Goal: Information Seeking & Learning: Understand process/instructions

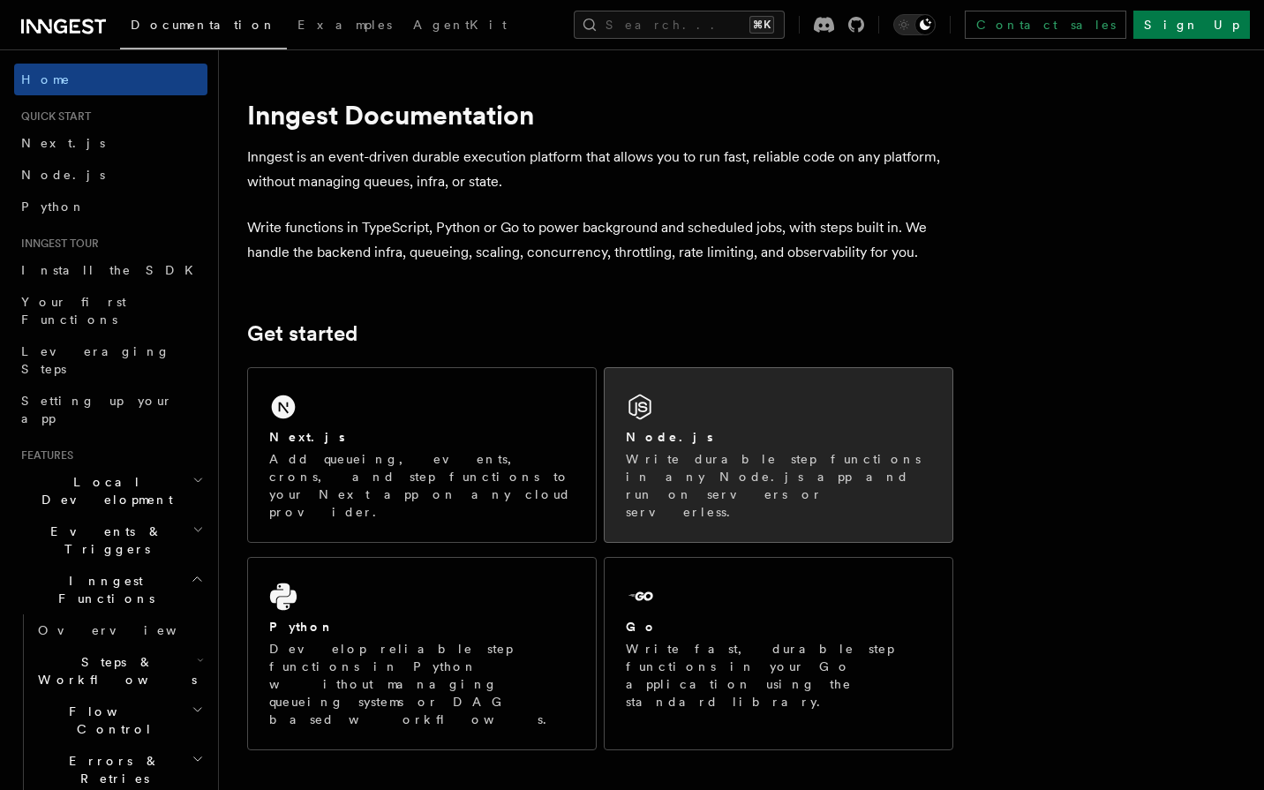
click at [691, 435] on div "Node.js" at bounding box center [778, 437] width 305 height 19
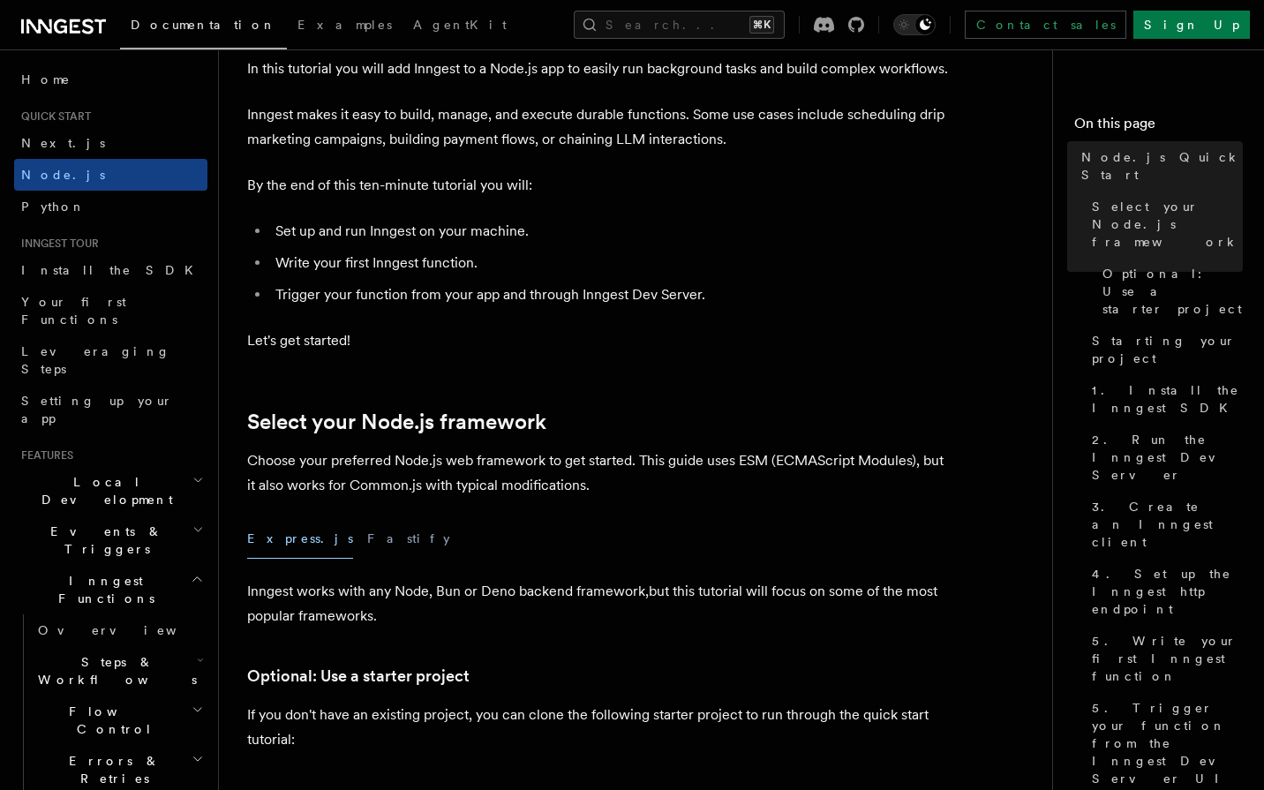
scroll to position [110, 0]
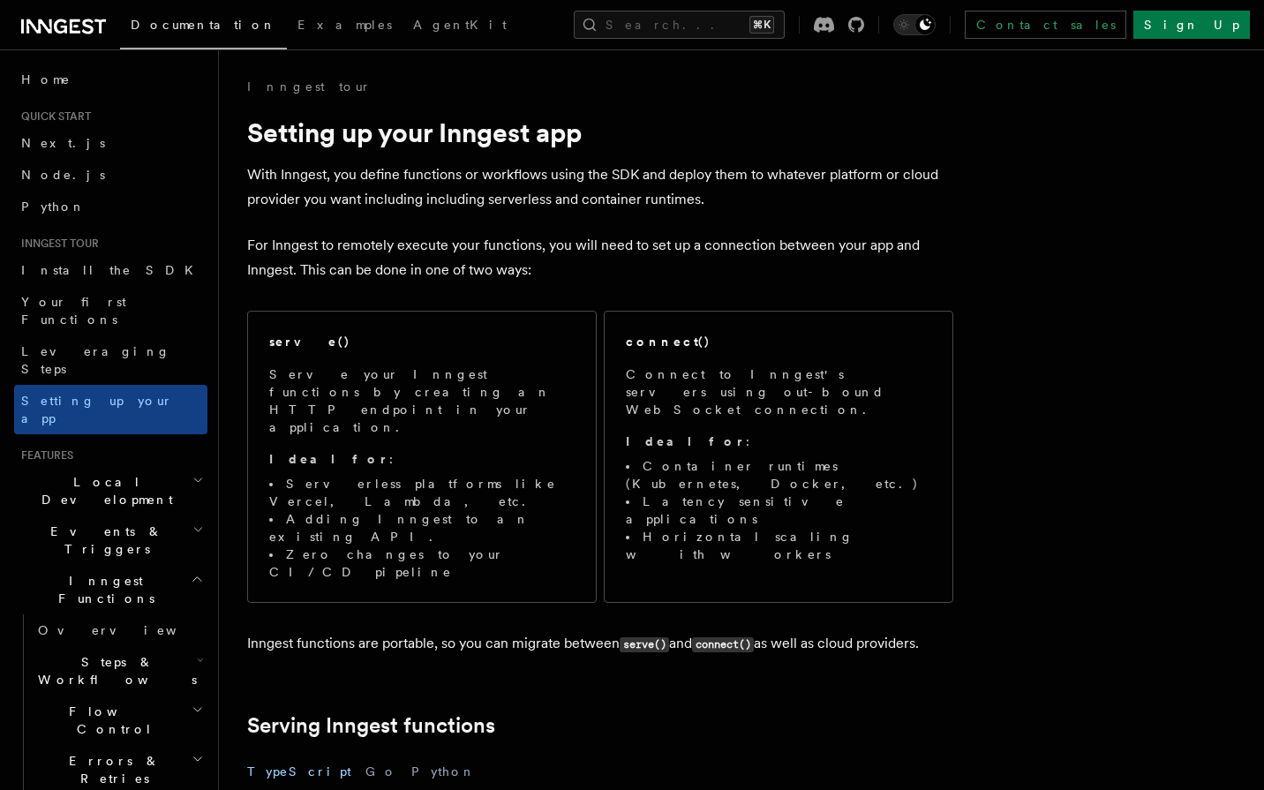
click at [402, 200] on p "With Inngest, you define functions or workflows using the SDK and deploy them t…" at bounding box center [600, 186] width 706 height 49
click at [558, 249] on p "For Inngest to remotely execute your functions, you will need to set up a conne…" at bounding box center [600, 257] width 706 height 49
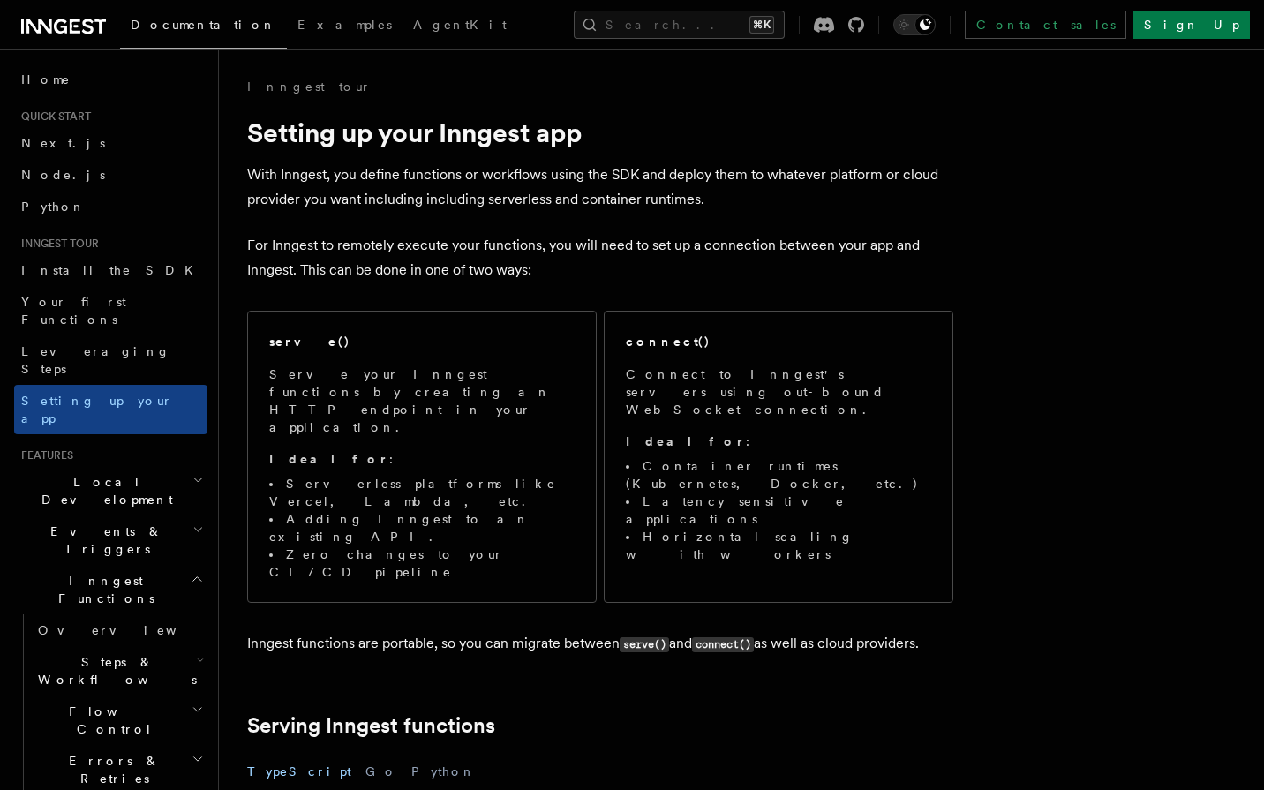
click at [558, 249] on p "For Inngest to remotely execute your functions, you will need to set up a conne…" at bounding box center [600, 257] width 706 height 49
click at [555, 250] on p "For Inngest to remotely execute your functions, you will need to set up a conne…" at bounding box center [600, 257] width 706 height 49
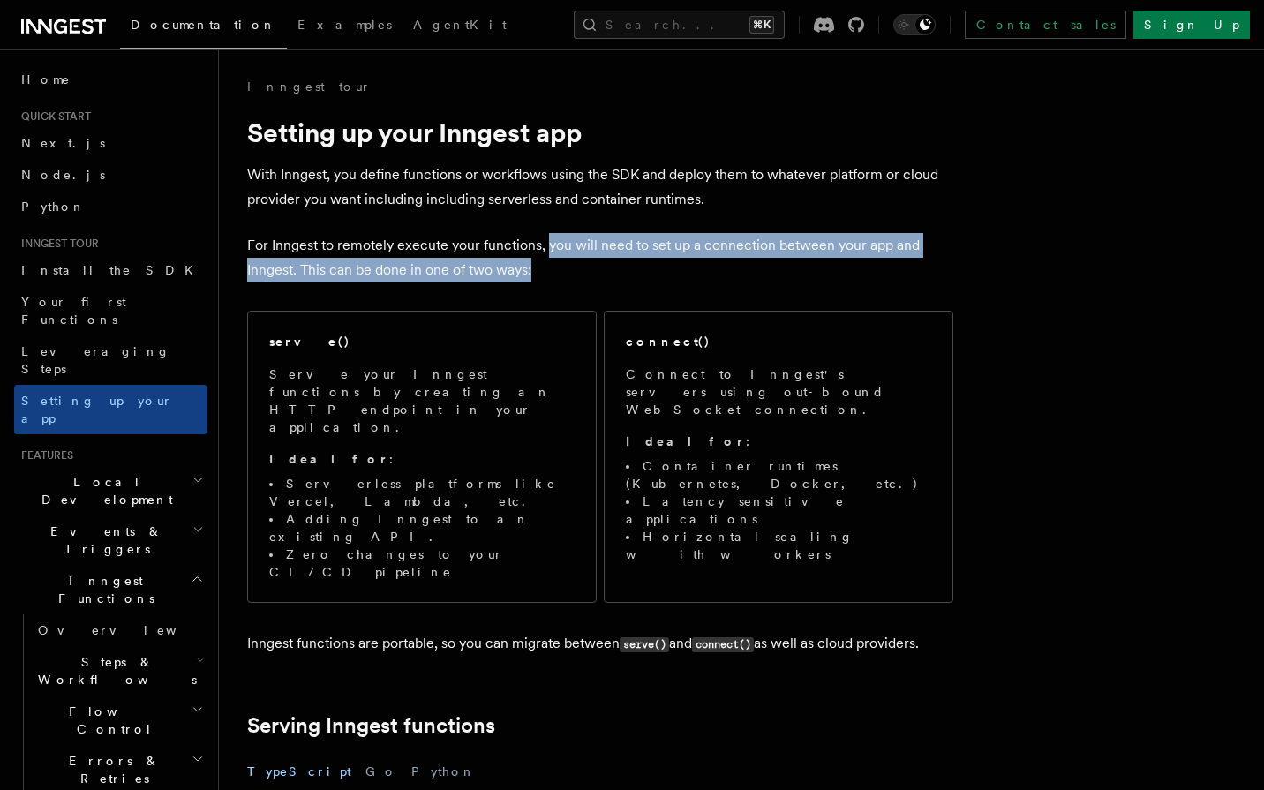
drag, startPoint x: 555, startPoint y: 250, endPoint x: 537, endPoint y: 266, distance: 23.7
click at [537, 266] on p "For Inngest to remotely execute your functions, you will need to set up a conne…" at bounding box center [600, 257] width 706 height 49
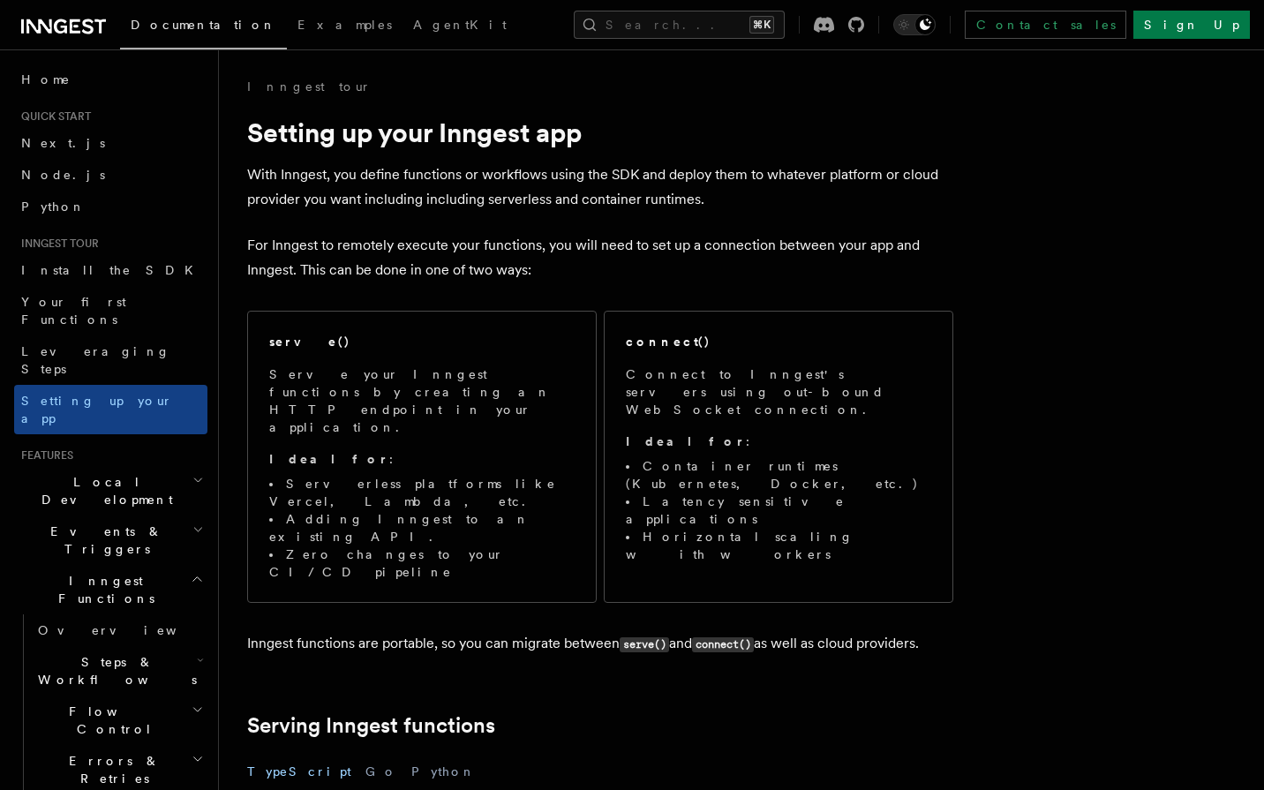
click at [537, 266] on p "For Inngest to remotely execute your functions, you will need to set up a conne…" at bounding box center [600, 257] width 706 height 49
click at [558, 253] on p "For Inngest to remotely execute your functions, you will need to set up a conne…" at bounding box center [600, 257] width 706 height 49
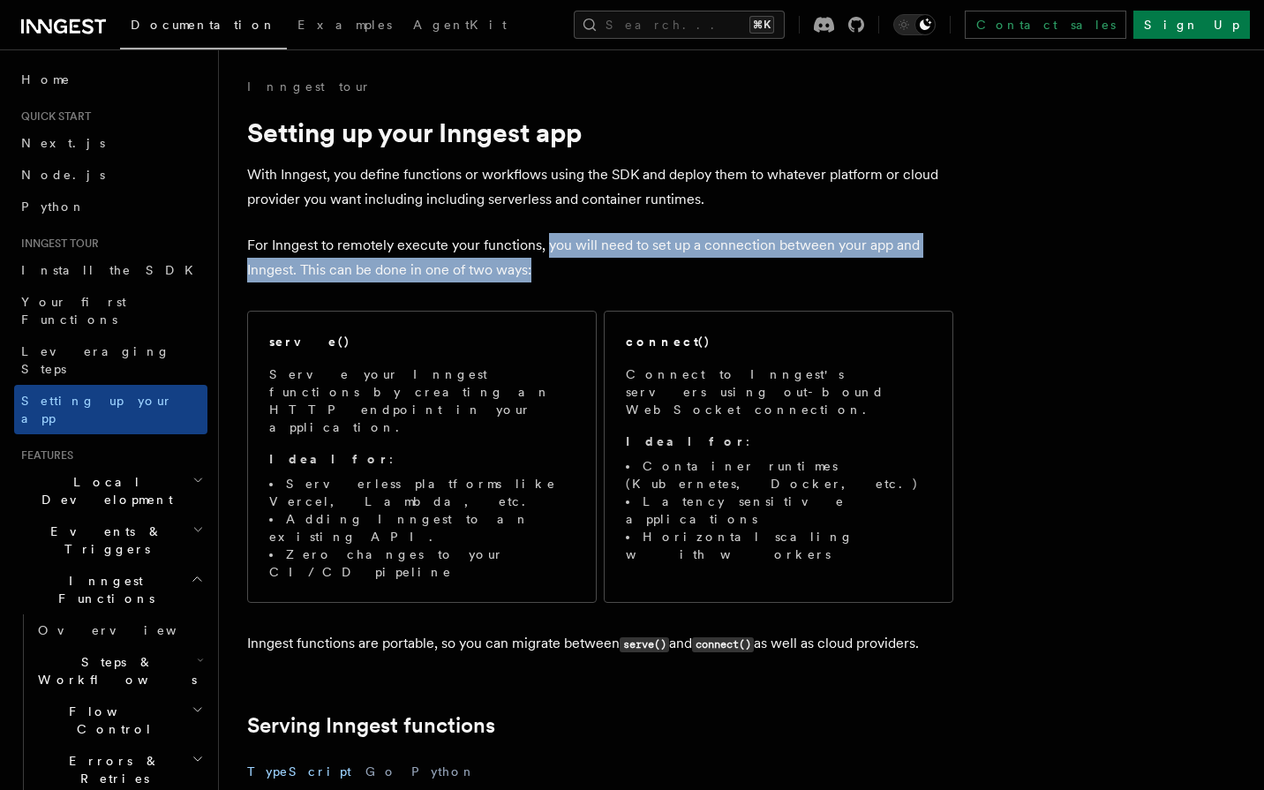
drag, startPoint x: 558, startPoint y: 253, endPoint x: 542, endPoint y: 278, distance: 29.4
click at [542, 278] on p "For Inngest to remotely execute your functions, you will need to set up a conne…" at bounding box center [600, 257] width 706 height 49
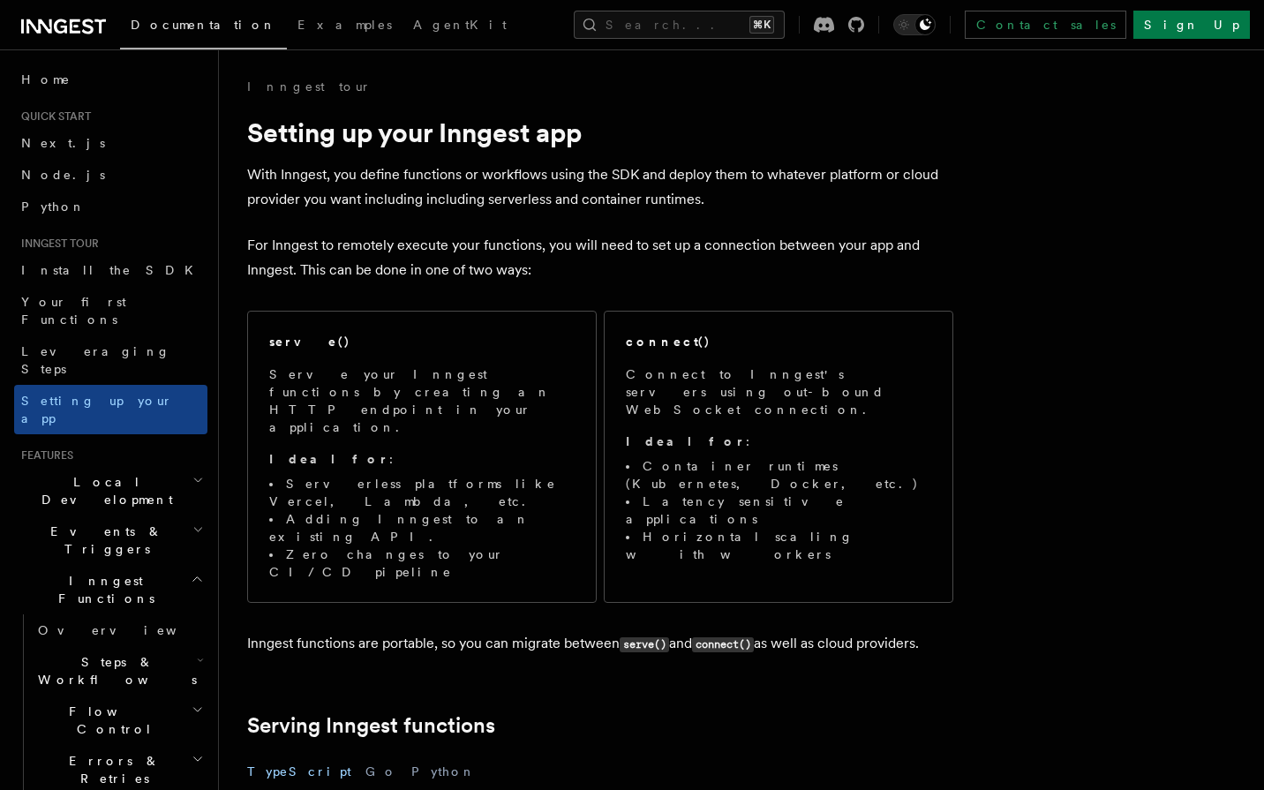
click at [542, 278] on p "For Inngest to remotely execute your functions, you will need to set up a conne…" at bounding box center [600, 257] width 706 height 49
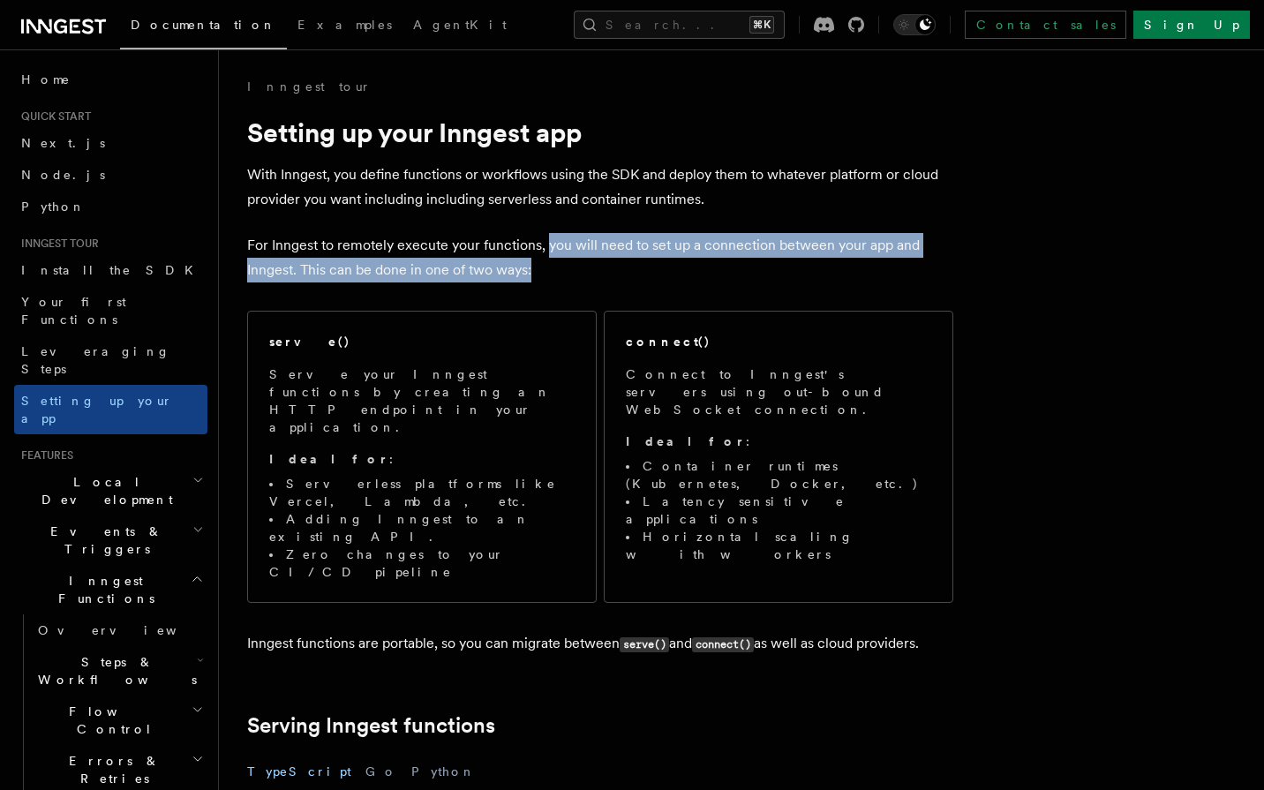
drag, startPoint x: 545, startPoint y: 274, endPoint x: 546, endPoint y: 253, distance: 21.3
click at [546, 253] on p "For Inngest to remotely execute your functions, you will need to set up a conne…" at bounding box center [600, 257] width 706 height 49
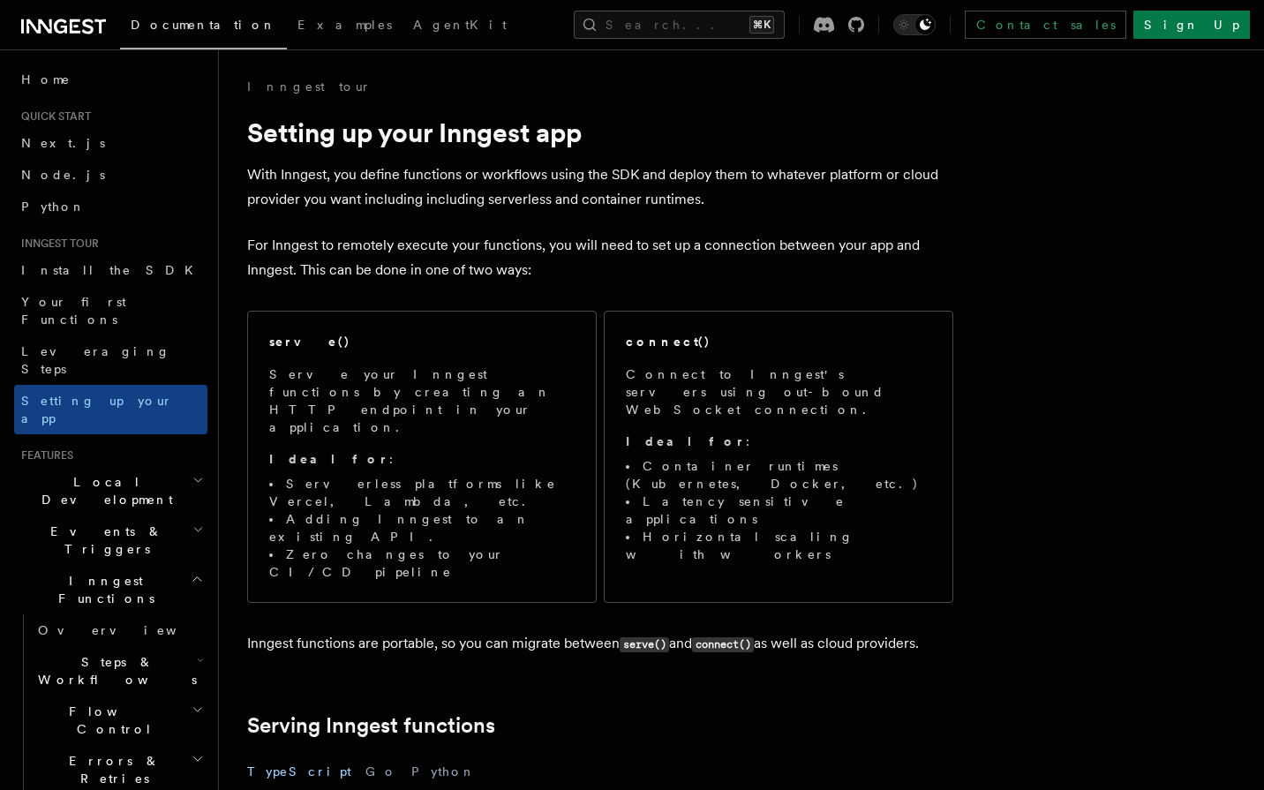
click at [516, 255] on p "For Inngest to remotely execute your functions, you will need to set up a conne…" at bounding box center [600, 257] width 706 height 49
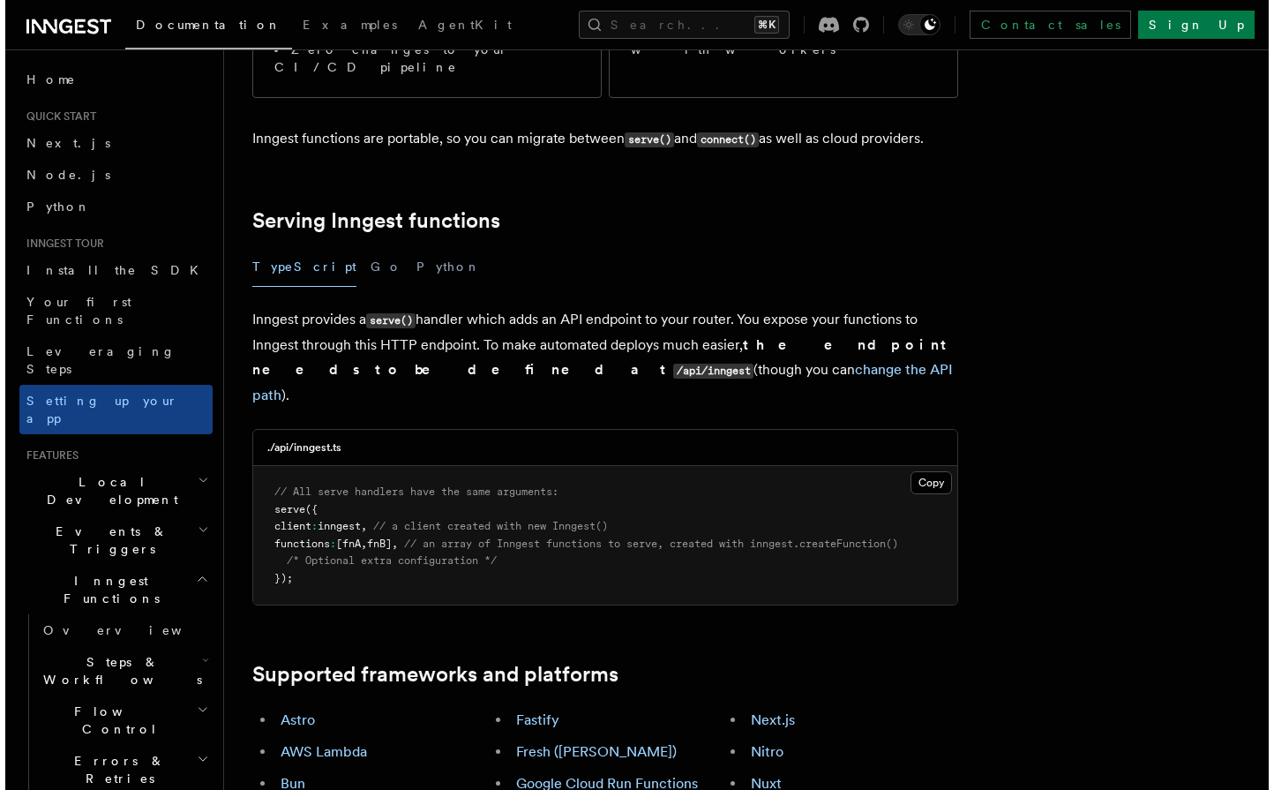
scroll to position [511, 0]
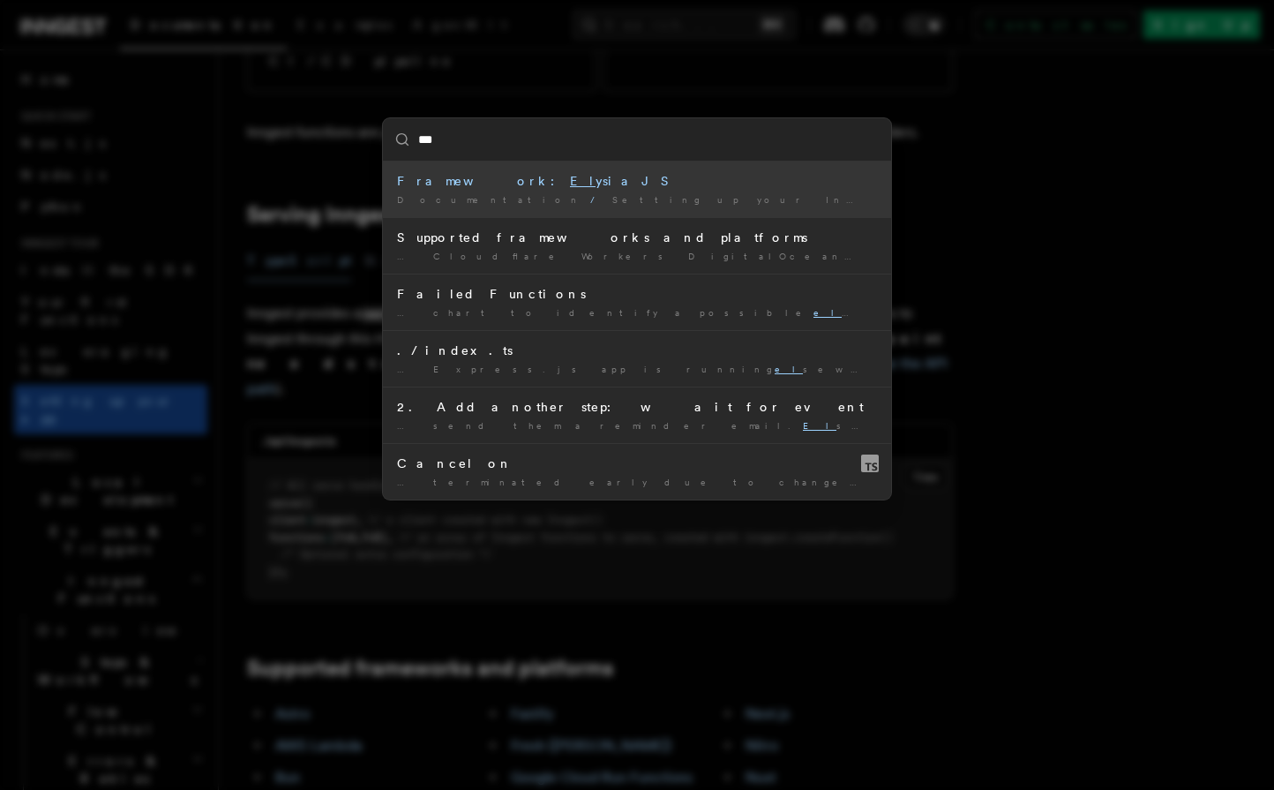
type input "****"
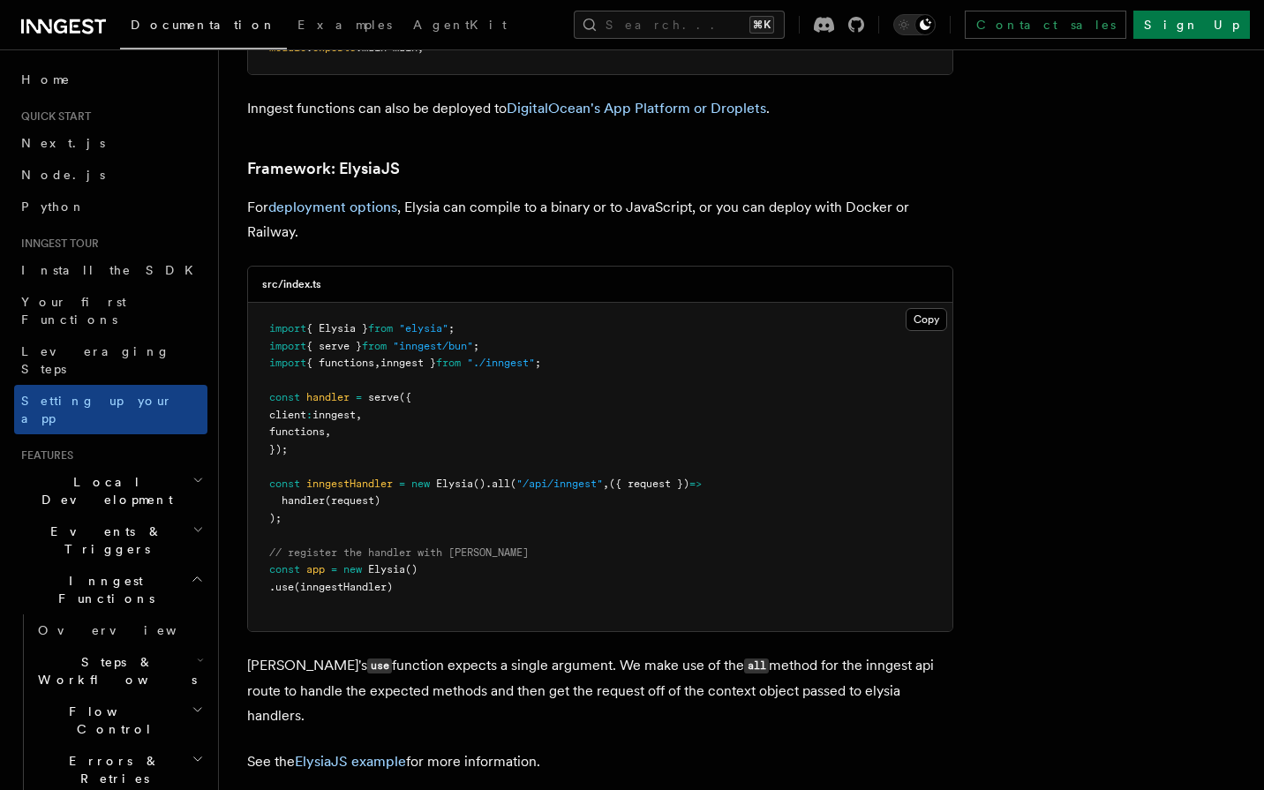
scroll to position [4604, 0]
click at [422, 303] on pre "import { Elysia } from "elysia" ; import { serve } from "inngest/bun" ; import …" at bounding box center [600, 467] width 704 height 328
click at [417, 322] on span ""elysia"" at bounding box center [423, 328] width 49 height 12
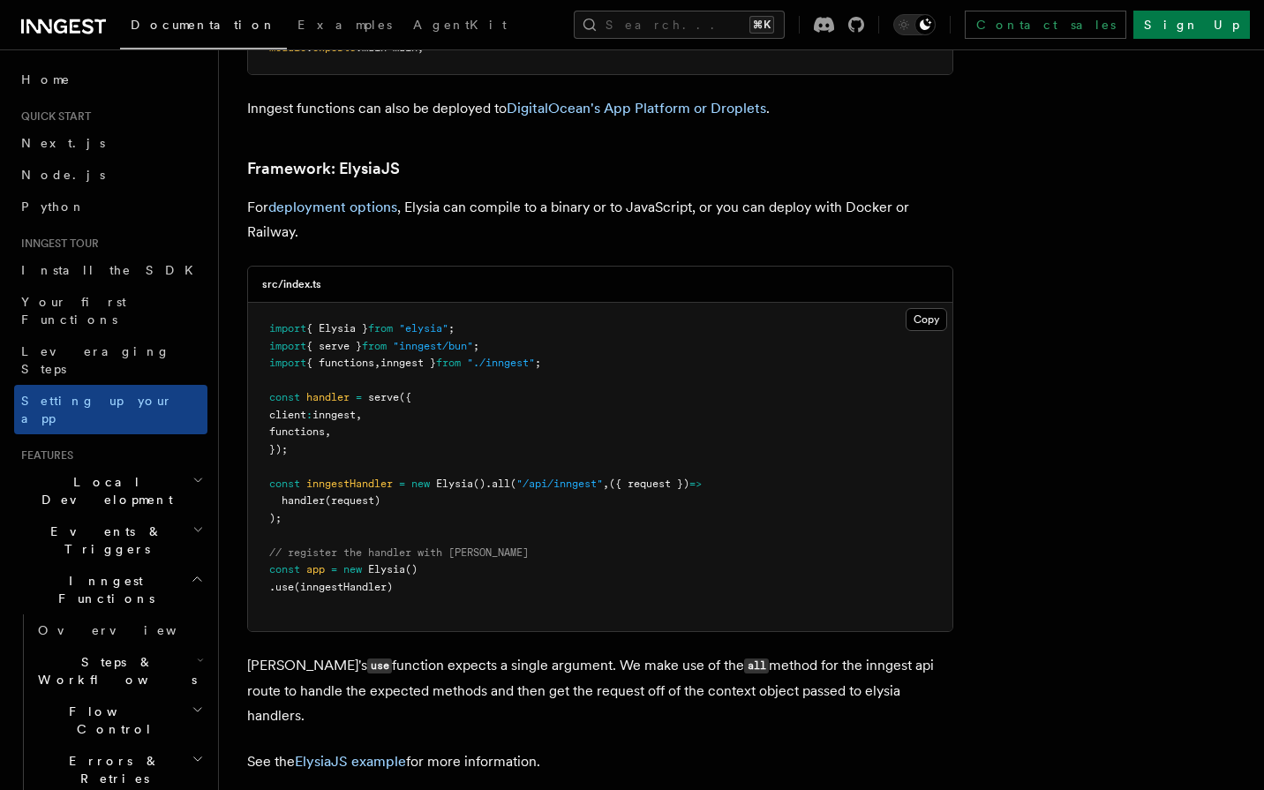
click at [362, 391] on span "=" at bounding box center [359, 397] width 6 height 12
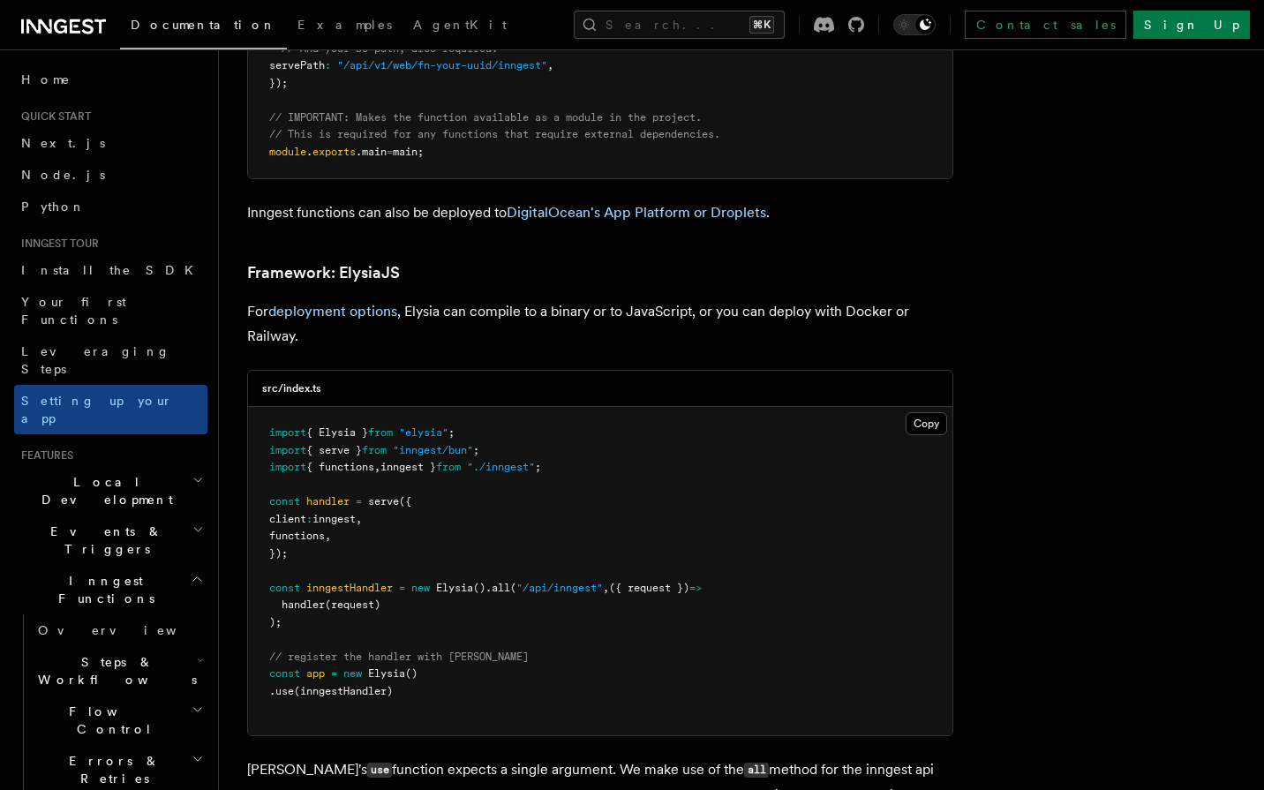
scroll to position [4504, 0]
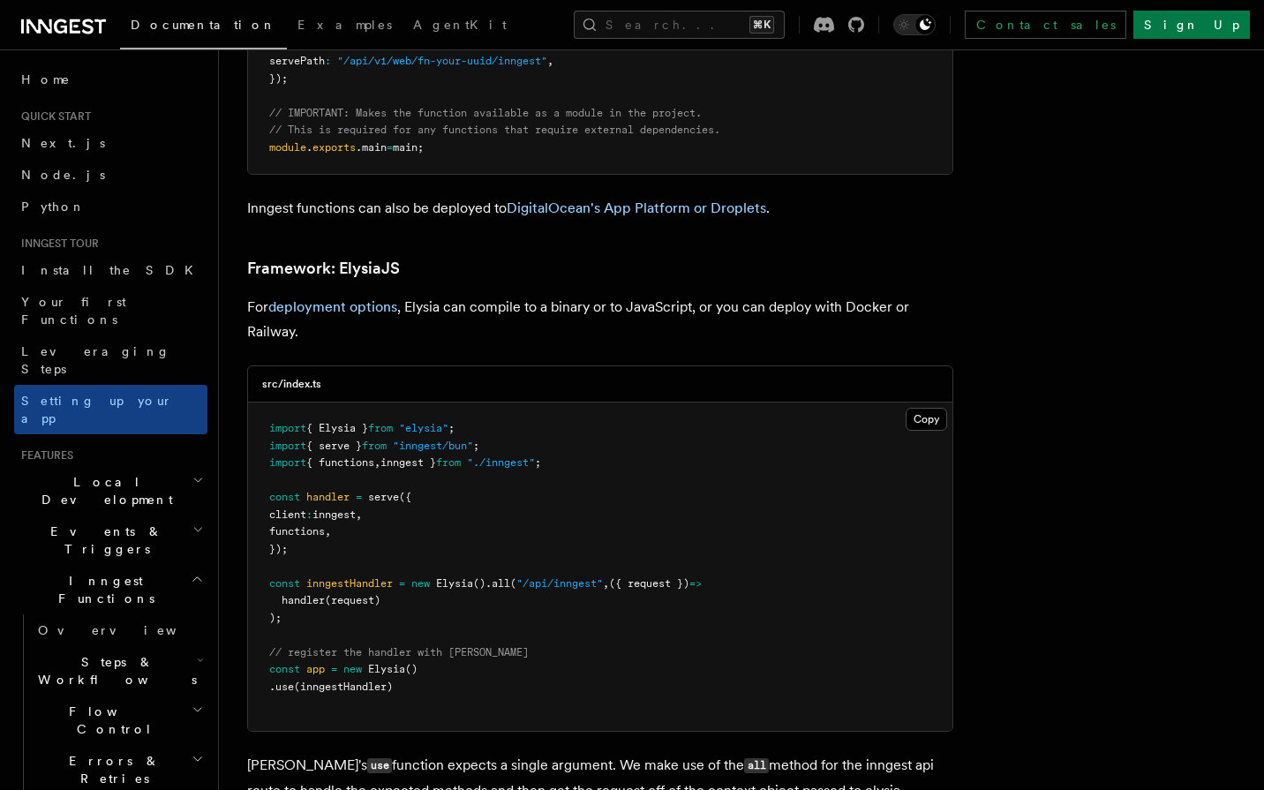
click at [387, 440] on span "from" at bounding box center [374, 446] width 25 height 12
click at [362, 440] on span "{ serve }" at bounding box center [334, 446] width 56 height 12
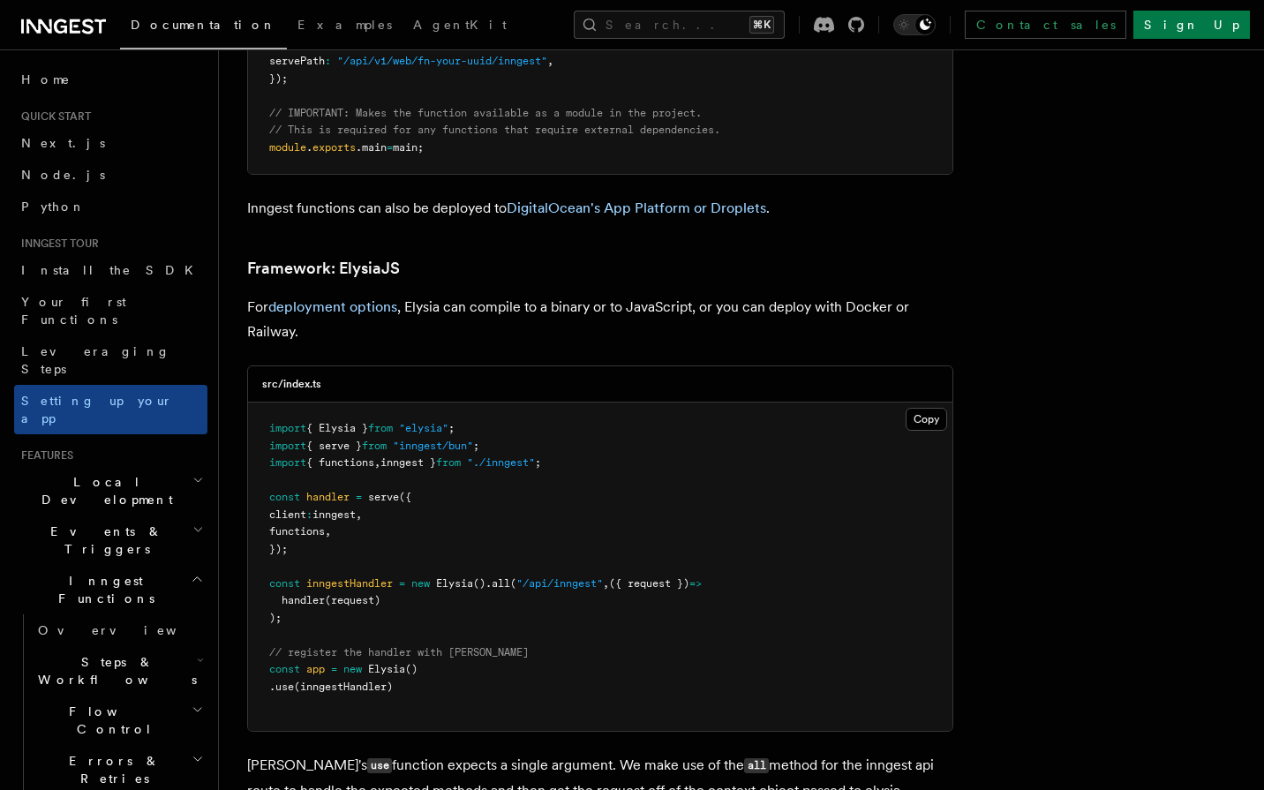
click at [362, 440] on span "{ serve }" at bounding box center [334, 446] width 56 height 12
click at [358, 440] on span "{ serve }" at bounding box center [334, 446] width 56 height 12
drag, startPoint x: 358, startPoint y: 373, endPoint x: 358, endPoint y: 390, distance: 16.8
click at [358, 422] on code "import { Elysia } from "elysia" ; import { serve } from "inngest/bun" ; import …" at bounding box center [485, 557] width 432 height 271
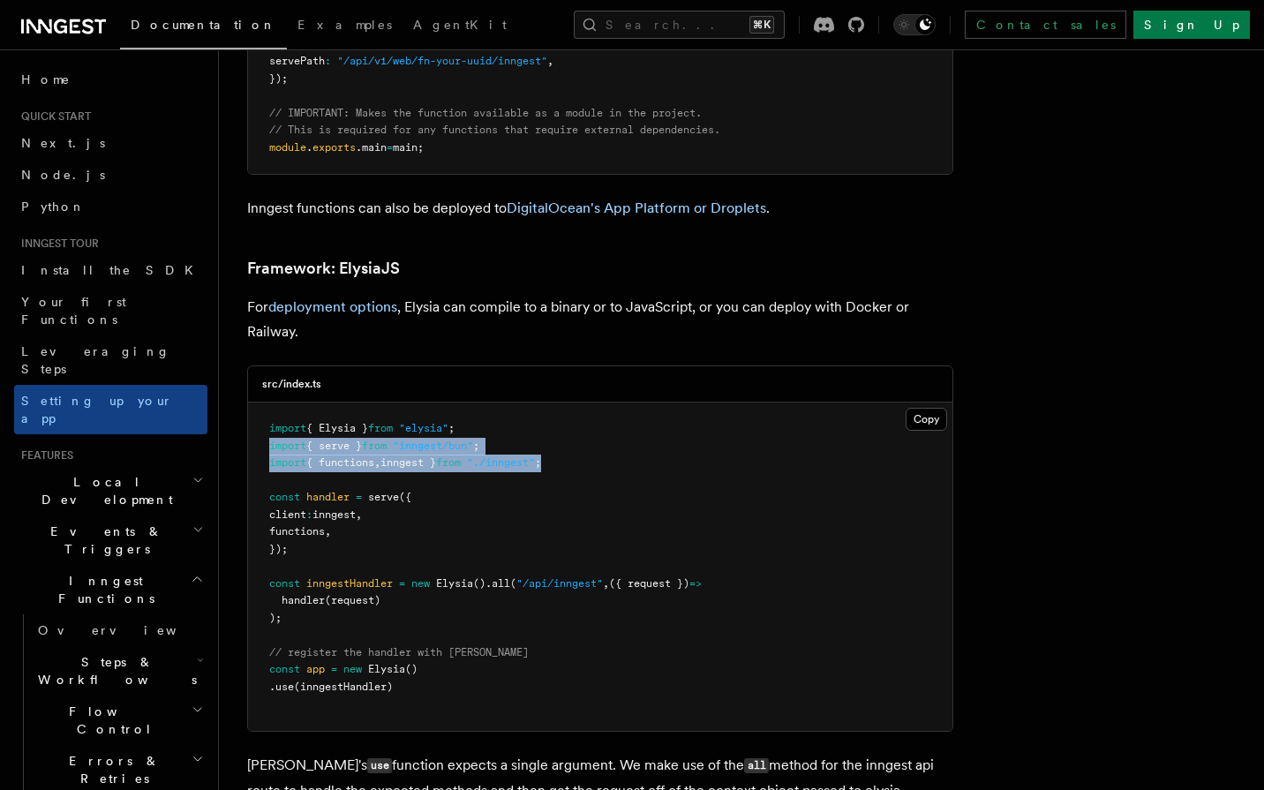
click at [359, 456] on span "{ functions" at bounding box center [340, 462] width 68 height 12
drag, startPoint x: 359, startPoint y: 389, endPoint x: 359, endPoint y: 378, distance: 11.5
click at [359, 422] on code "import { Elysia } from "elysia" ; import { serve } from "inngest/bun" ; import …" at bounding box center [485, 557] width 432 height 271
copy code "import { serve } from "inngest/bun" ; import { functions , inngest } from "./in…"
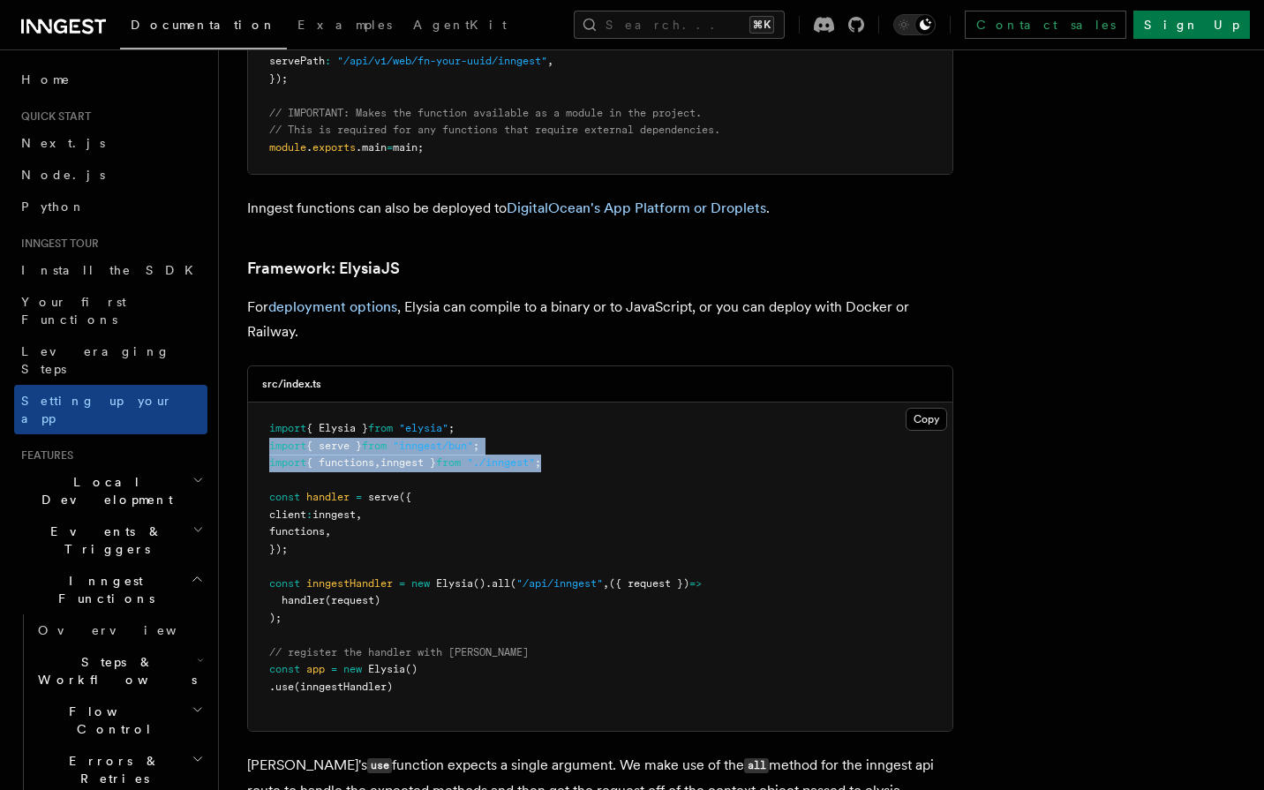
click at [349, 440] on span "{ serve }" at bounding box center [334, 446] width 56 height 12
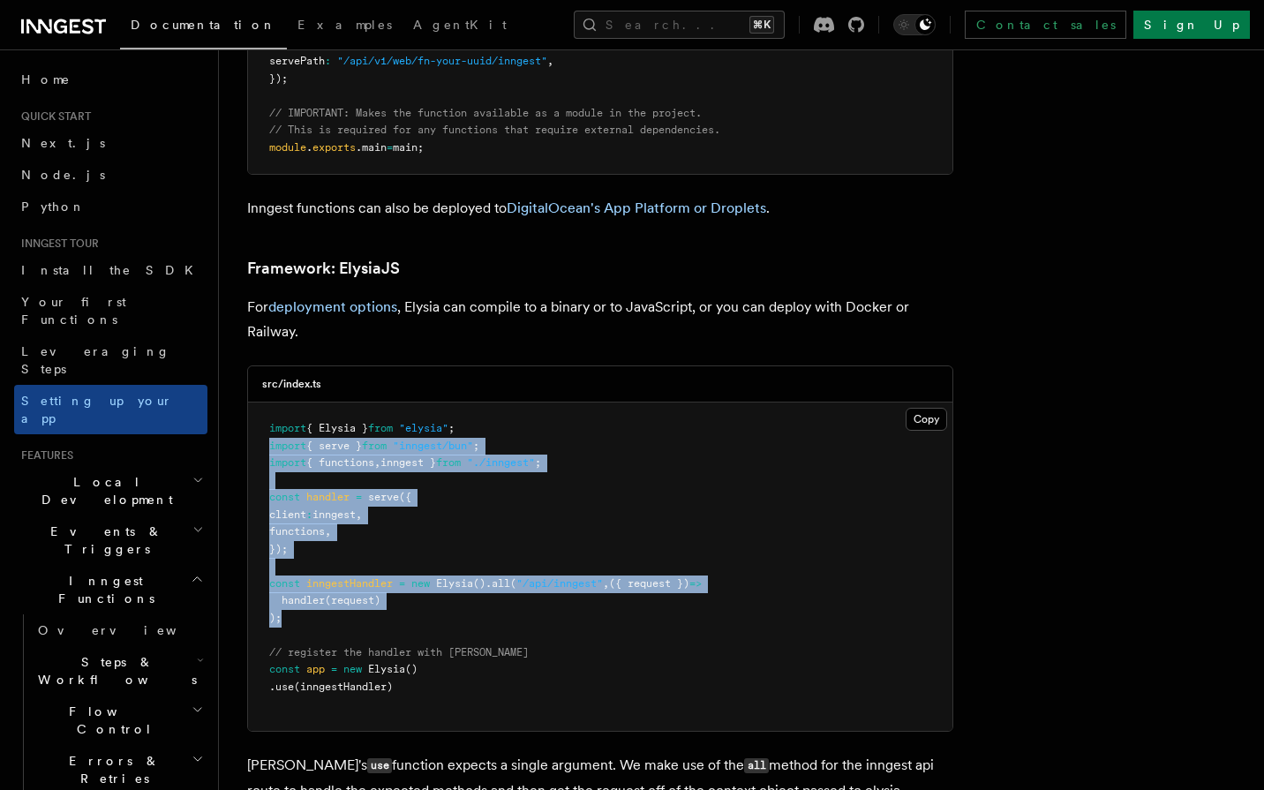
drag, startPoint x: 349, startPoint y: 378, endPoint x: 333, endPoint y: 540, distance: 163.2
click at [333, 540] on pre "import { Elysia } from "elysia" ; import { serve } from "inngest/bun" ; import …" at bounding box center [600, 566] width 704 height 328
copy code "import { serve } from "inngest/bun" ; import { functions , inngest } from "./in…"
click at [93, 271] on span "Install the SDK" at bounding box center [112, 270] width 183 height 14
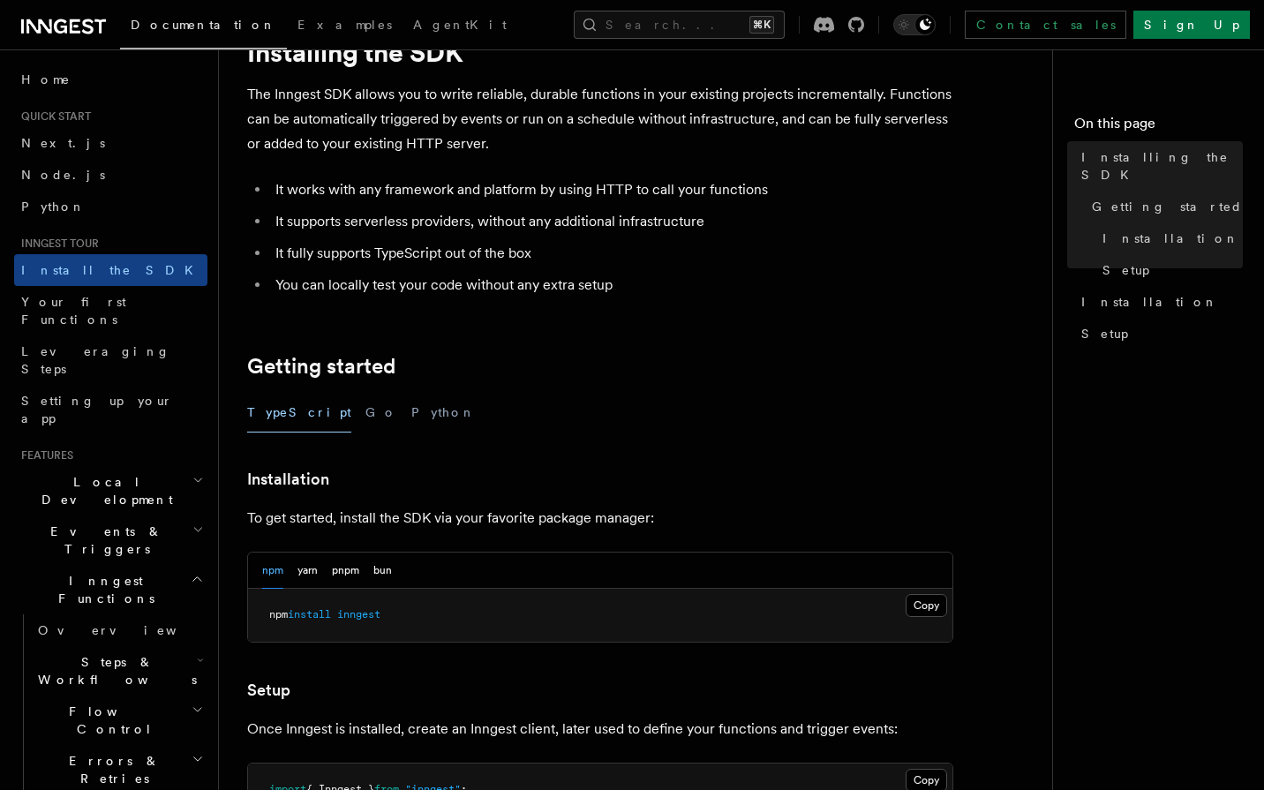
scroll to position [94, 0]
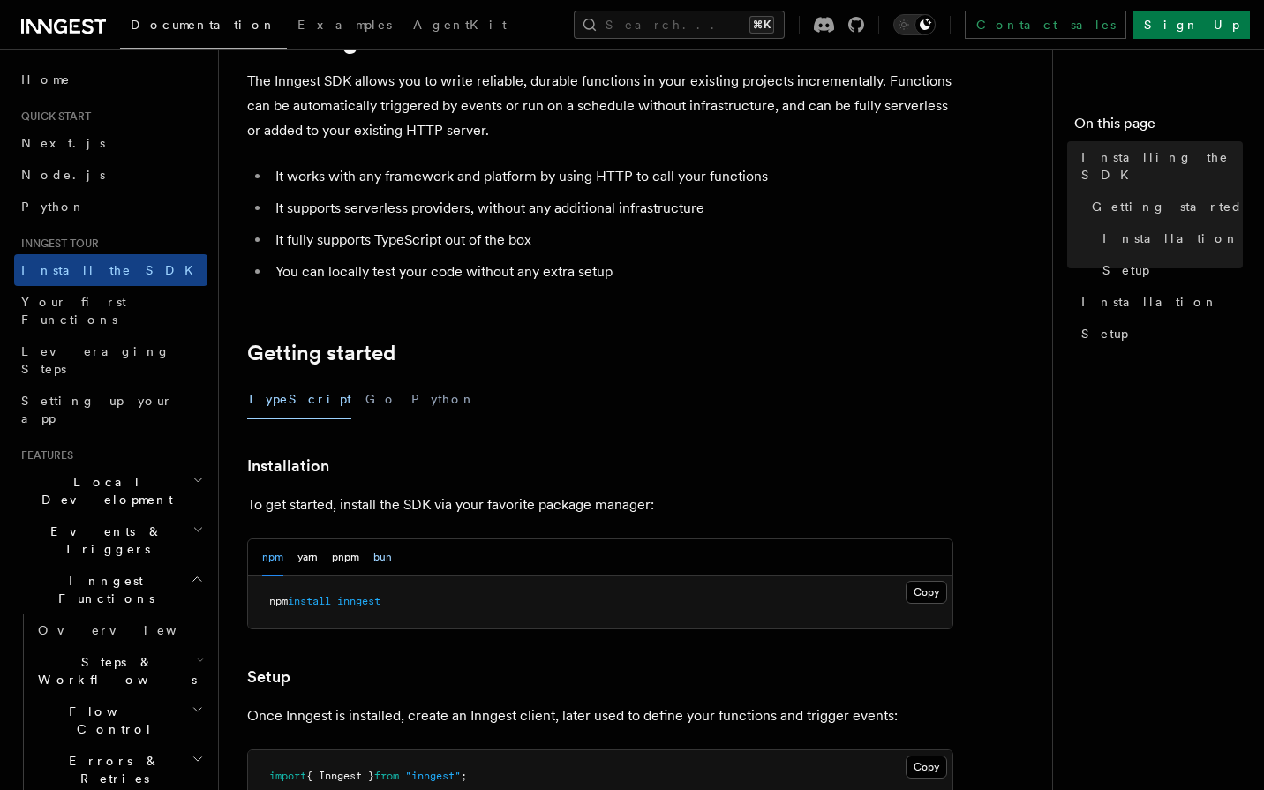
click at [377, 561] on button "bun" at bounding box center [382, 557] width 19 height 36
click at [920, 598] on button "Copy Copied" at bounding box center [926, 592] width 41 height 23
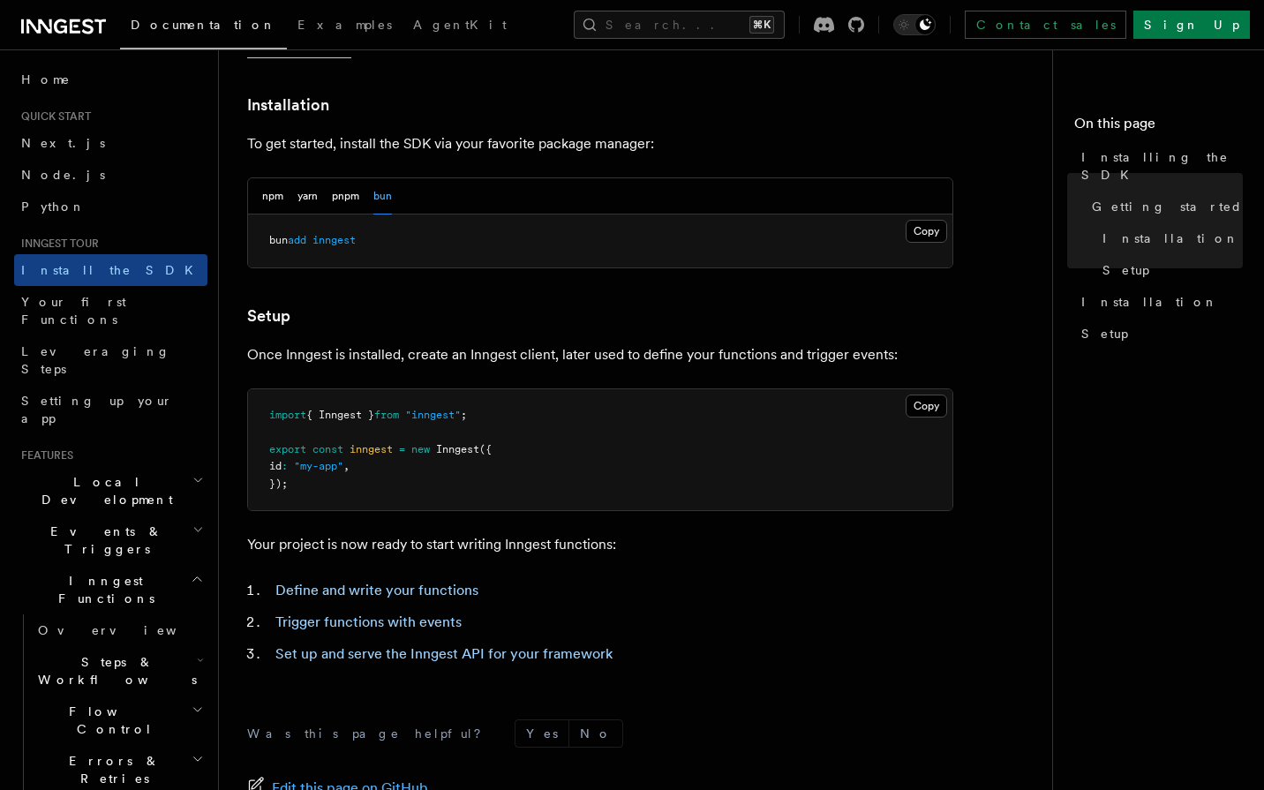
scroll to position [456, 0]
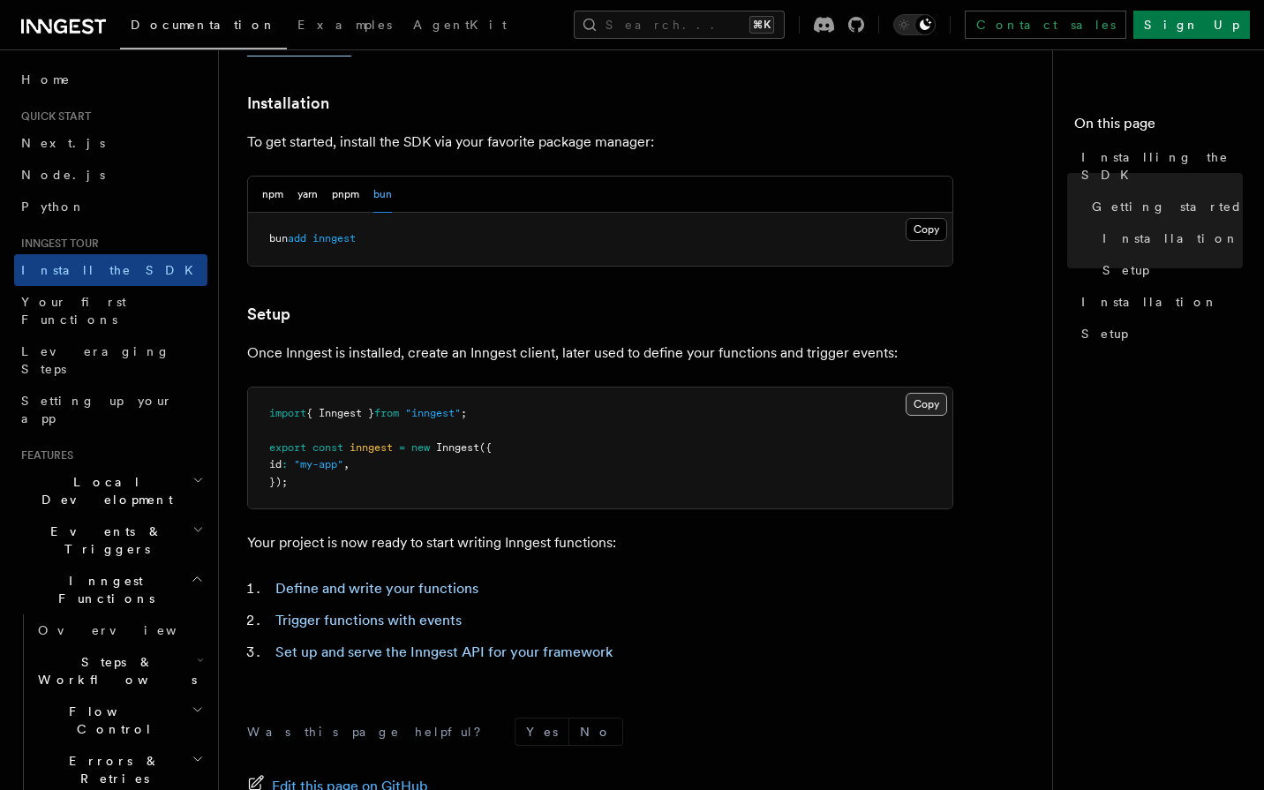
click at [915, 398] on button "Copy Copied" at bounding box center [926, 404] width 41 height 23
click at [104, 303] on span "Your first Functions" at bounding box center [73, 311] width 105 height 32
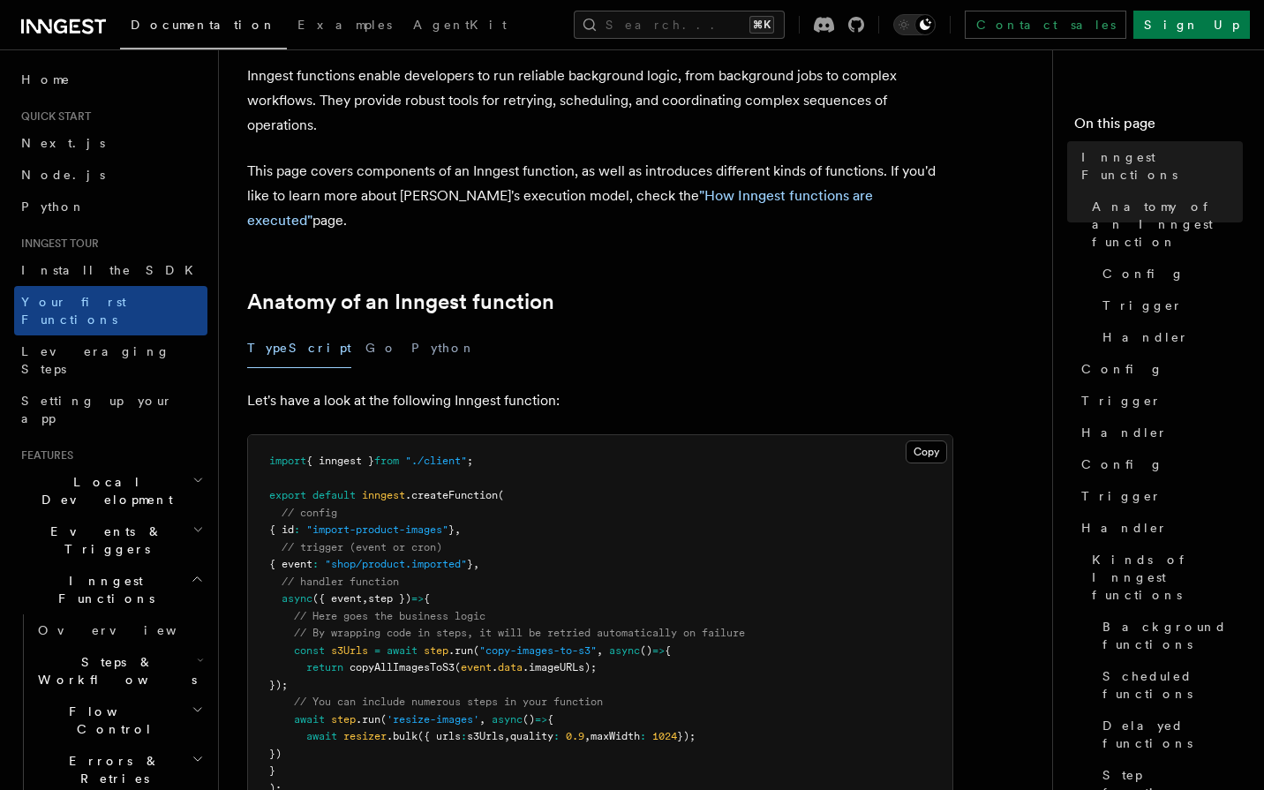
scroll to position [132, 0]
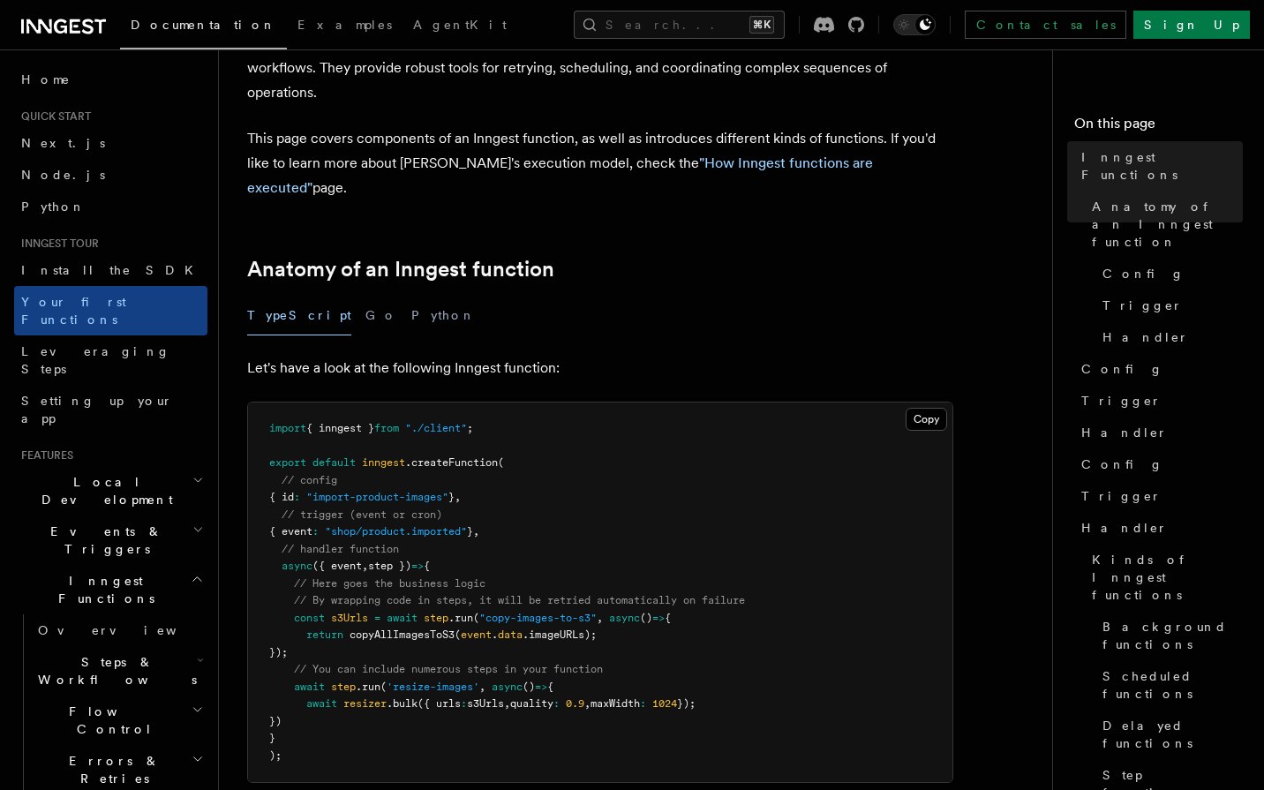
click at [367, 456] on span "inngest" at bounding box center [383, 462] width 43 height 12
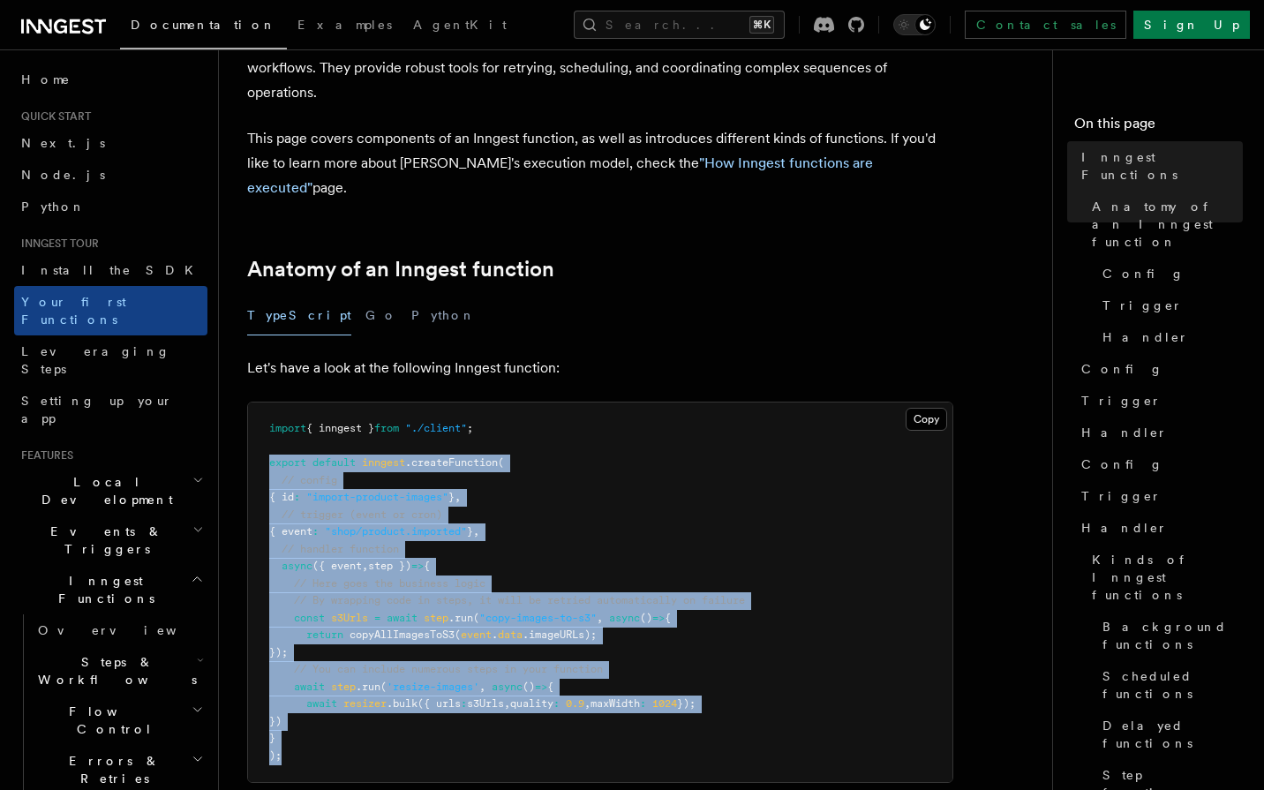
drag, startPoint x: 367, startPoint y: 442, endPoint x: 342, endPoint y: 727, distance: 286.1
click at [342, 727] on pre "import { inngest } from "./client" ; export default inngest .createFunction ( /…" at bounding box center [600, 592] width 704 height 380
click at [920, 408] on button "Copy Copied" at bounding box center [926, 419] width 41 height 23
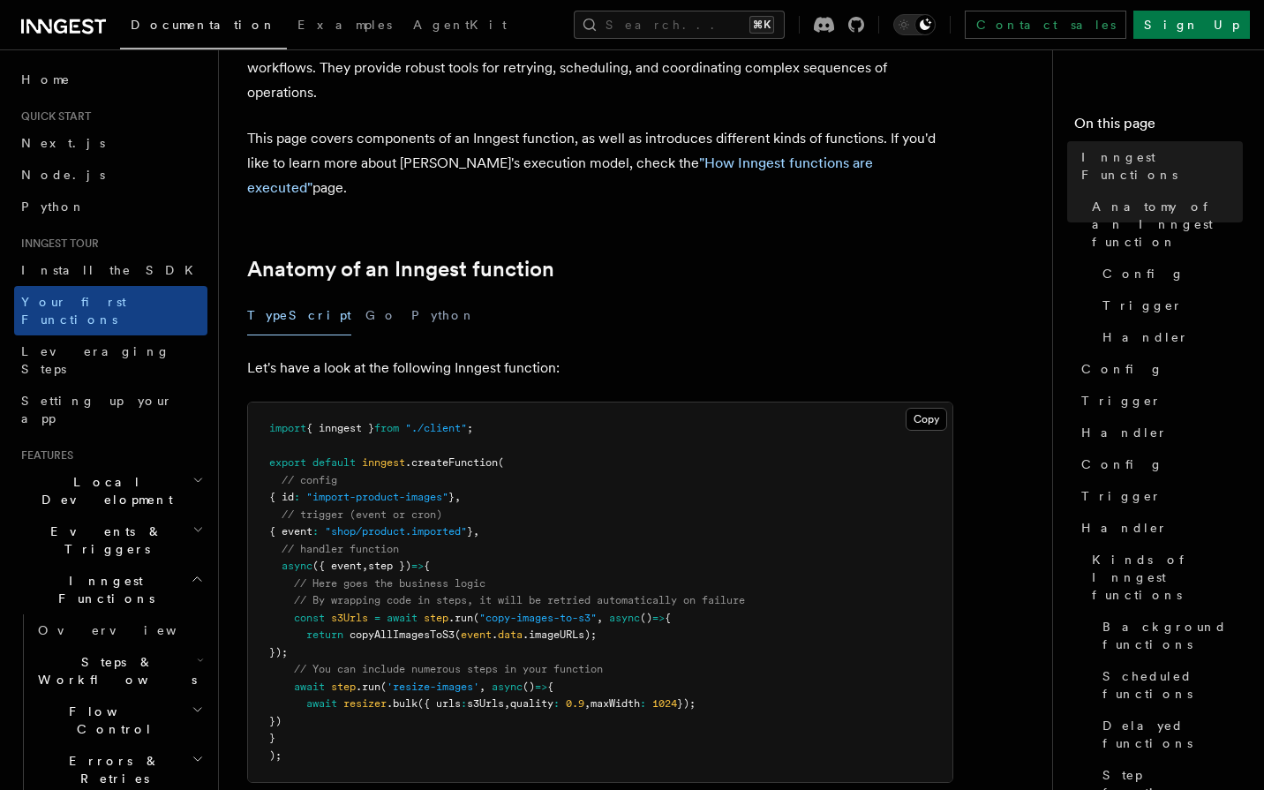
click at [681, 434] on pre "import { inngest } from "./client" ; export default inngest .createFunction ( /…" at bounding box center [600, 592] width 704 height 380
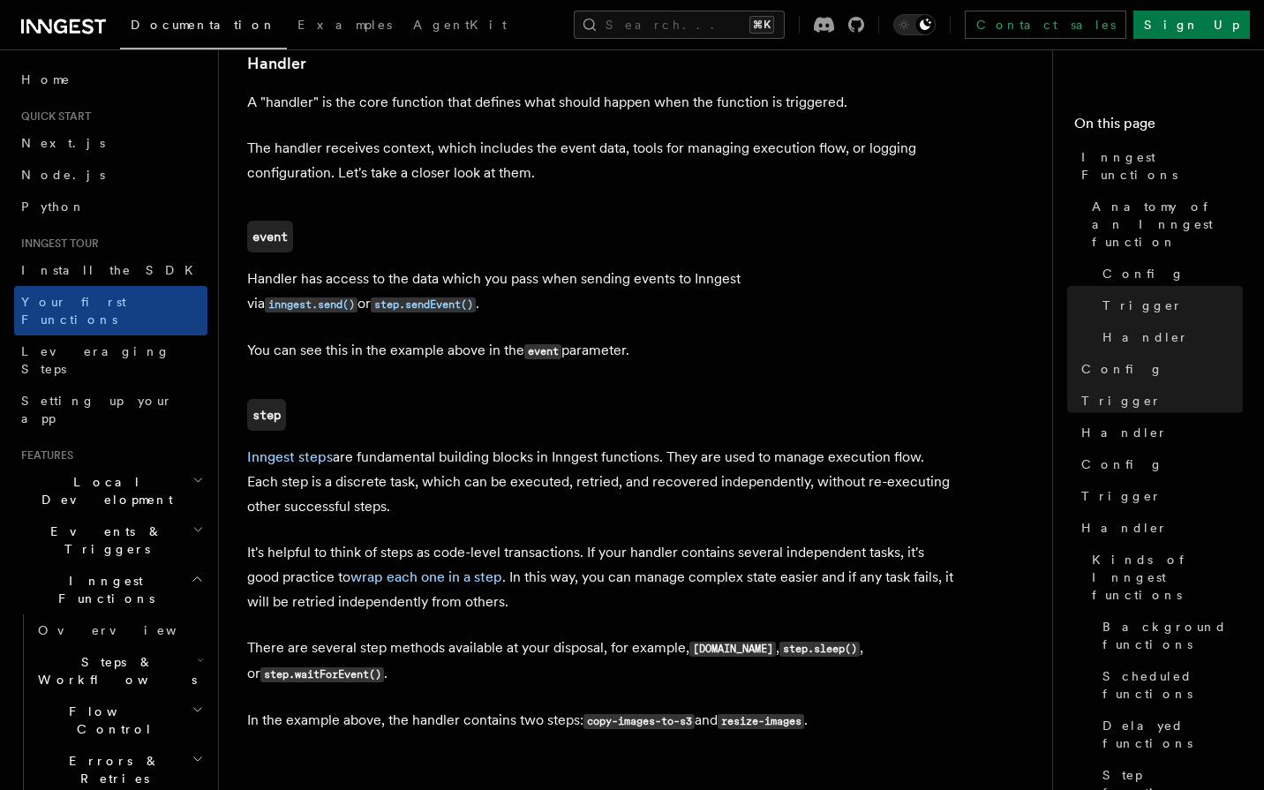
scroll to position [2069, 0]
click at [87, 394] on span "Setting up your app" at bounding box center [97, 410] width 152 height 32
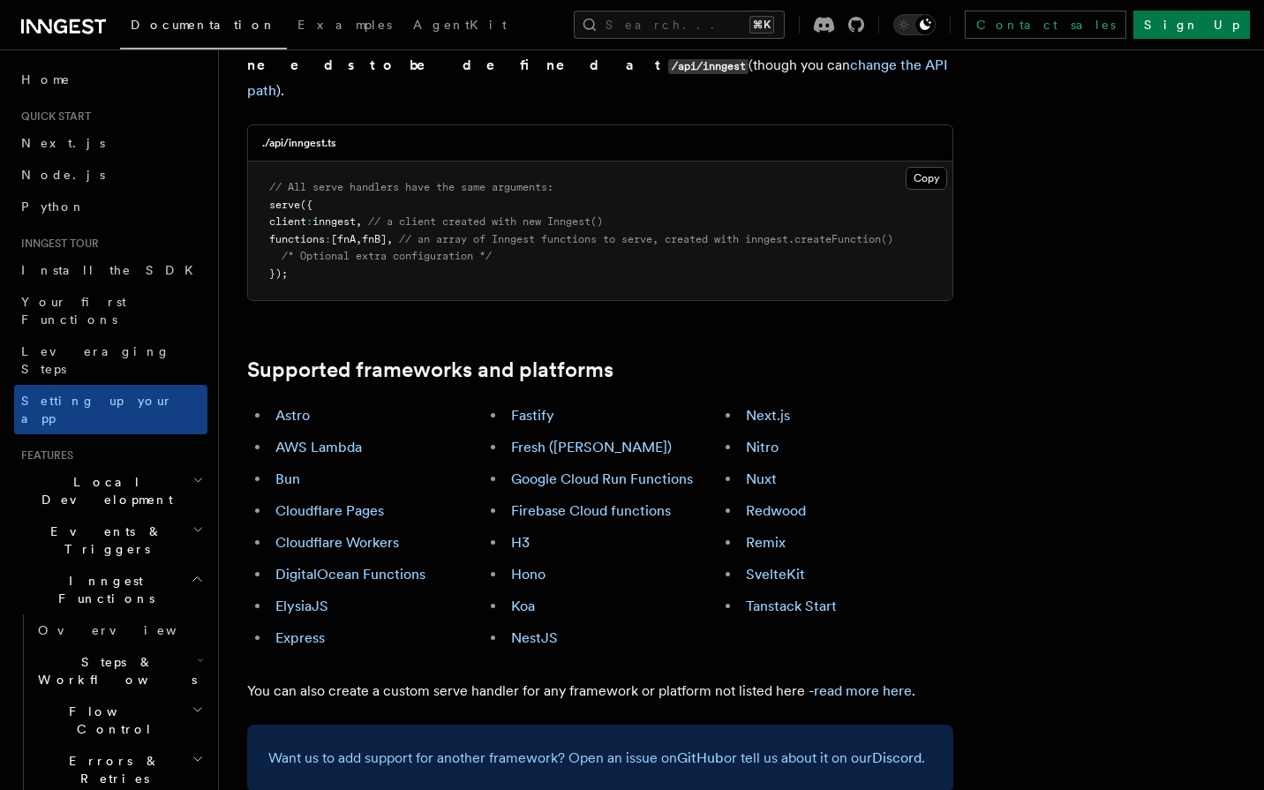
scroll to position [669, 0]
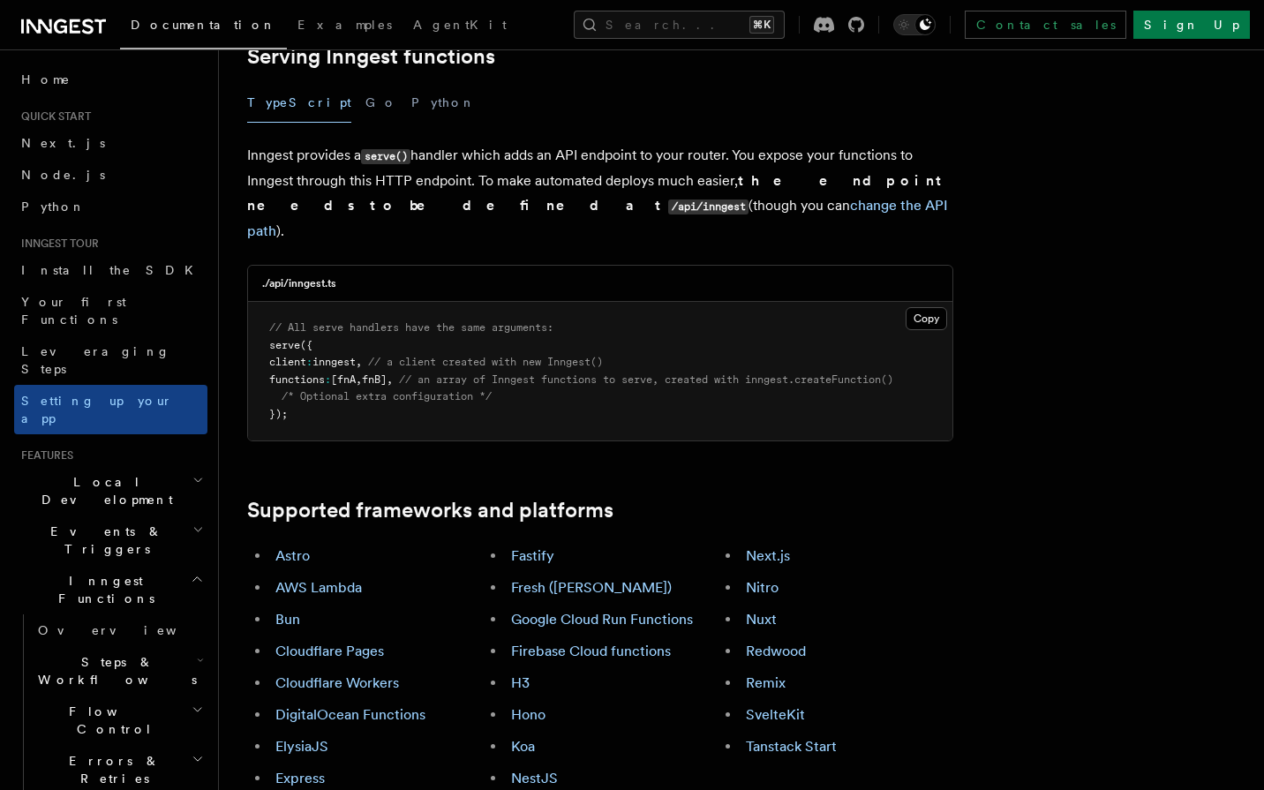
click at [303, 373] on span "functions" at bounding box center [297, 379] width 56 height 12
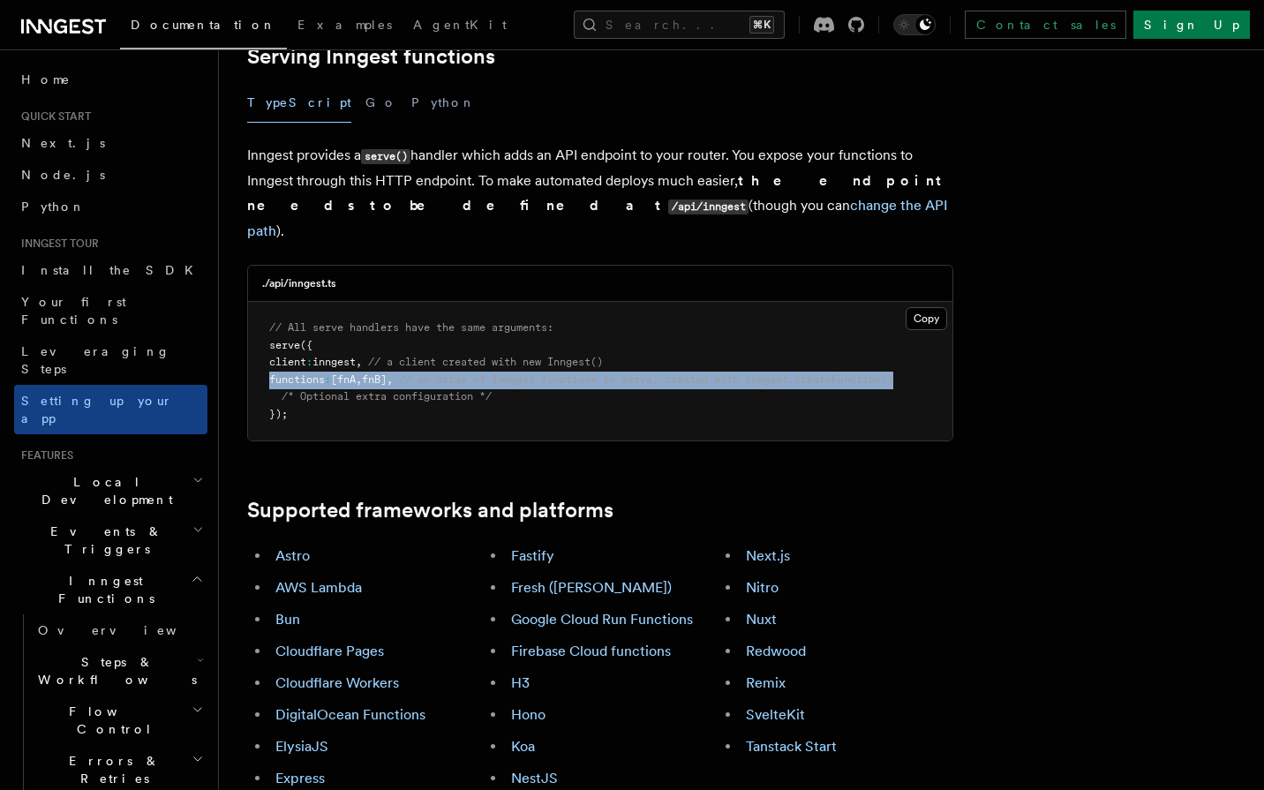
click at [303, 373] on span "functions" at bounding box center [297, 379] width 56 height 12
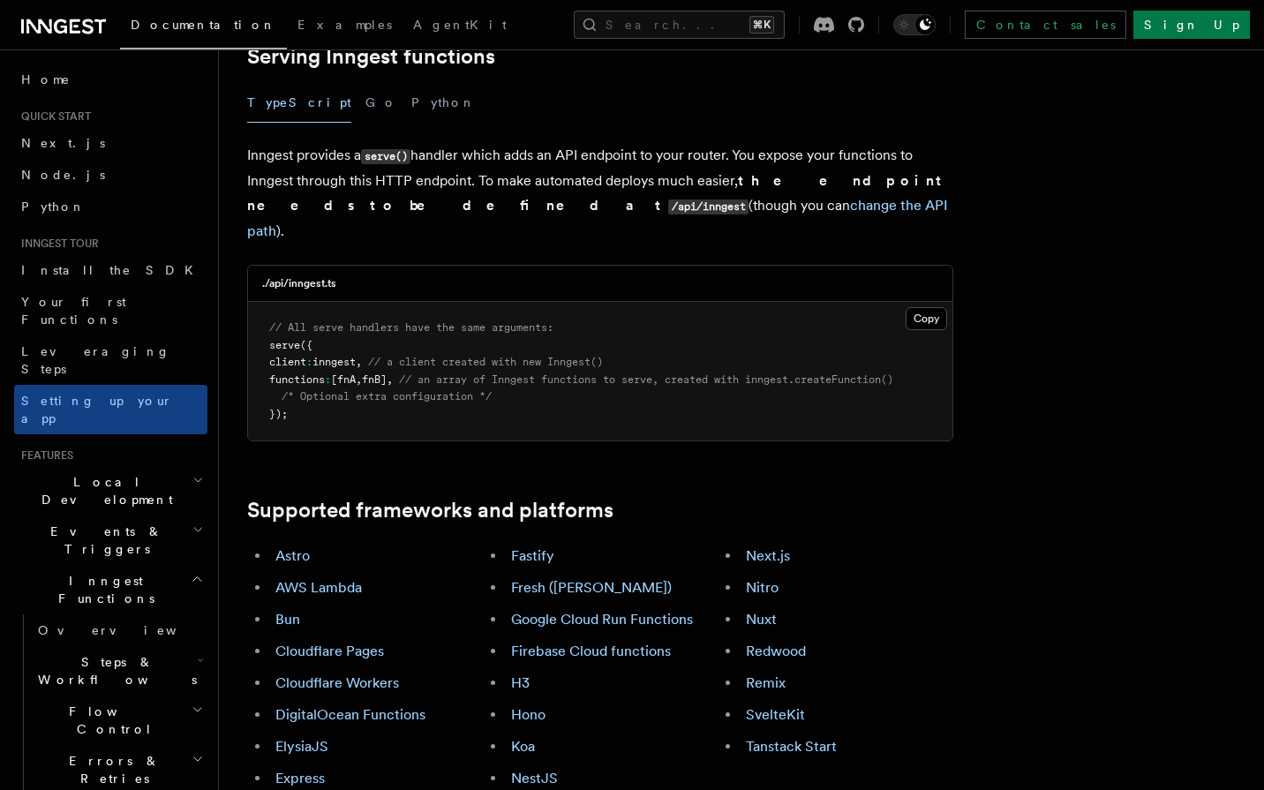
click at [306, 356] on span "client" at bounding box center [287, 362] width 37 height 12
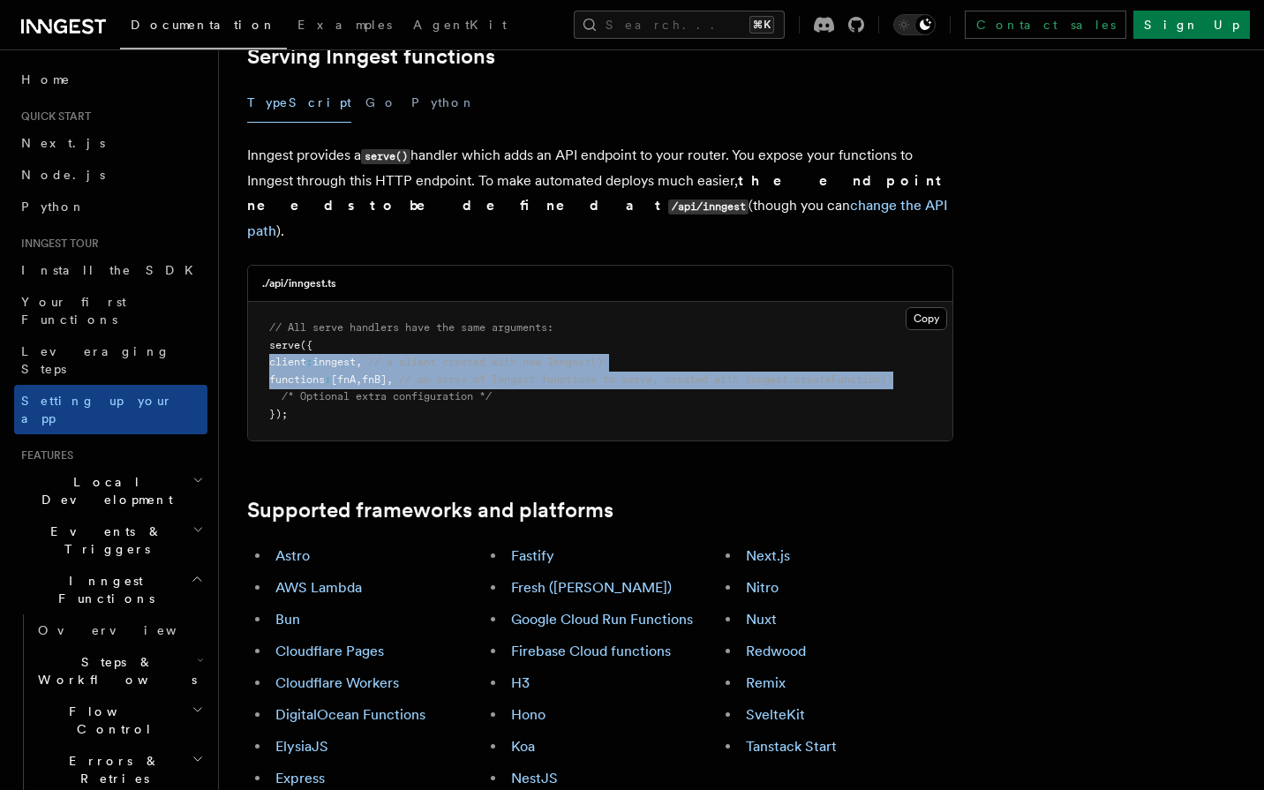
drag, startPoint x: 306, startPoint y: 256, endPoint x: 305, endPoint y: 266, distance: 9.7
click at [305, 321] on code "// All serve handlers have the same arguments: serve ({ client : inngest , // a…" at bounding box center [581, 370] width 624 height 99
click at [307, 738] on link "ElysiaJS" at bounding box center [301, 746] width 53 height 17
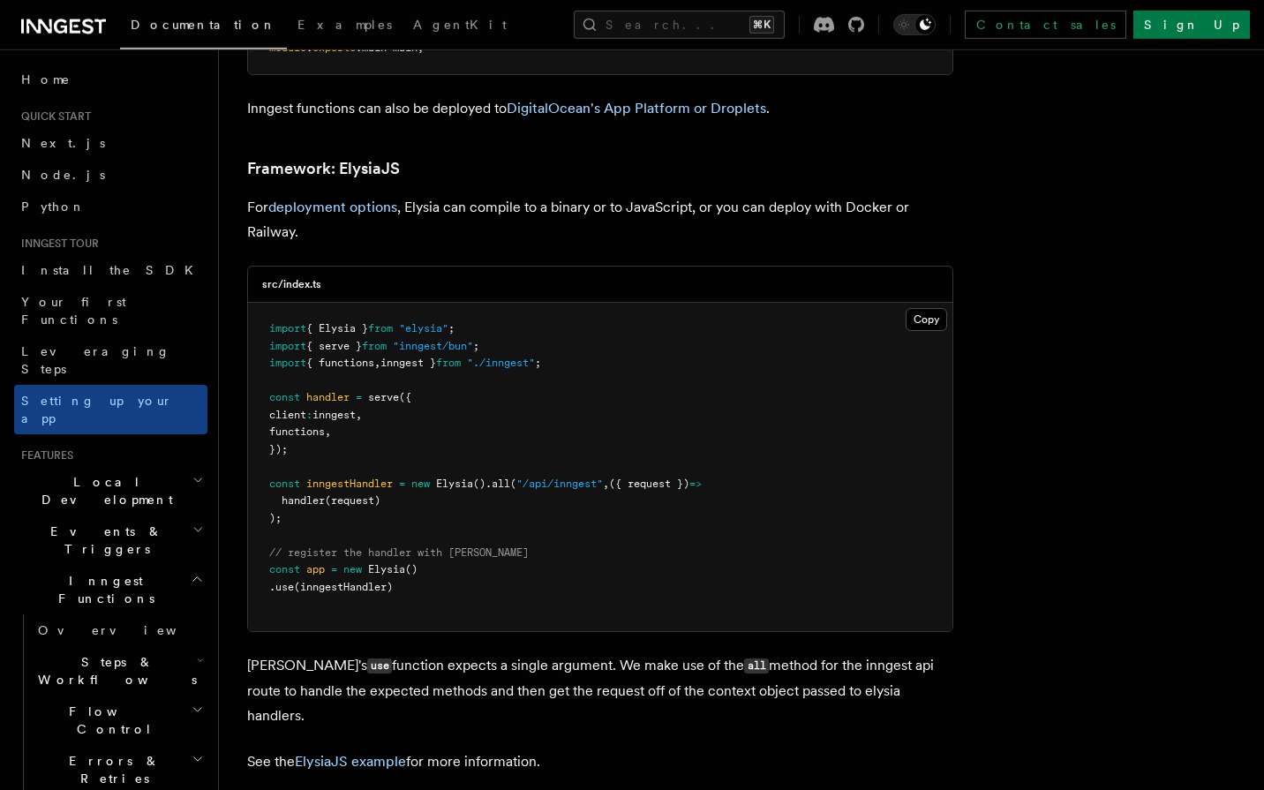
scroll to position [4604, 0]
click at [357, 322] on span "{ Elysia }" at bounding box center [337, 328] width 62 height 12
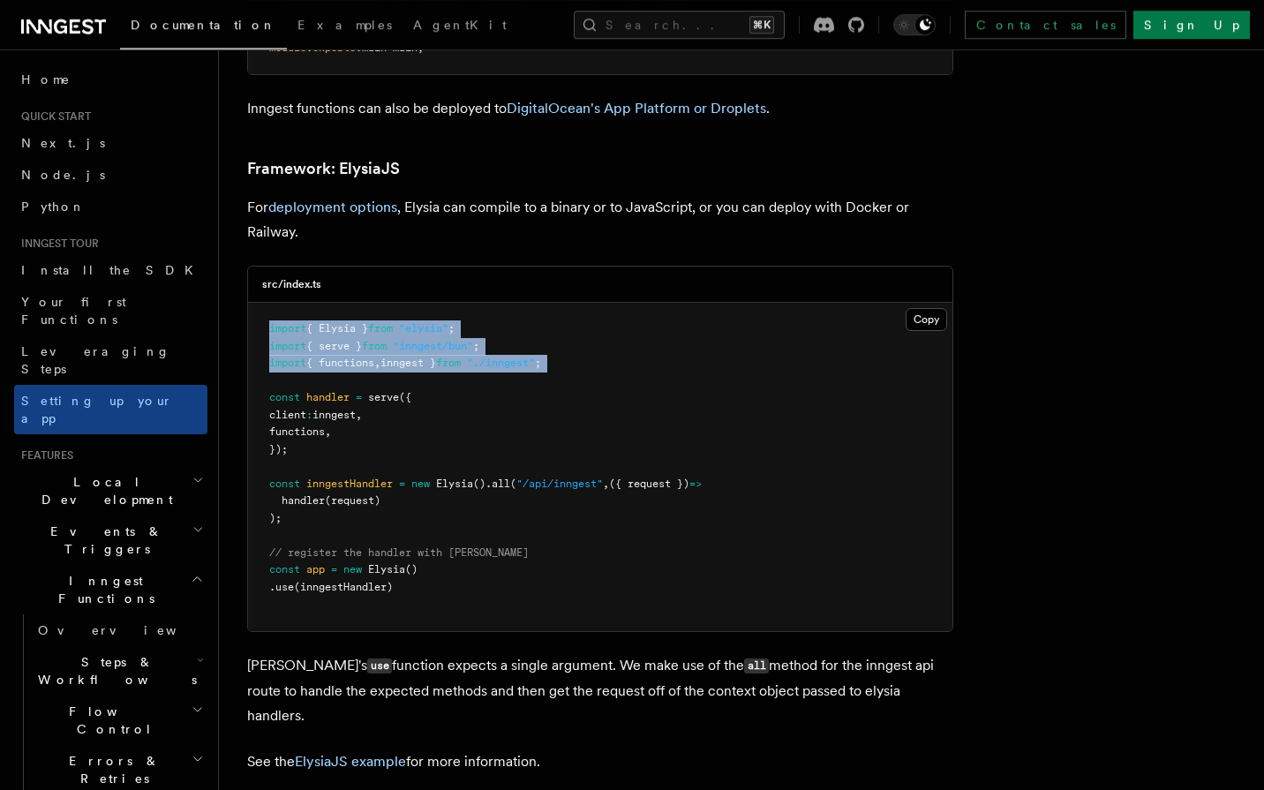
drag, startPoint x: 357, startPoint y: 260, endPoint x: 364, endPoint y: 306, distance: 46.3
click at [364, 306] on pre "import { Elysia } from "elysia" ; import { serve } from "inngest/bun" ; import …" at bounding box center [600, 467] width 704 height 328
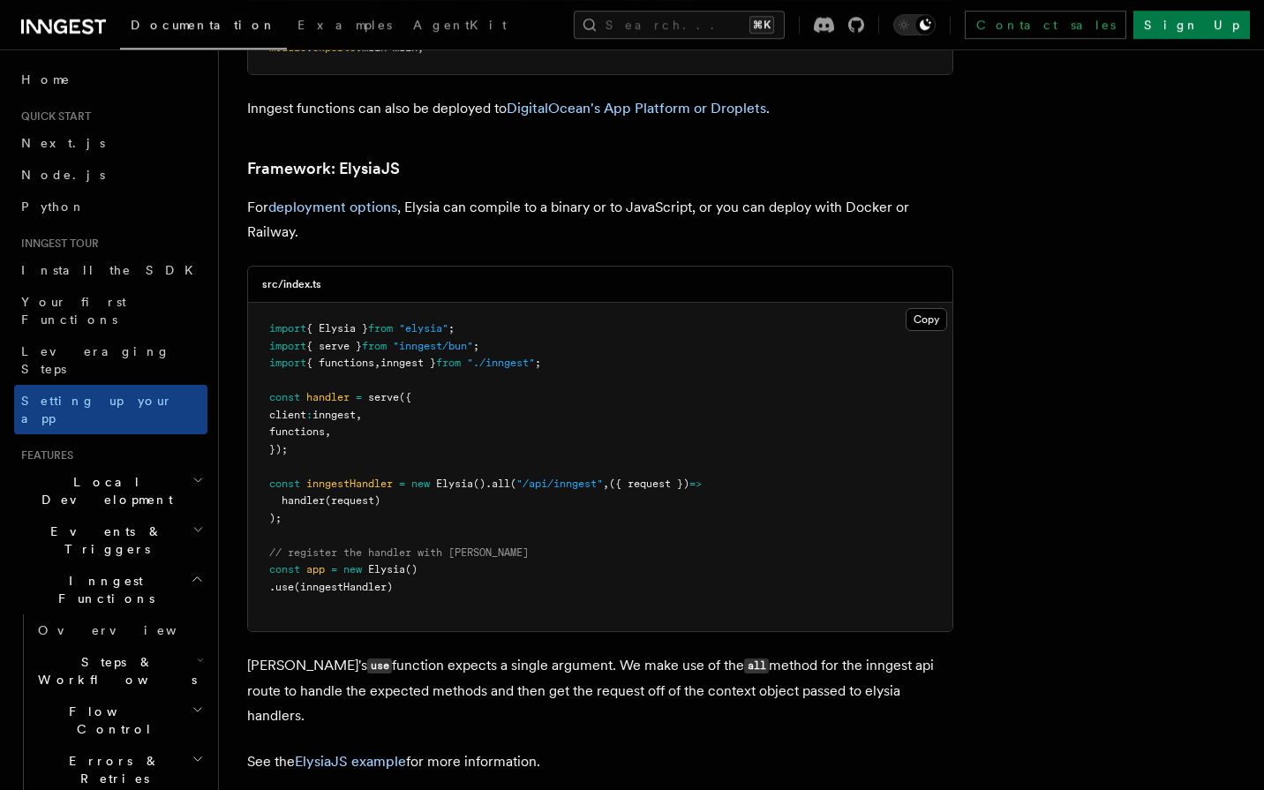
click at [344, 333] on pre "import { Elysia } from "elysia" ; import { serve } from "inngest/bun" ; import …" at bounding box center [600, 467] width 704 height 328
drag, startPoint x: 344, startPoint y: 333, endPoint x: 332, endPoint y: 384, distance: 52.7
click at [332, 384] on pre "import { Elysia } from "elysia" ; import { serve } from "inngest/bun" ; import …" at bounding box center [600, 467] width 704 height 328
click at [336, 477] on span "inngestHandler" at bounding box center [349, 483] width 86 height 12
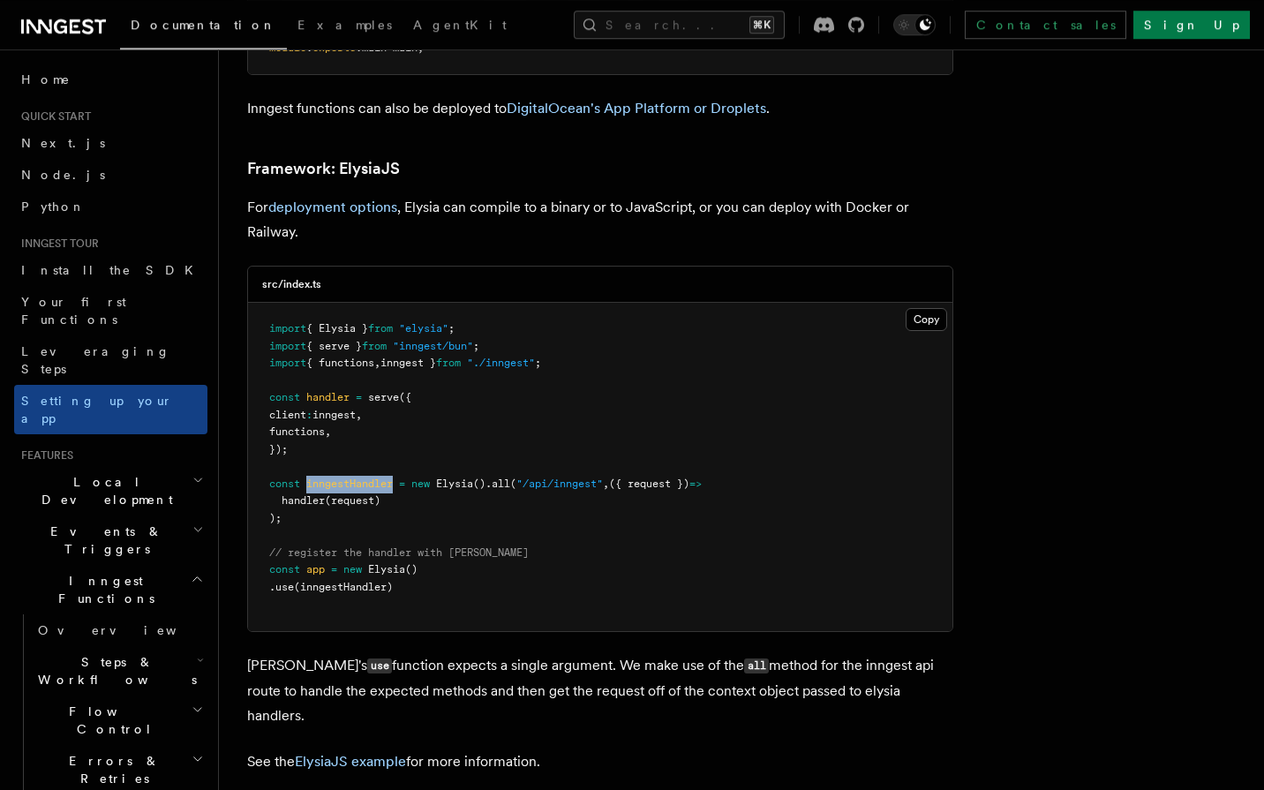
click at [336, 477] on span "inngestHandler" at bounding box center [349, 483] width 86 height 12
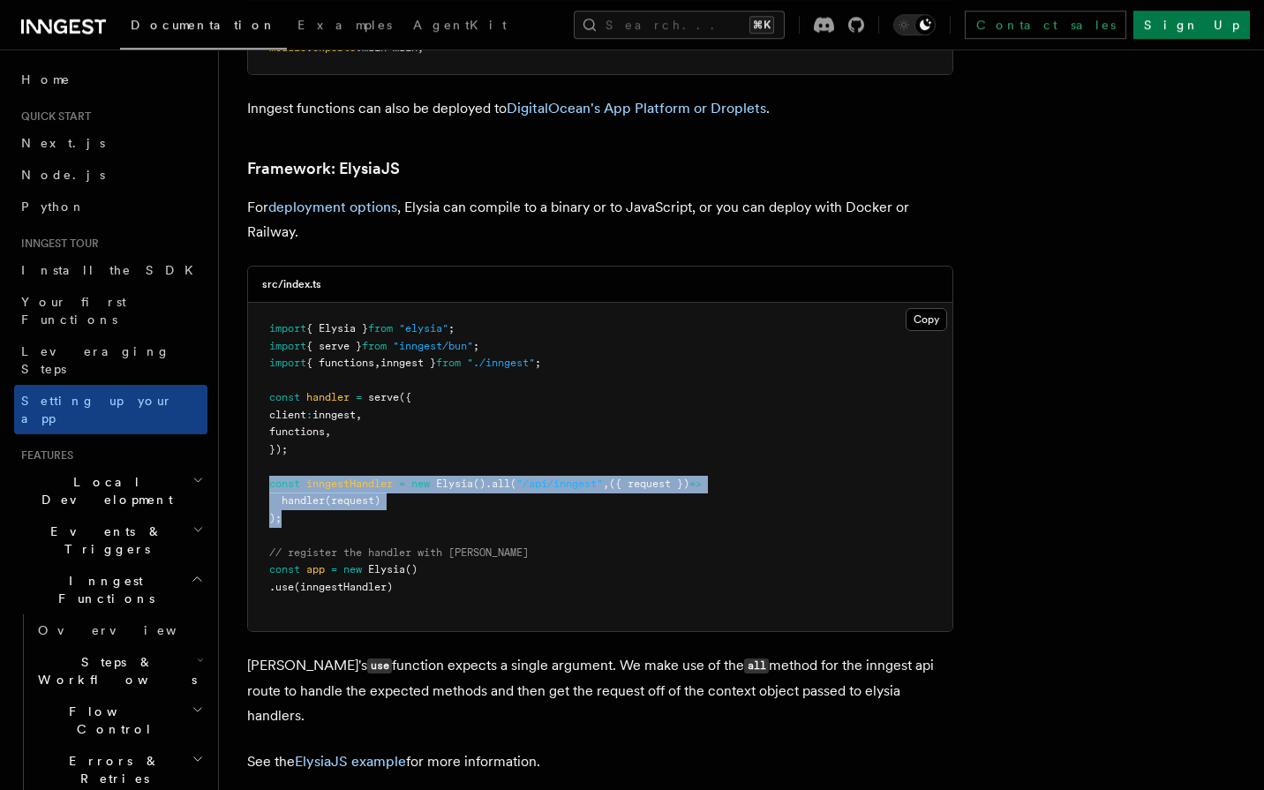
drag, startPoint x: 336, startPoint y: 415, endPoint x: 330, endPoint y: 439, distance: 24.6
click at [330, 439] on pre "import { Elysia } from "elysia" ; import { serve } from "inngest/bun" ; import …" at bounding box center [600, 467] width 704 height 328
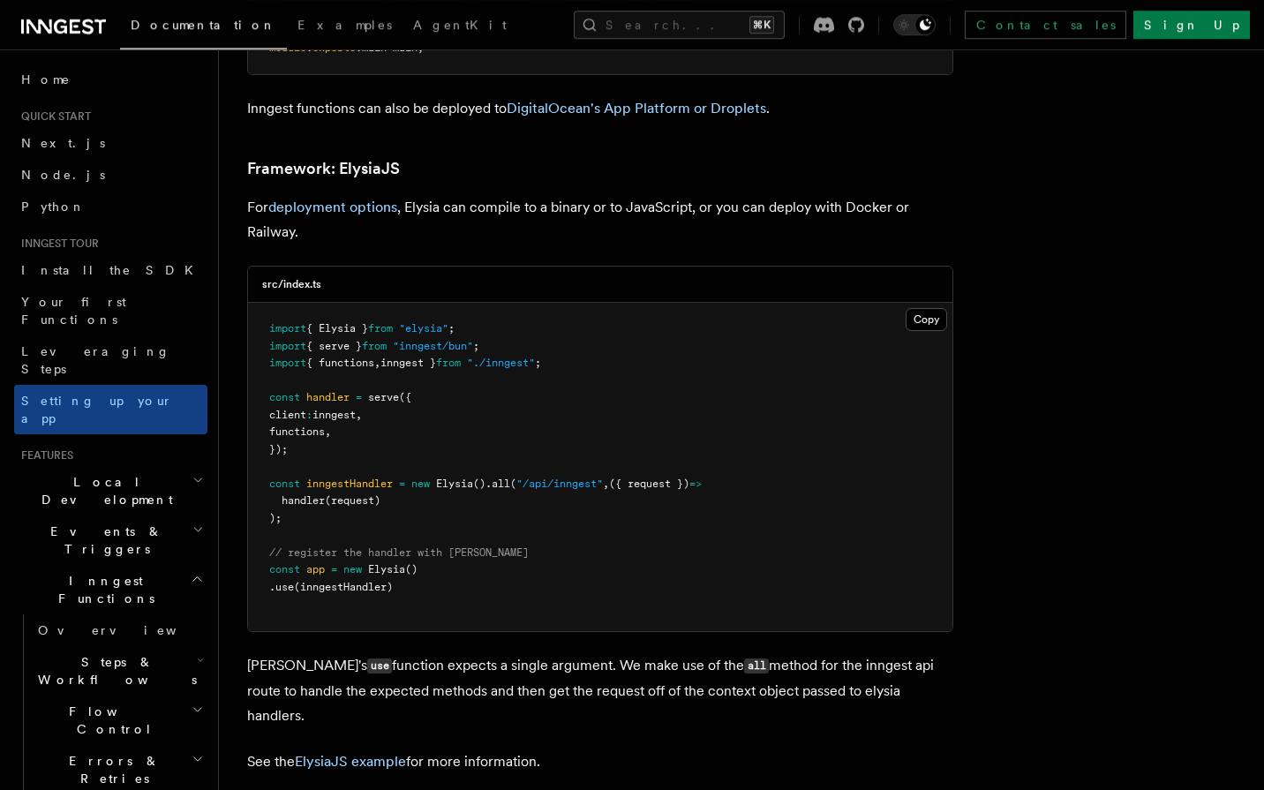
click at [332, 490] on pre "import { Elysia } from "elysia" ; import { serve } from "inngest/bun" ; import …" at bounding box center [600, 467] width 704 height 328
click at [316, 581] on span "(inngestHandler)" at bounding box center [343, 587] width 99 height 12
click at [317, 504] on code "import { Elysia } from "elysia" ; import { serve } from "inngest/bun" ; import …" at bounding box center [485, 457] width 432 height 271
click at [318, 563] on span "app" at bounding box center [315, 569] width 19 height 12
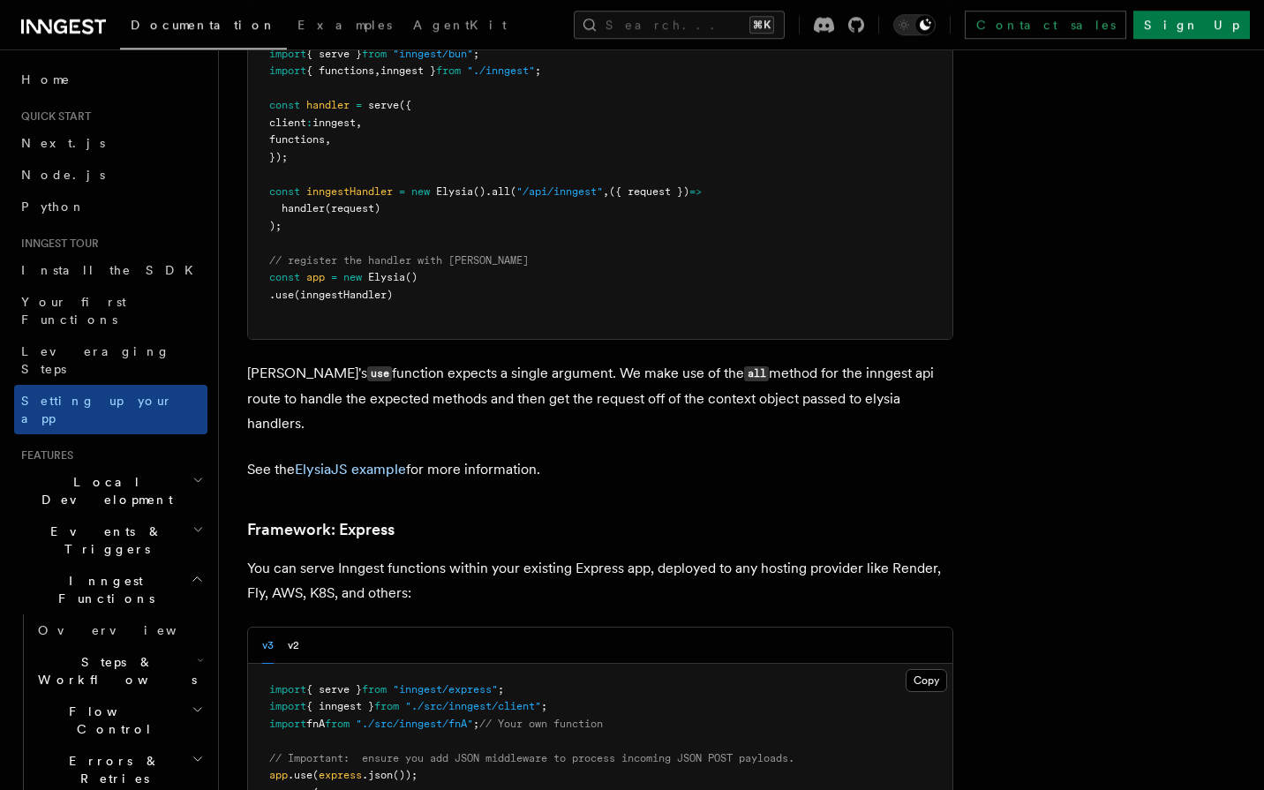
scroll to position [4899, 0]
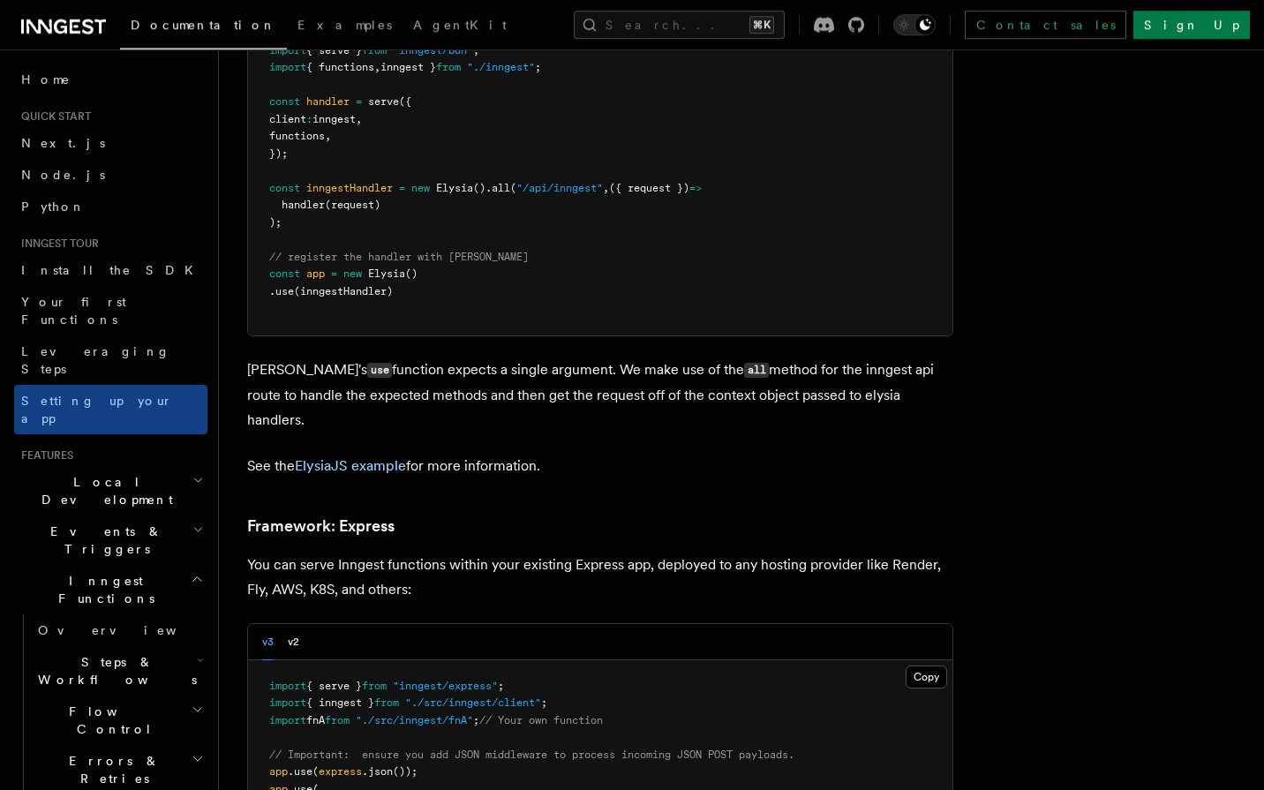
click at [387, 680] on span "from" at bounding box center [374, 686] width 25 height 12
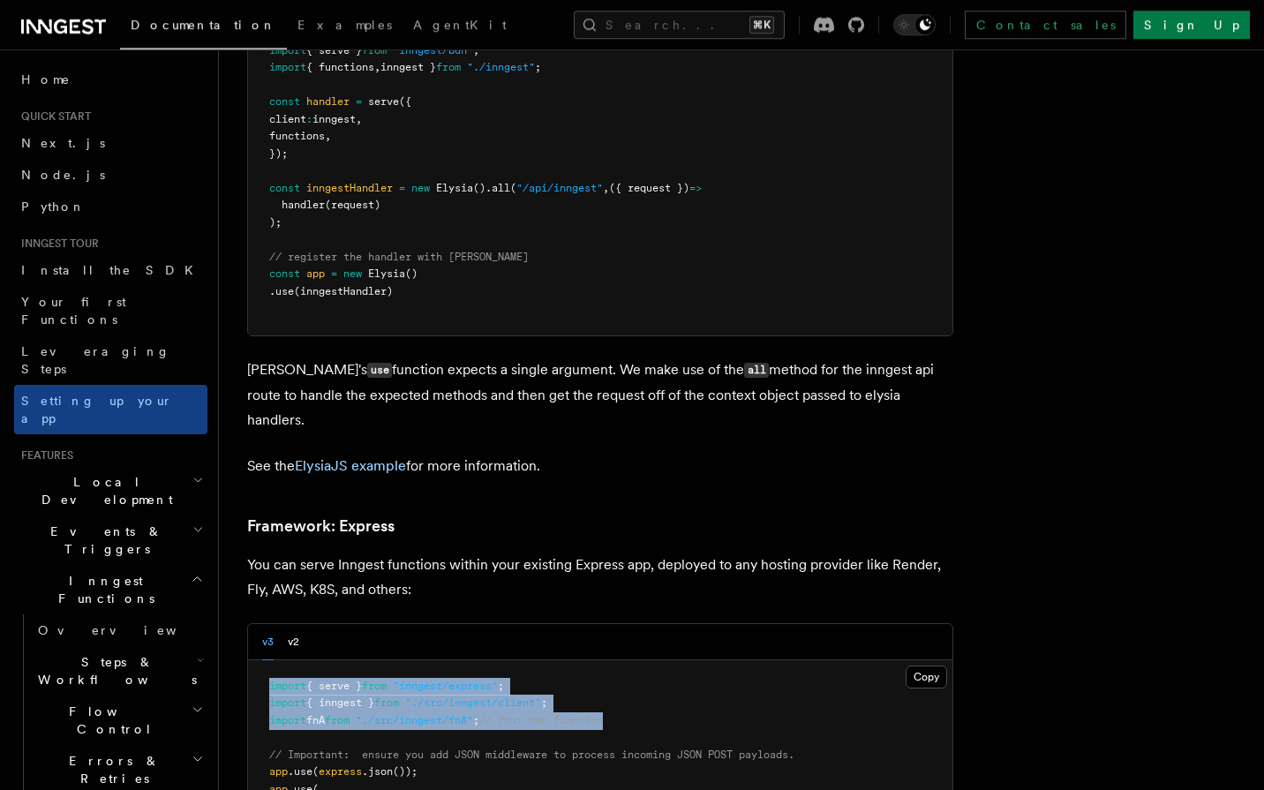
drag, startPoint x: 396, startPoint y: 584, endPoint x: 396, endPoint y: 618, distance: 33.5
click at [396, 680] on code "import { serve } from "inngest/express" ; import { inngest } from "./src/innges…" at bounding box center [531, 772] width 525 height 184
click at [396, 714] on span ""./src/inngest/fnA"" at bounding box center [414, 720] width 117 height 12
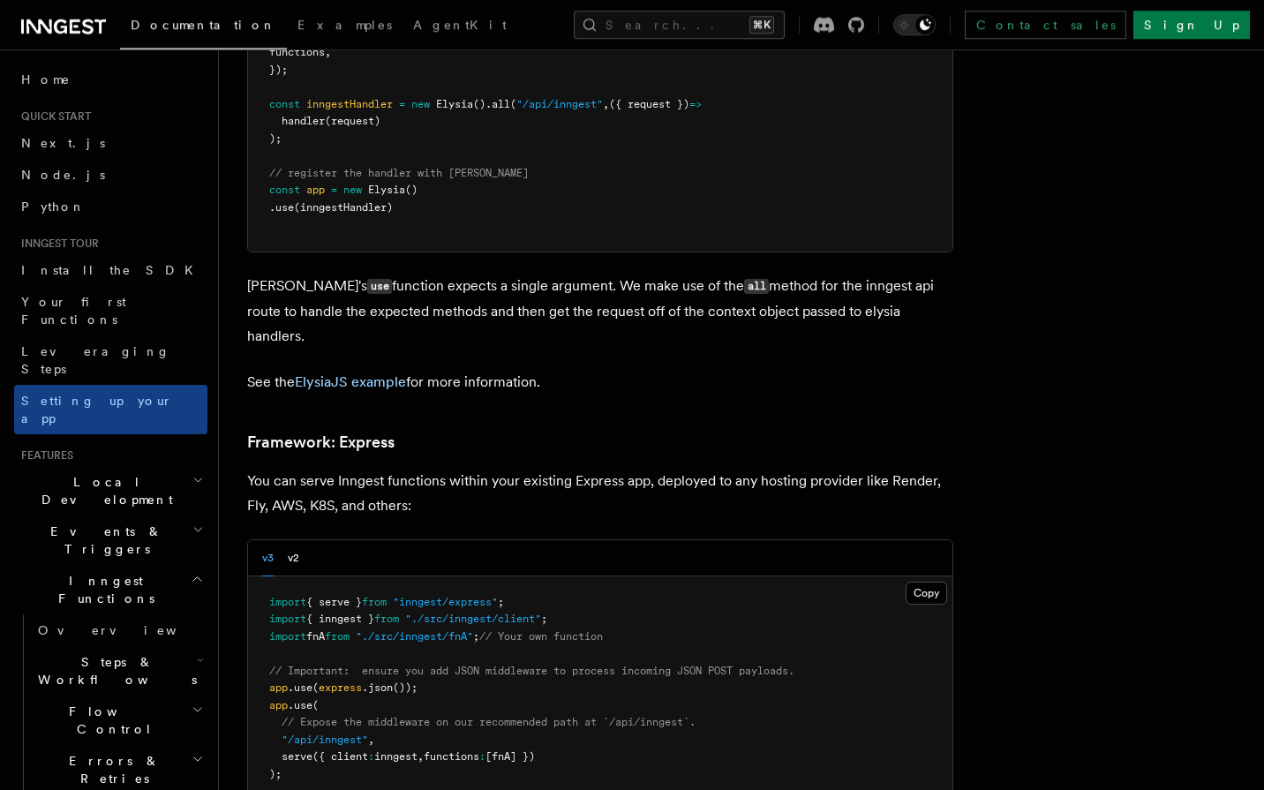
scroll to position [5009, 0]
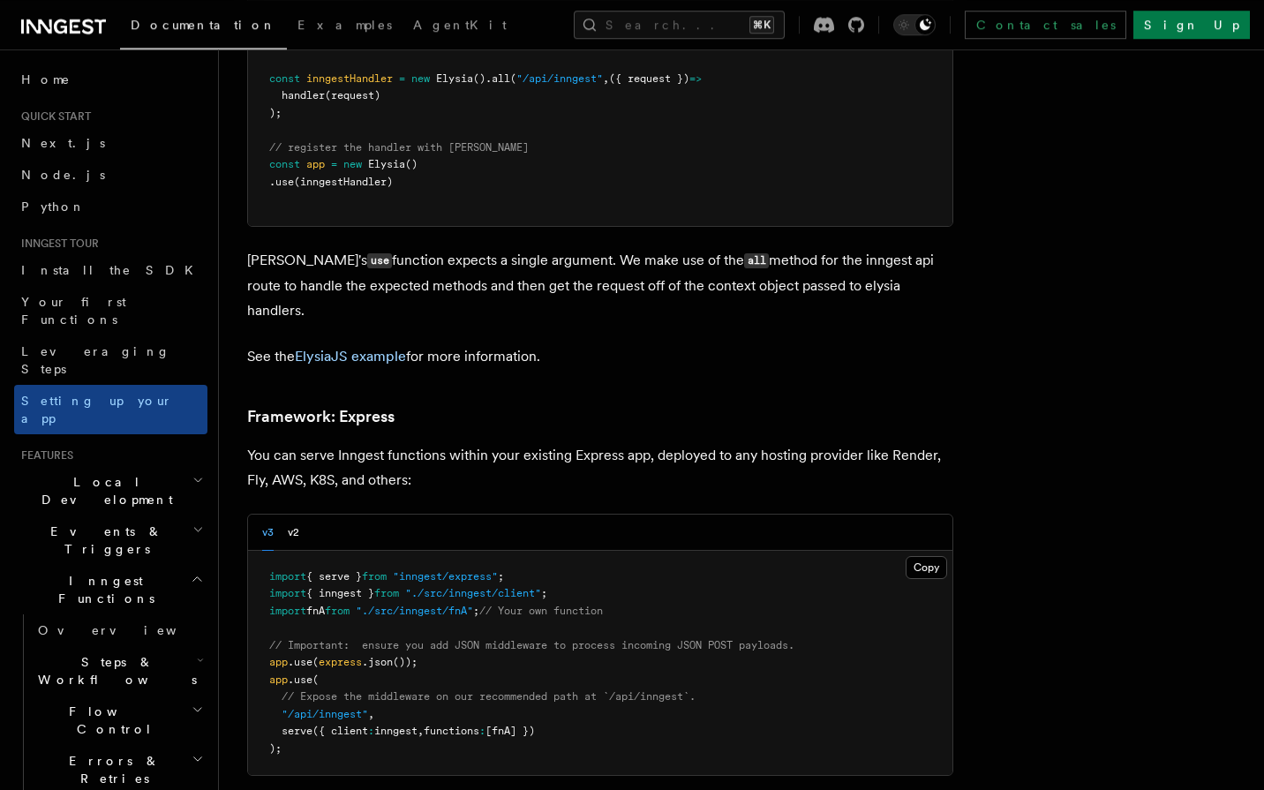
click at [298, 725] on span "serve" at bounding box center [297, 731] width 31 height 12
drag, startPoint x: 298, startPoint y: 640, endPoint x: 552, endPoint y: 635, distance: 253.3
click at [535, 725] on span "serve ({ client : inngest , functions : [fnA] })" at bounding box center [402, 731] width 266 height 12
click at [479, 725] on span "functions" at bounding box center [452, 731] width 56 height 12
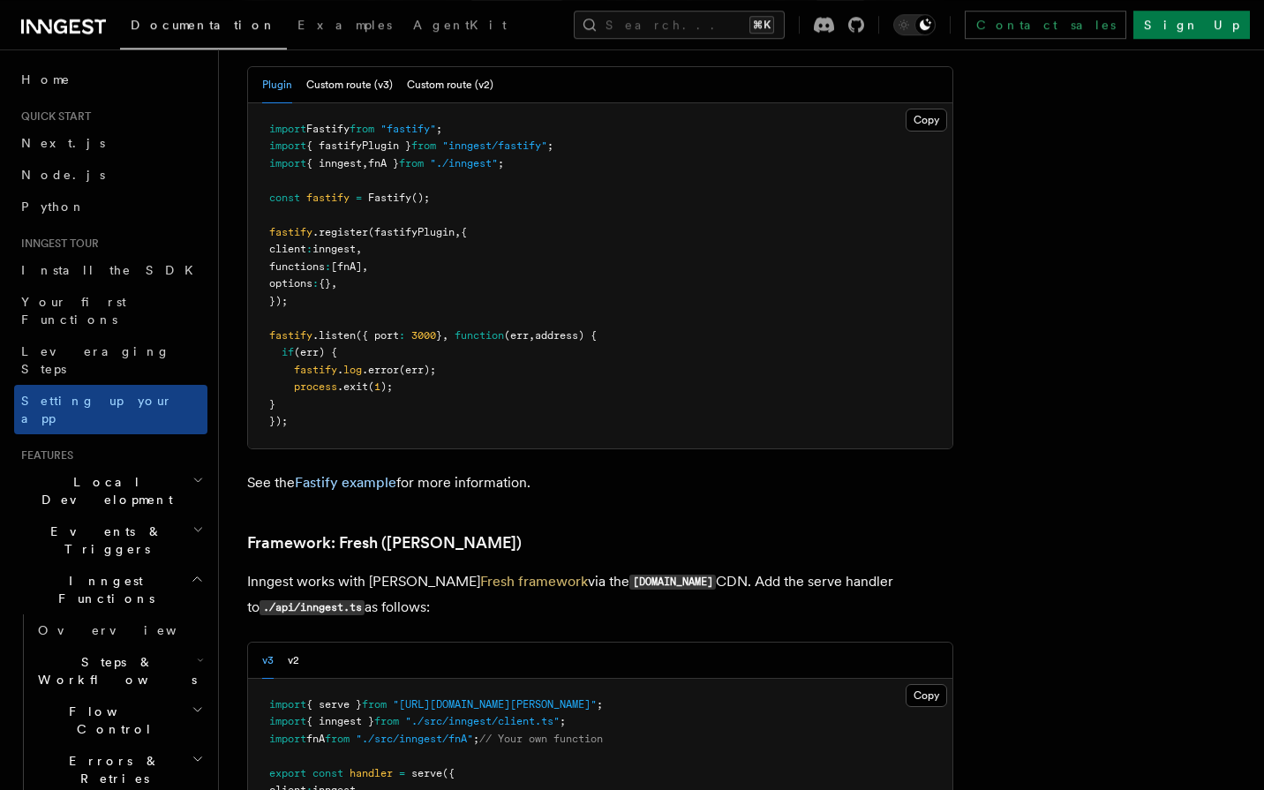
scroll to position [6426, 0]
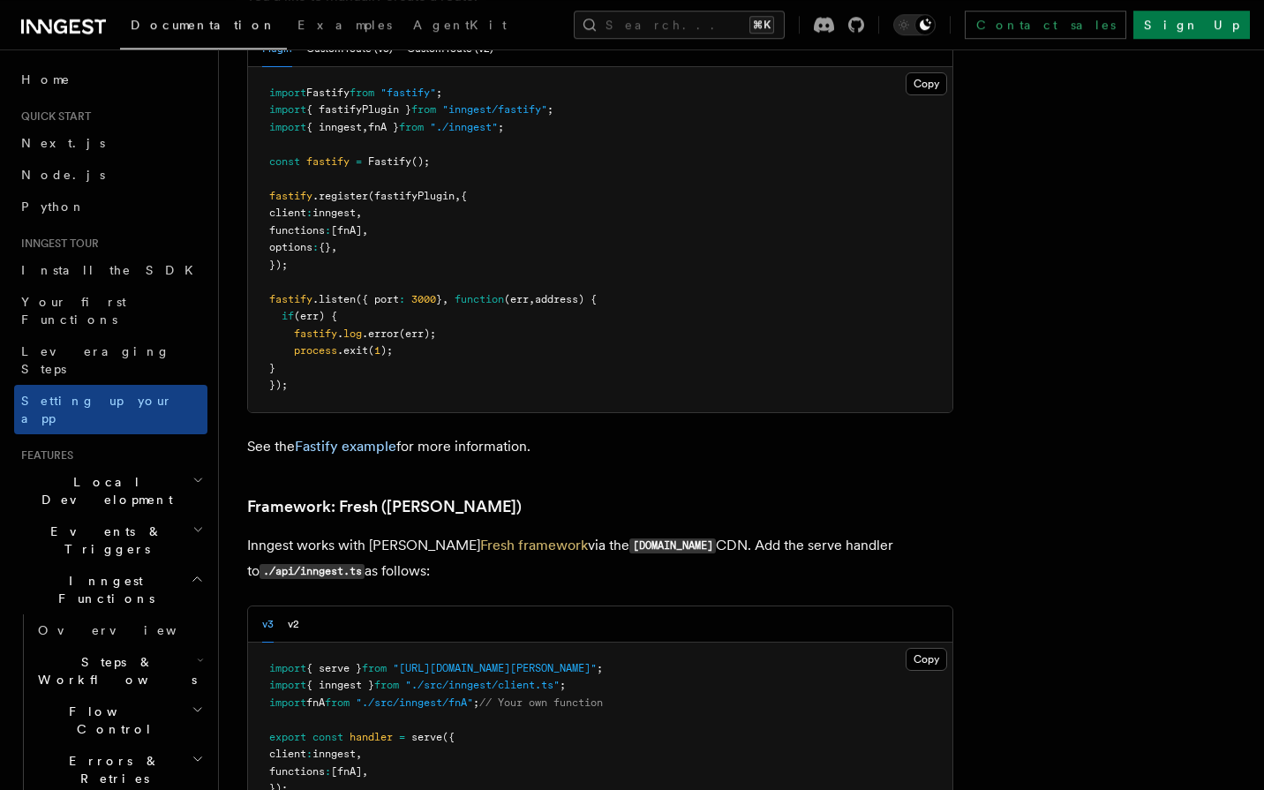
click at [432, 662] on span ""[URL][DOMAIN_NAME][PERSON_NAME]"" at bounding box center [495, 668] width 204 height 12
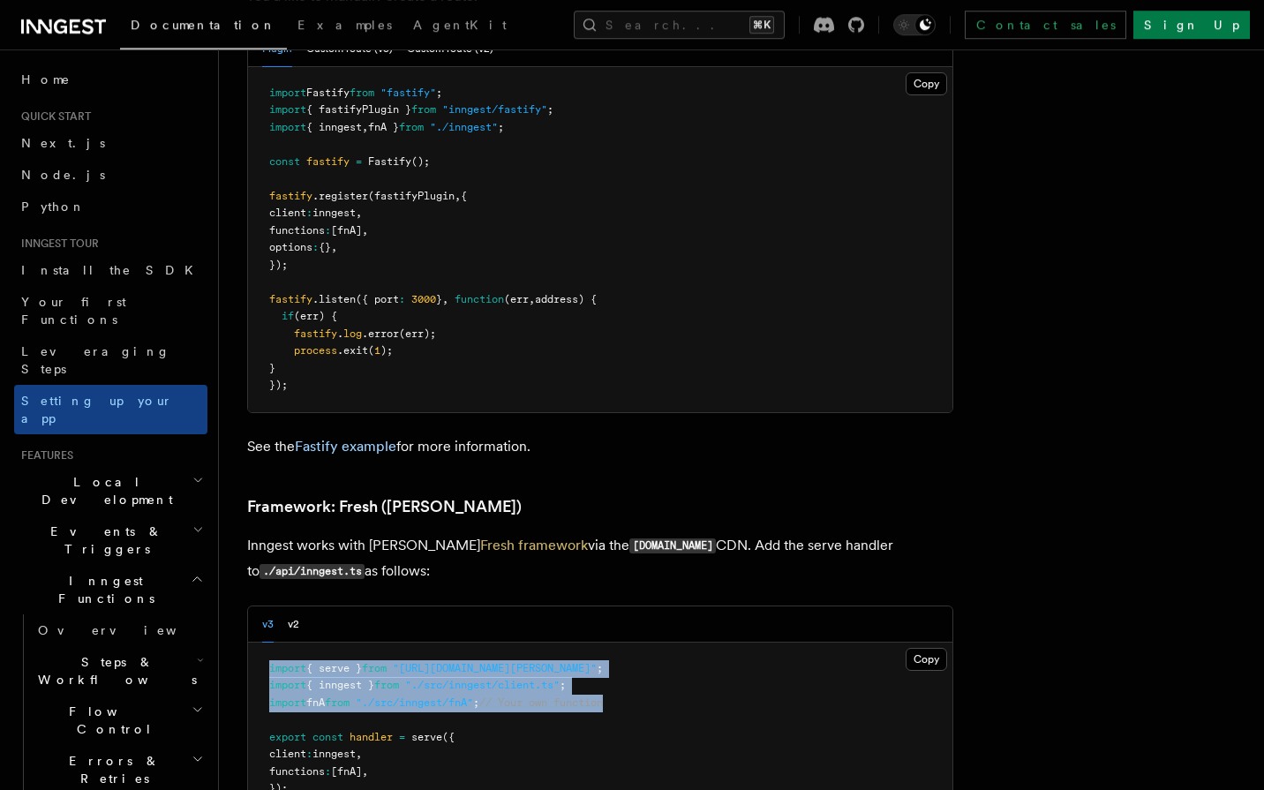
drag, startPoint x: 432, startPoint y: 571, endPoint x: 425, endPoint y: 613, distance: 42.8
click at [425, 662] on code "import { serve } from "[URL][DOMAIN_NAME][PERSON_NAME]" ; import { inngest } fr…" at bounding box center [436, 728] width 334 height 133
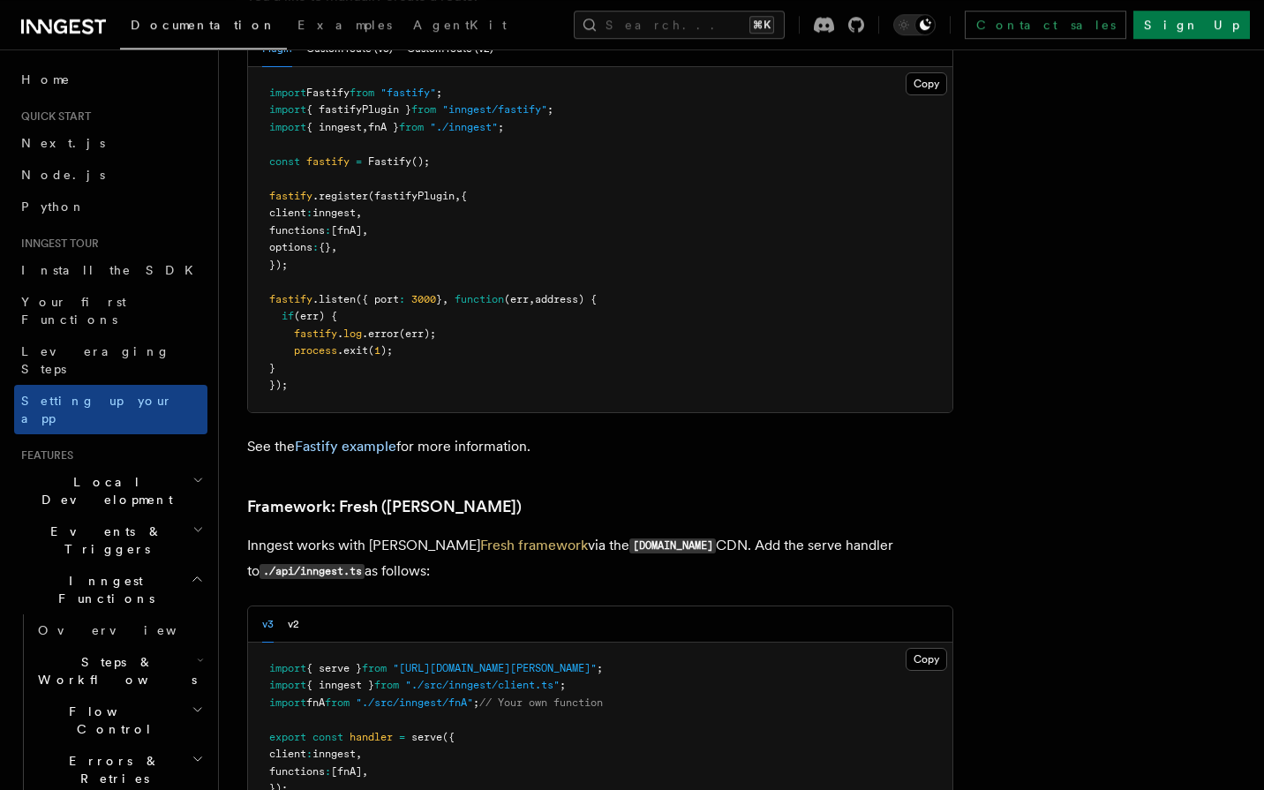
click at [513, 650] on pre "import { serve } from "[URL][DOMAIN_NAME][PERSON_NAME]" ; import { inngest } fr…" at bounding box center [600, 729] width 704 height 173
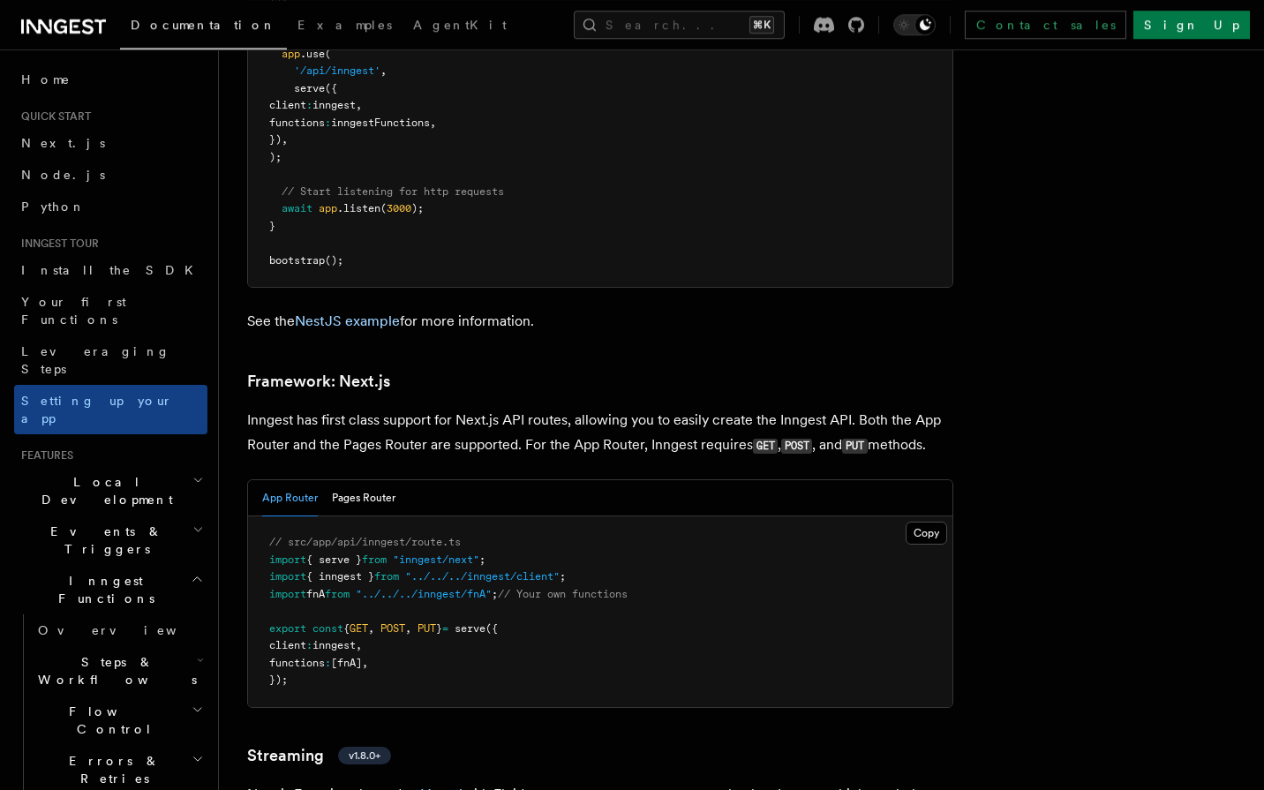
scroll to position [11287, 0]
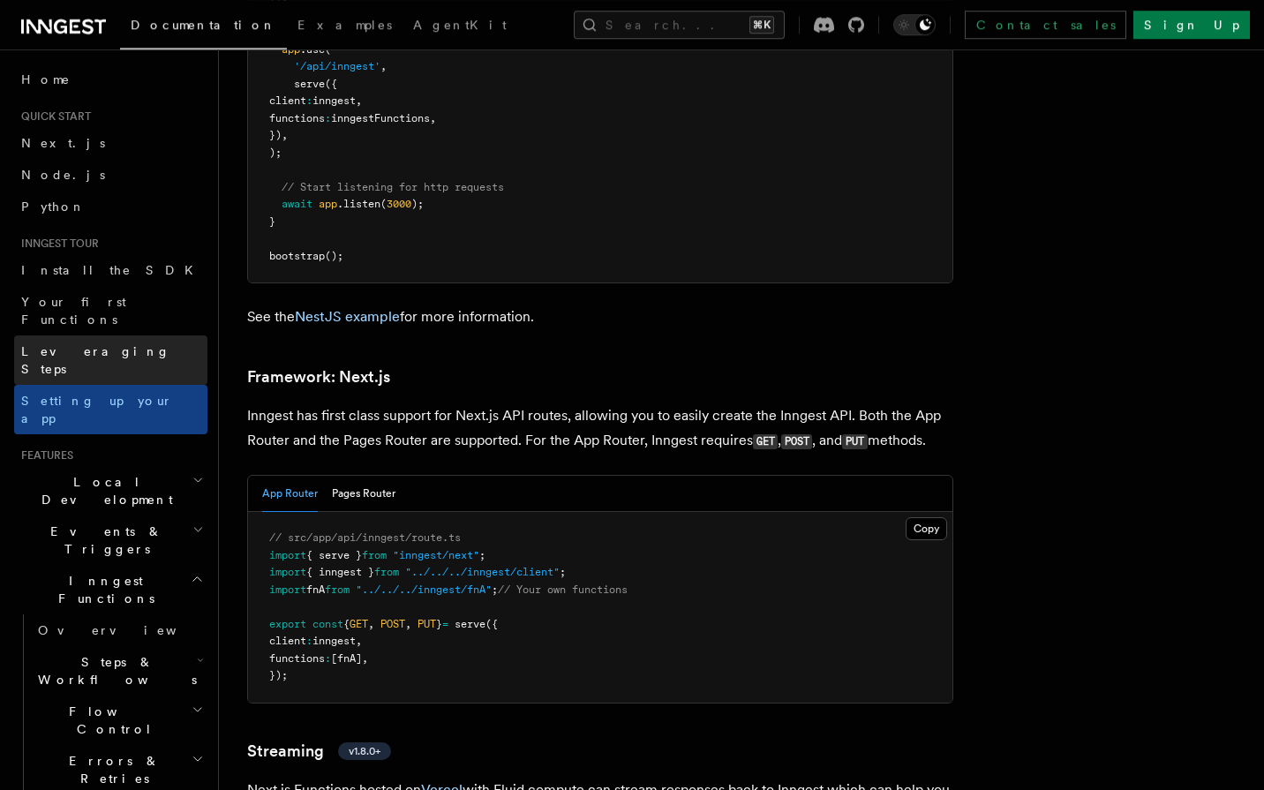
click at [117, 342] on span "Leveraging Steps" at bounding box center [114, 359] width 186 height 35
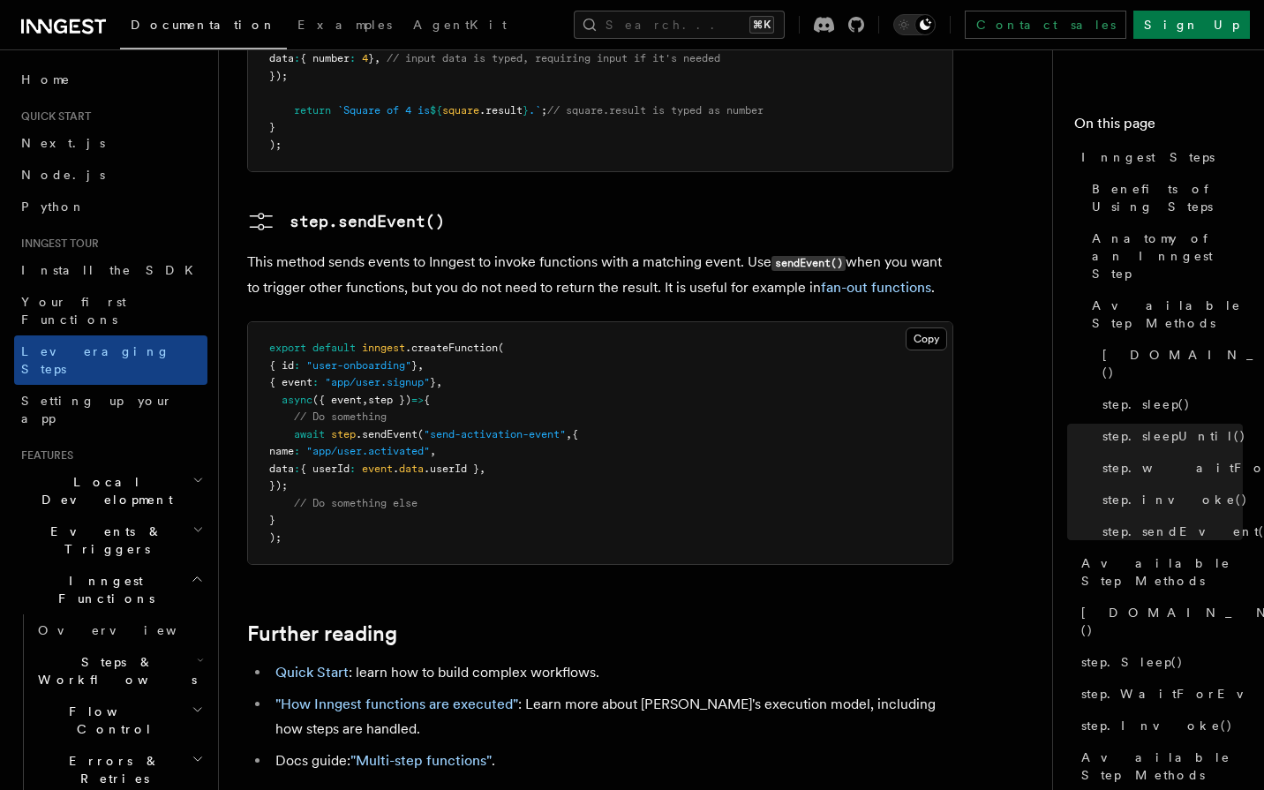
scroll to position [3664, 0]
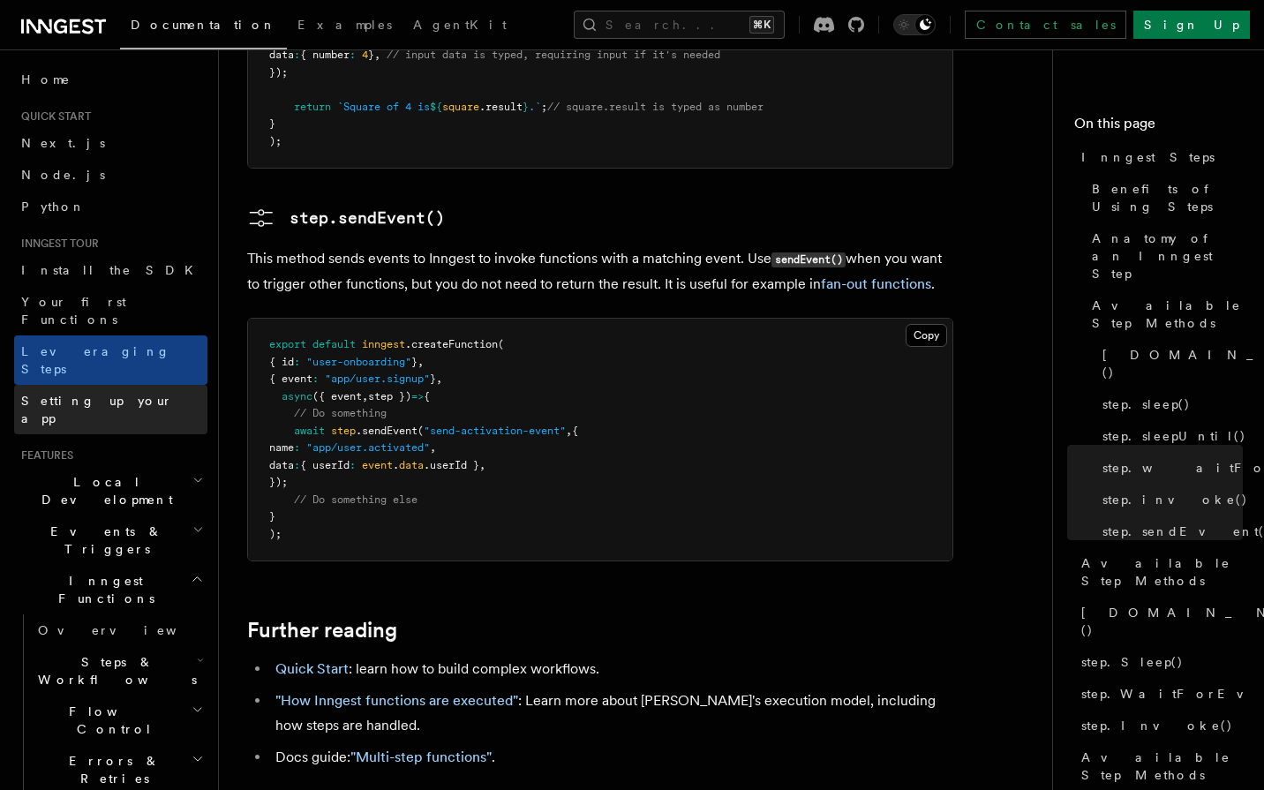
click at [115, 394] on span "Setting up your app" at bounding box center [97, 410] width 152 height 32
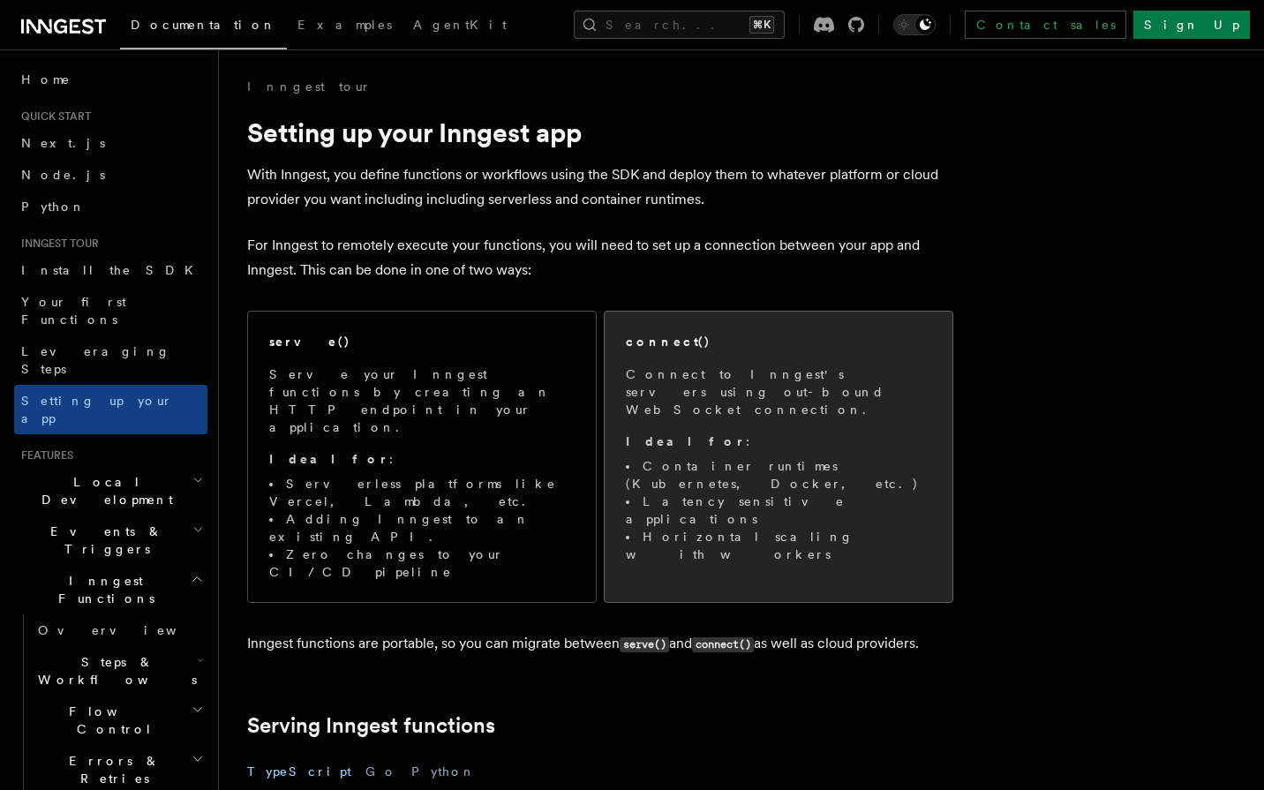
click at [650, 457] on li "Container runtimes (Kubernetes, Docker, etc.)" at bounding box center [778, 474] width 305 height 35
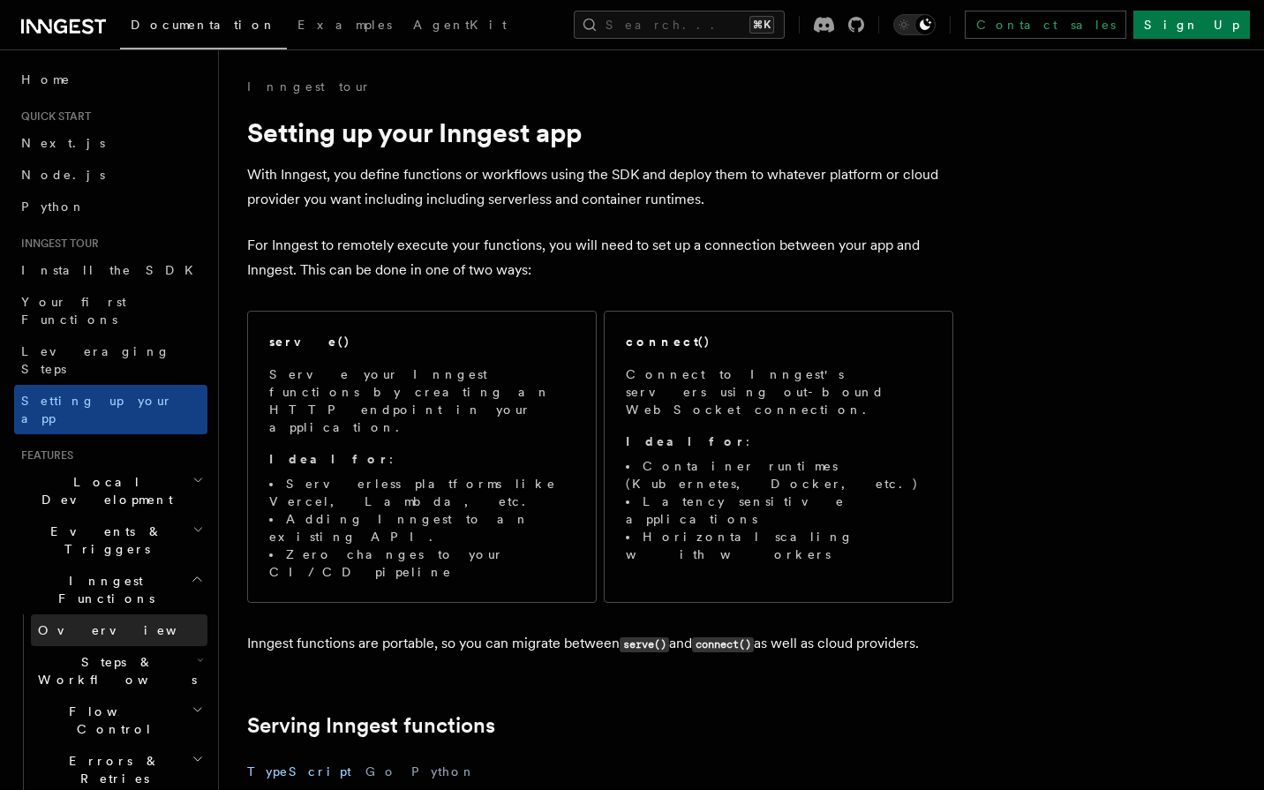
scroll to position [64, 0]
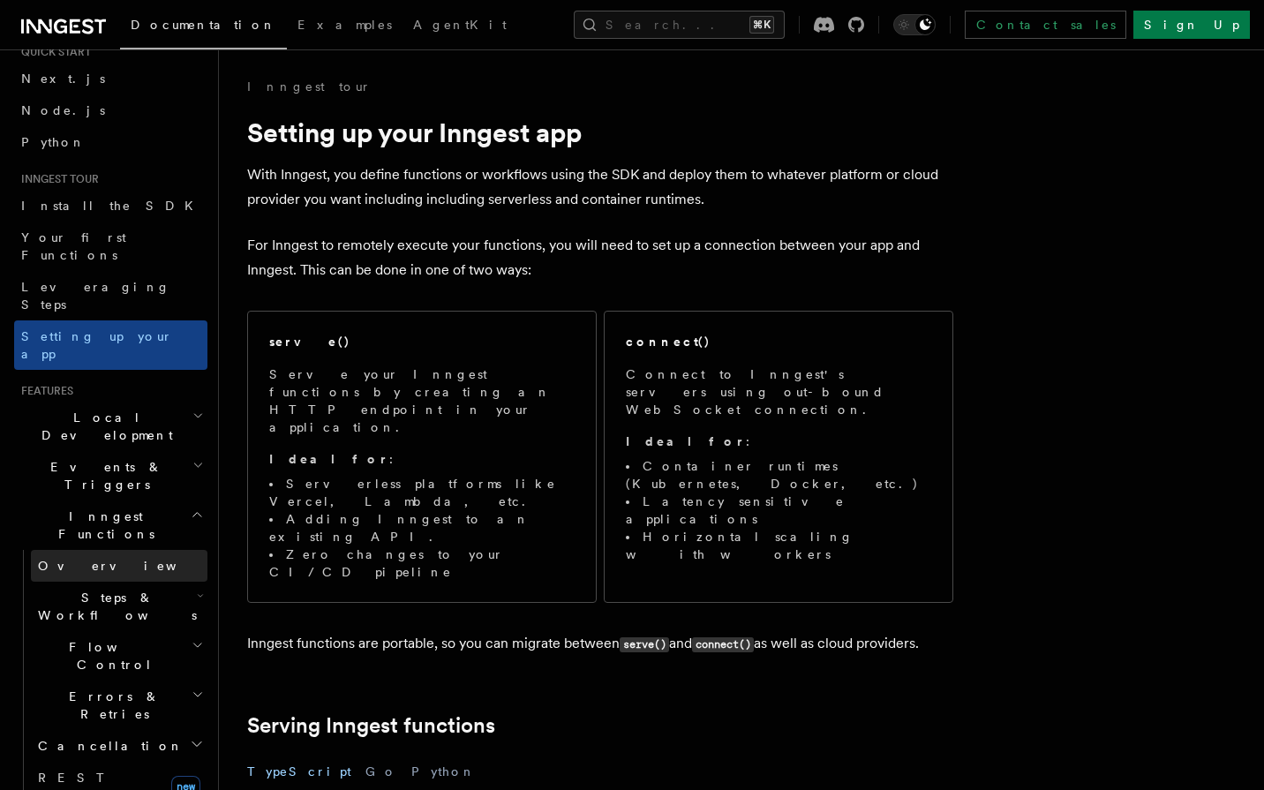
click at [119, 550] on link "Overview" at bounding box center [119, 566] width 177 height 32
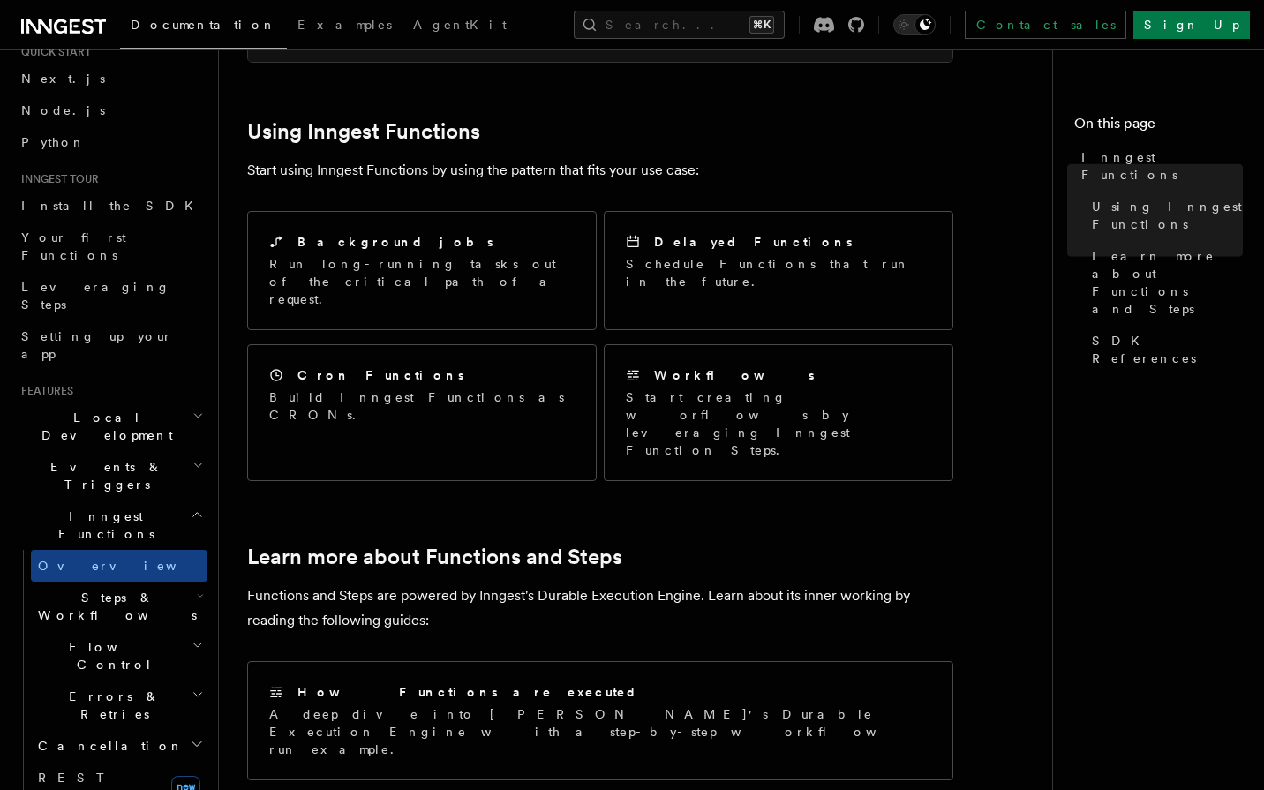
scroll to position [873, 0]
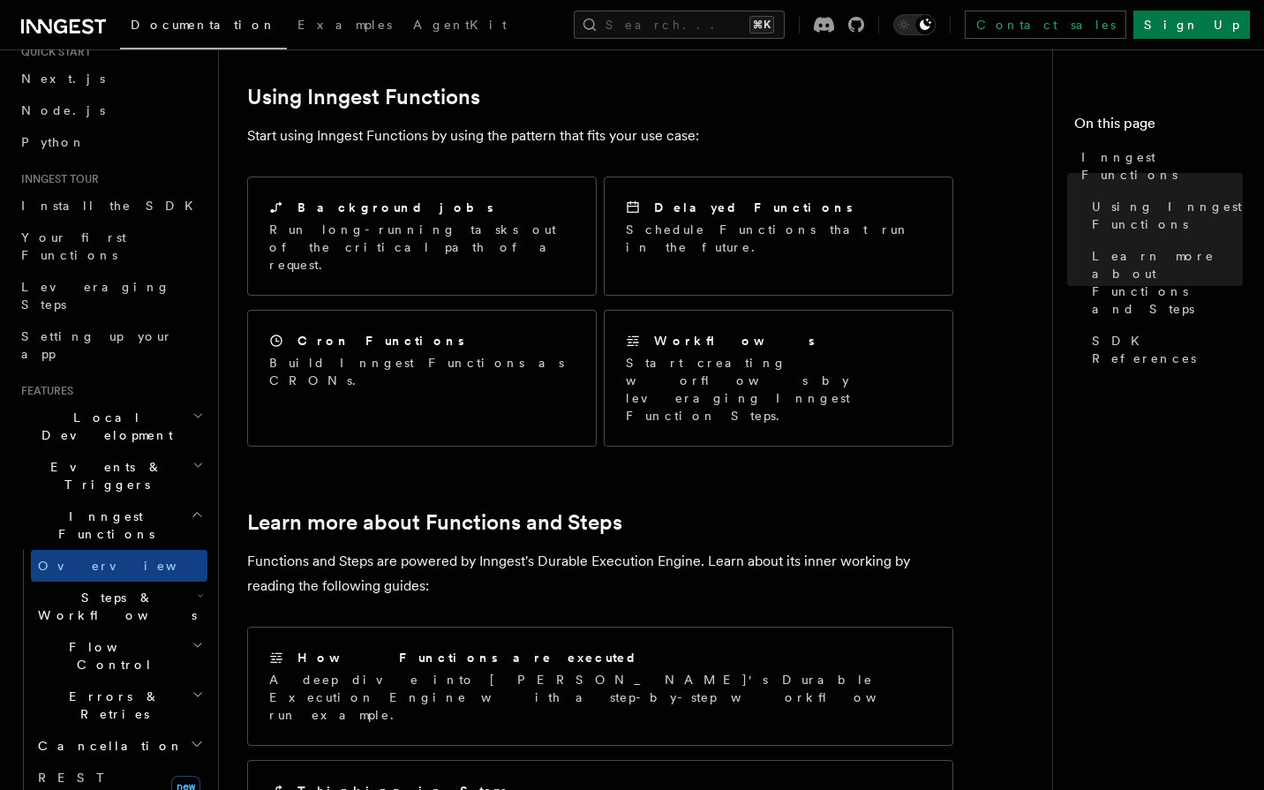
click at [157, 582] on h2 "Steps & Workflows" at bounding box center [119, 606] width 177 height 49
click at [149, 582] on h2 "Steps & Workflows" at bounding box center [119, 606] width 177 height 49
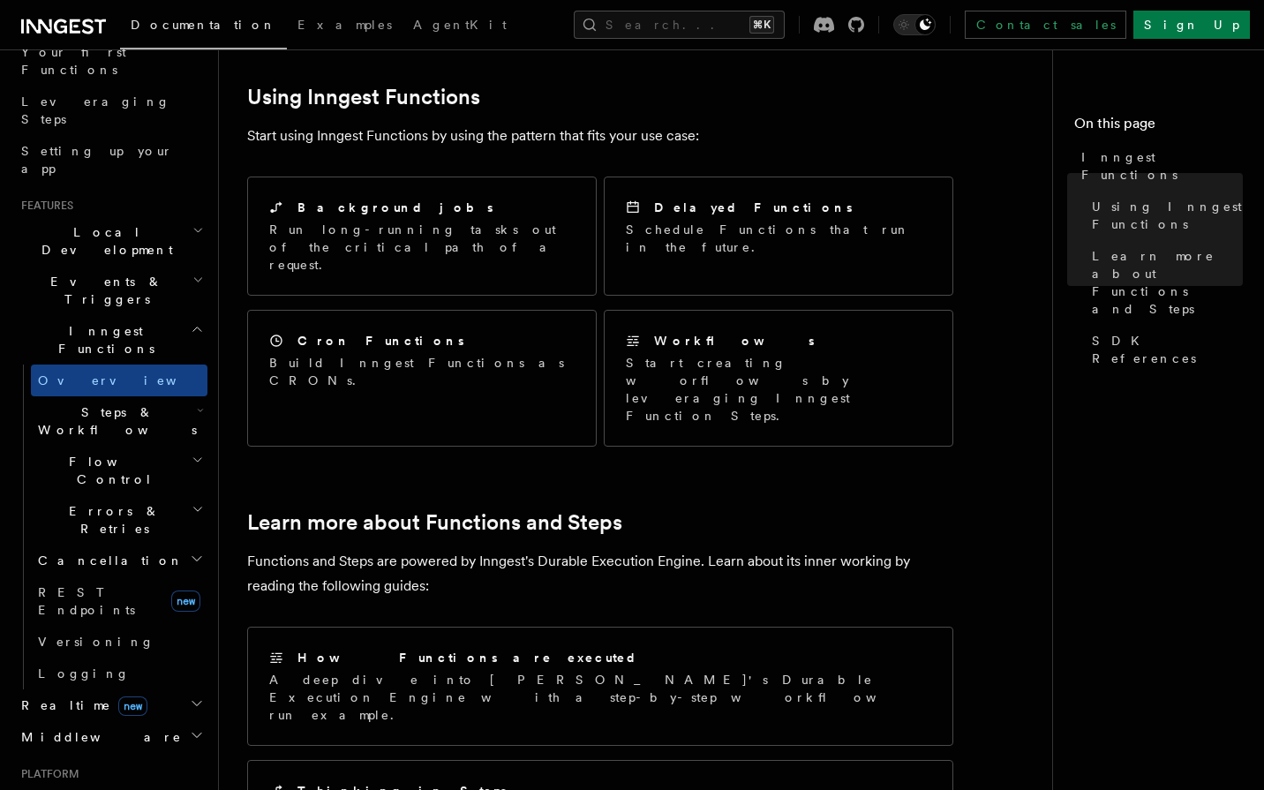
scroll to position [252, 0]
click at [190, 789] on icon "button" at bounding box center [197, 796] width 14 height 14
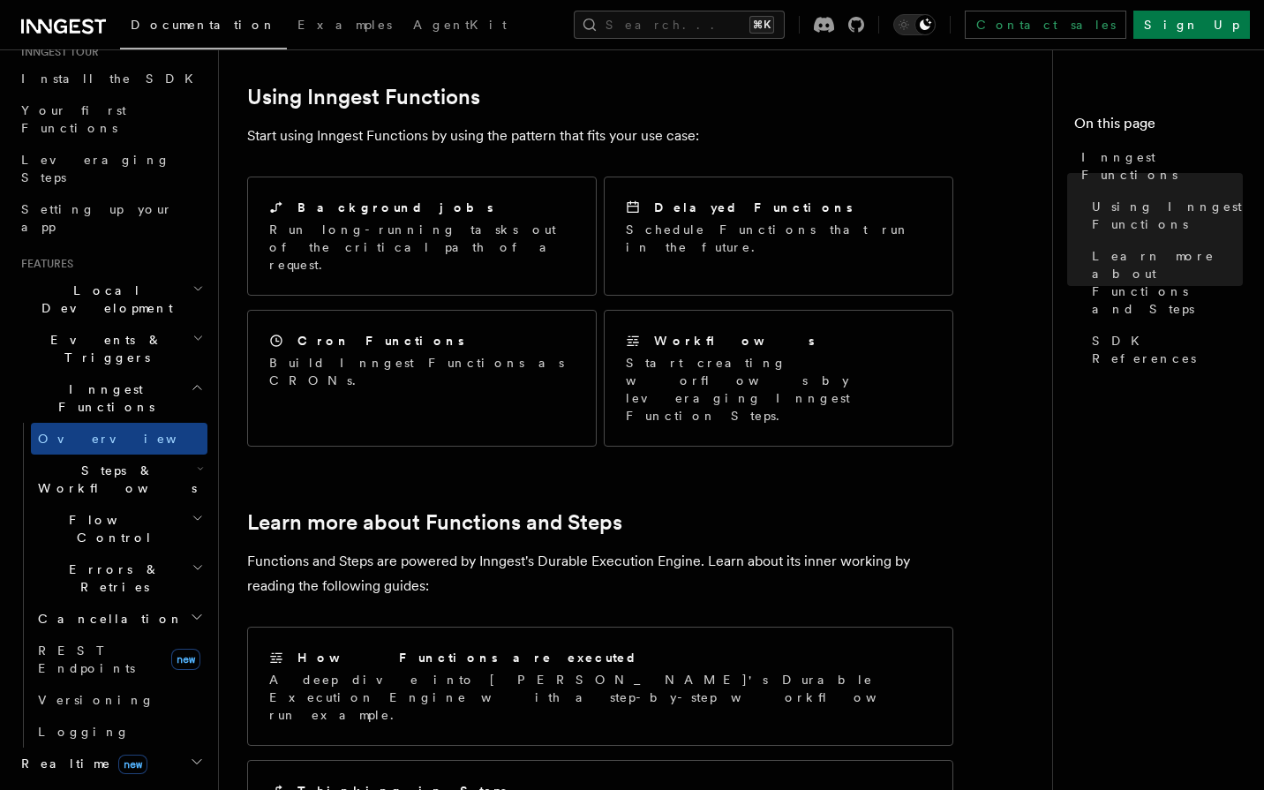
scroll to position [191, 0]
click at [154, 275] on h2 "Local Development" at bounding box center [110, 299] width 193 height 49
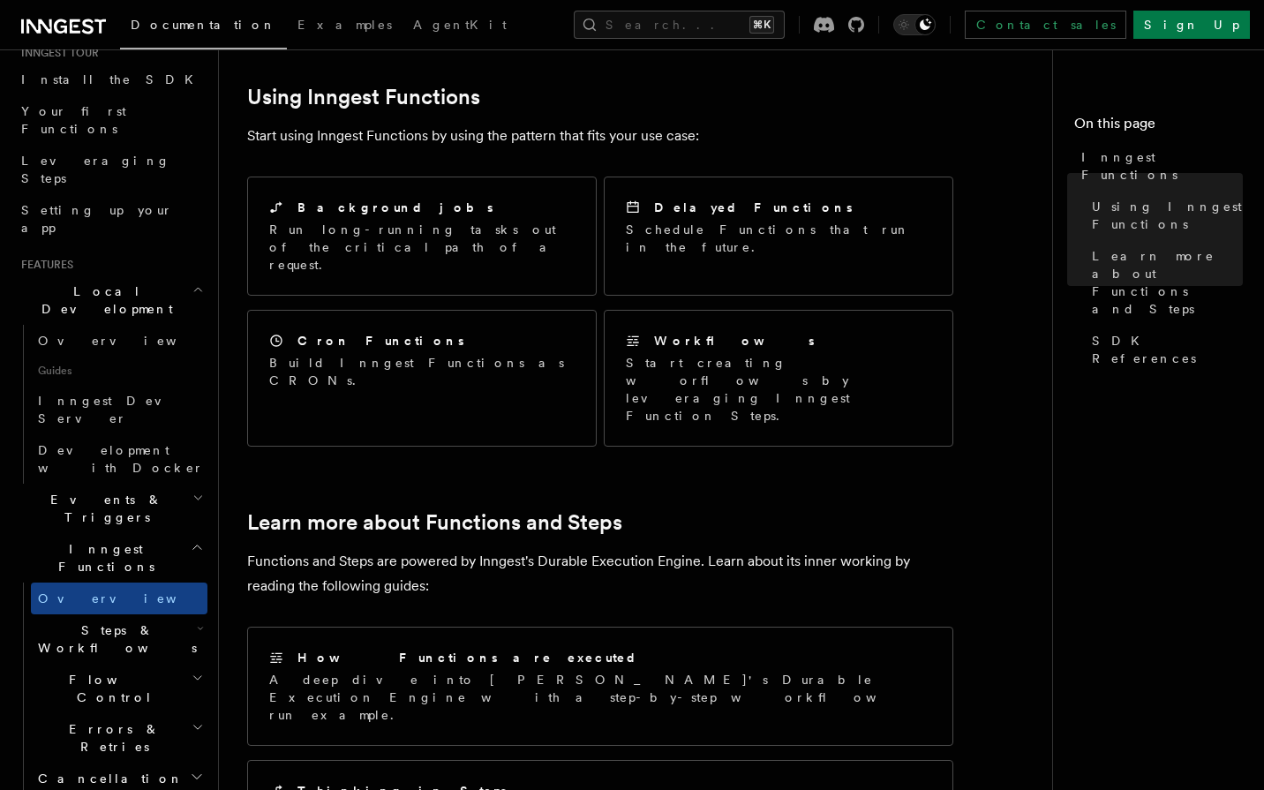
click at [154, 275] on h2 "Local Development" at bounding box center [110, 299] width 193 height 49
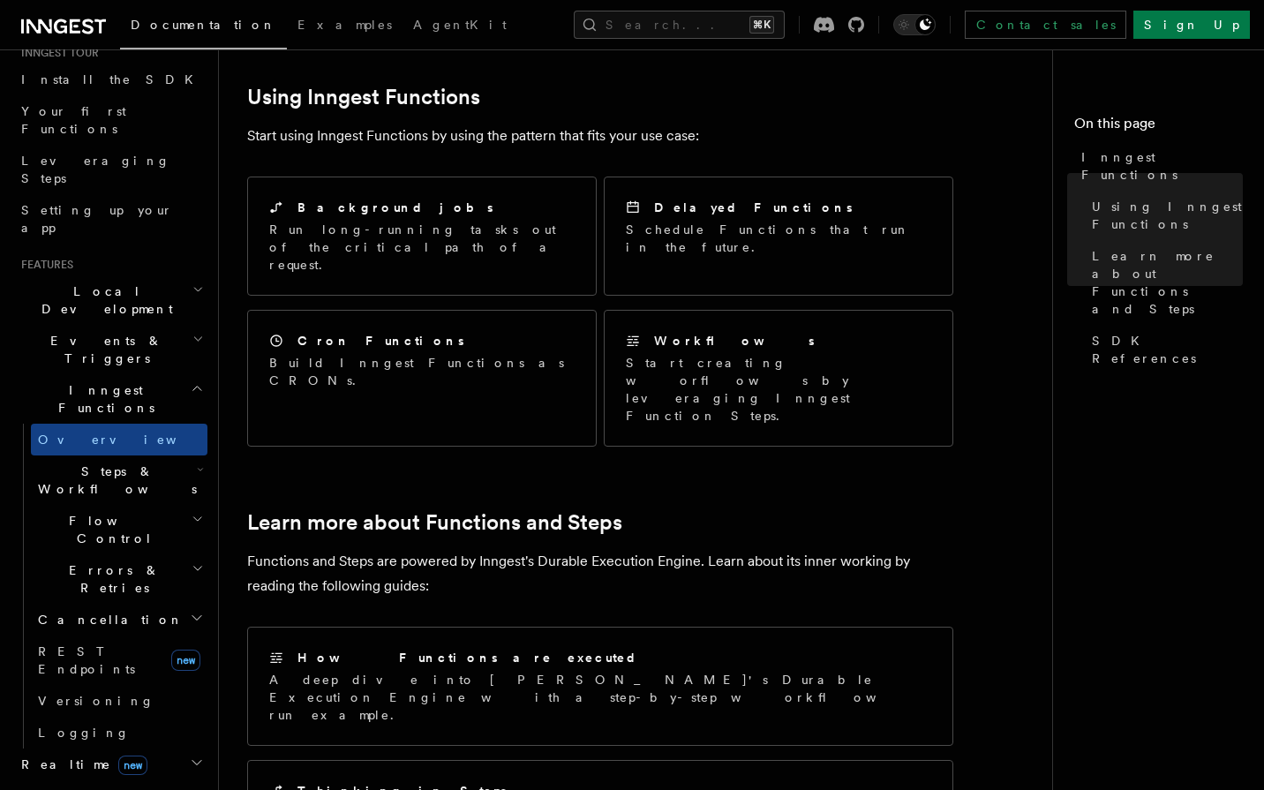
click at [134, 325] on h2 "Events & Triggers" at bounding box center [110, 349] width 193 height 49
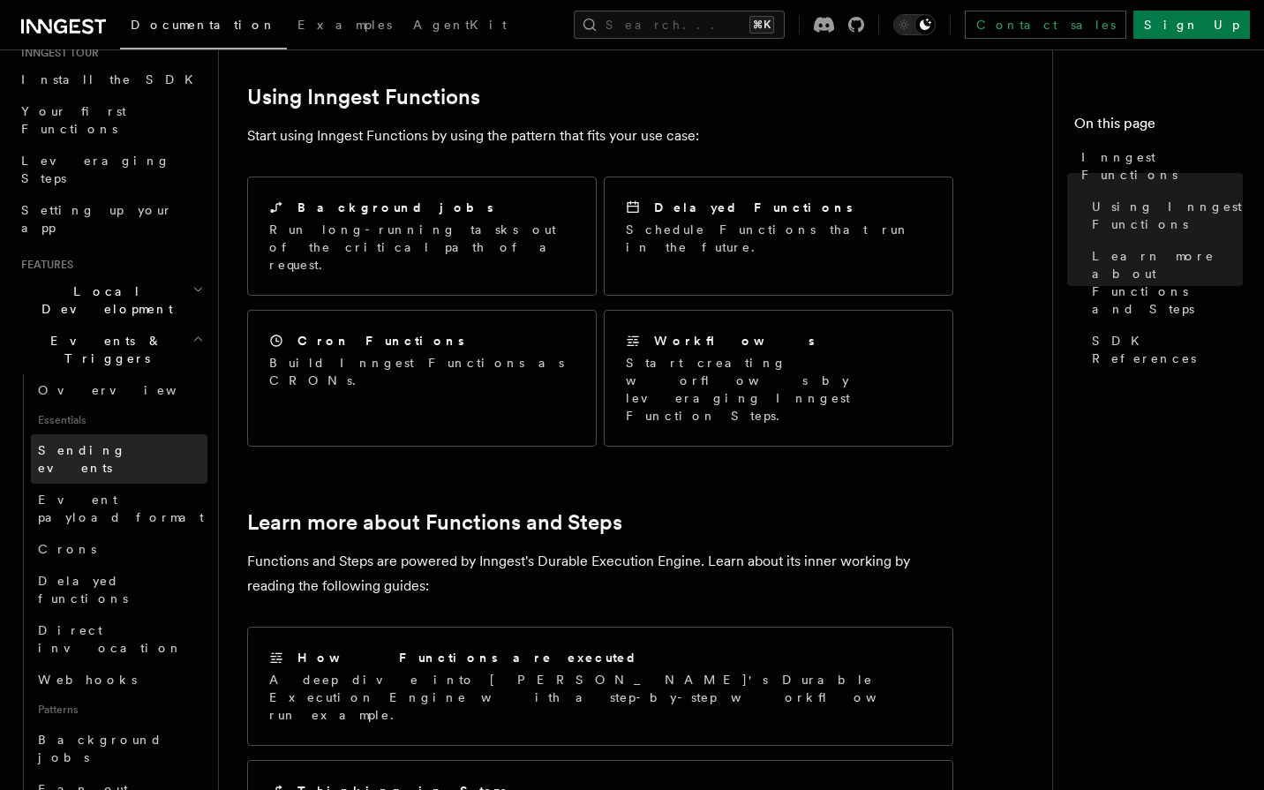
click at [137, 434] on link "Sending events" at bounding box center [119, 458] width 177 height 49
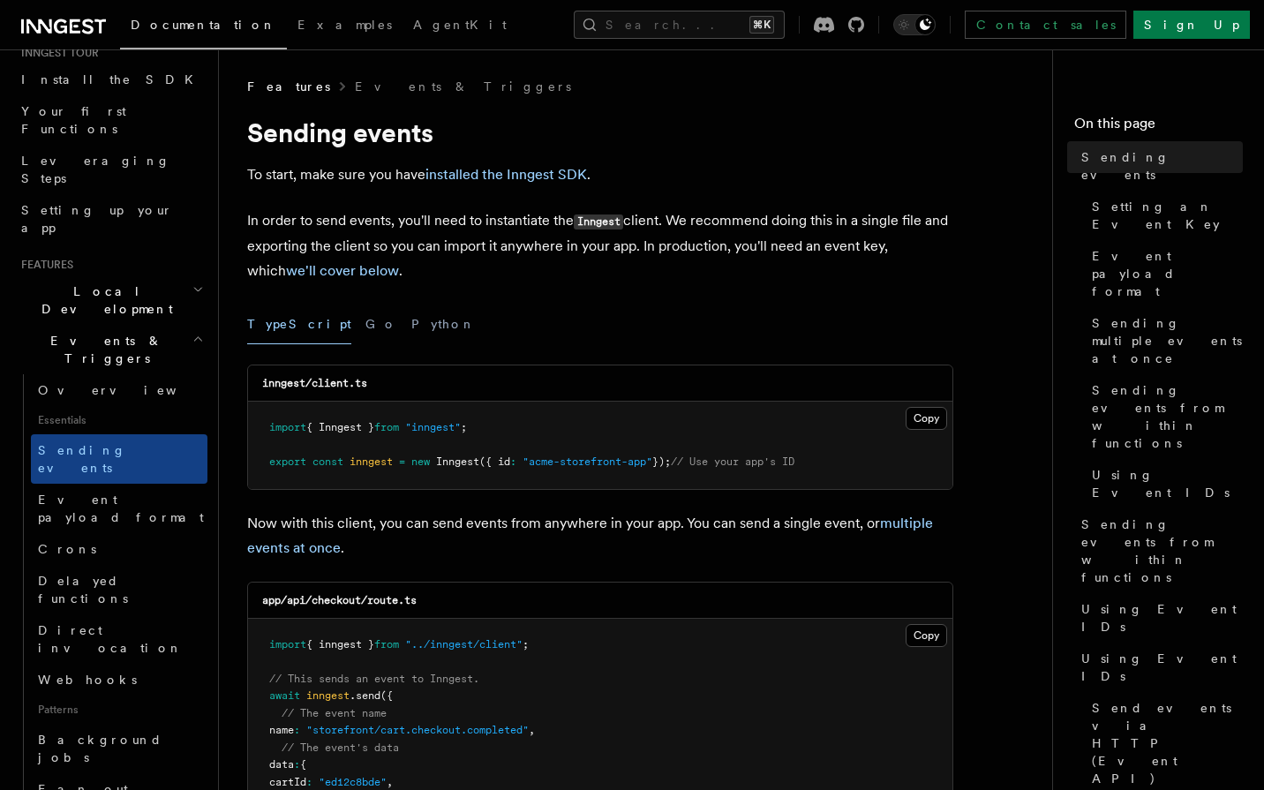
click at [374, 432] on span "{ Inngest }" at bounding box center [340, 427] width 68 height 12
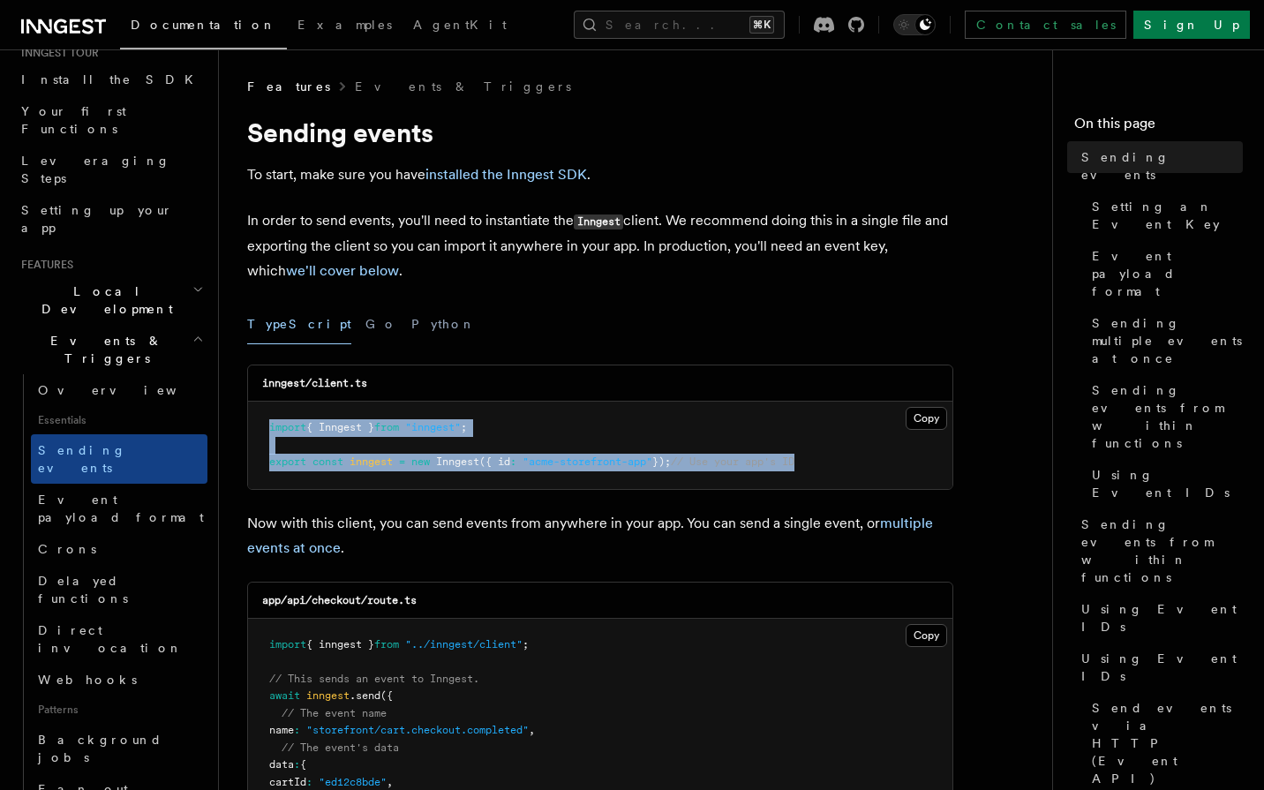
drag, startPoint x: 385, startPoint y: 432, endPoint x: 395, endPoint y: 462, distance: 30.7
click at [395, 462] on code "import { Inngest } from "inngest" ; export const inngest = new Inngest ({ id : …" at bounding box center [531, 444] width 525 height 47
click at [369, 463] on span "inngest" at bounding box center [371, 461] width 43 height 12
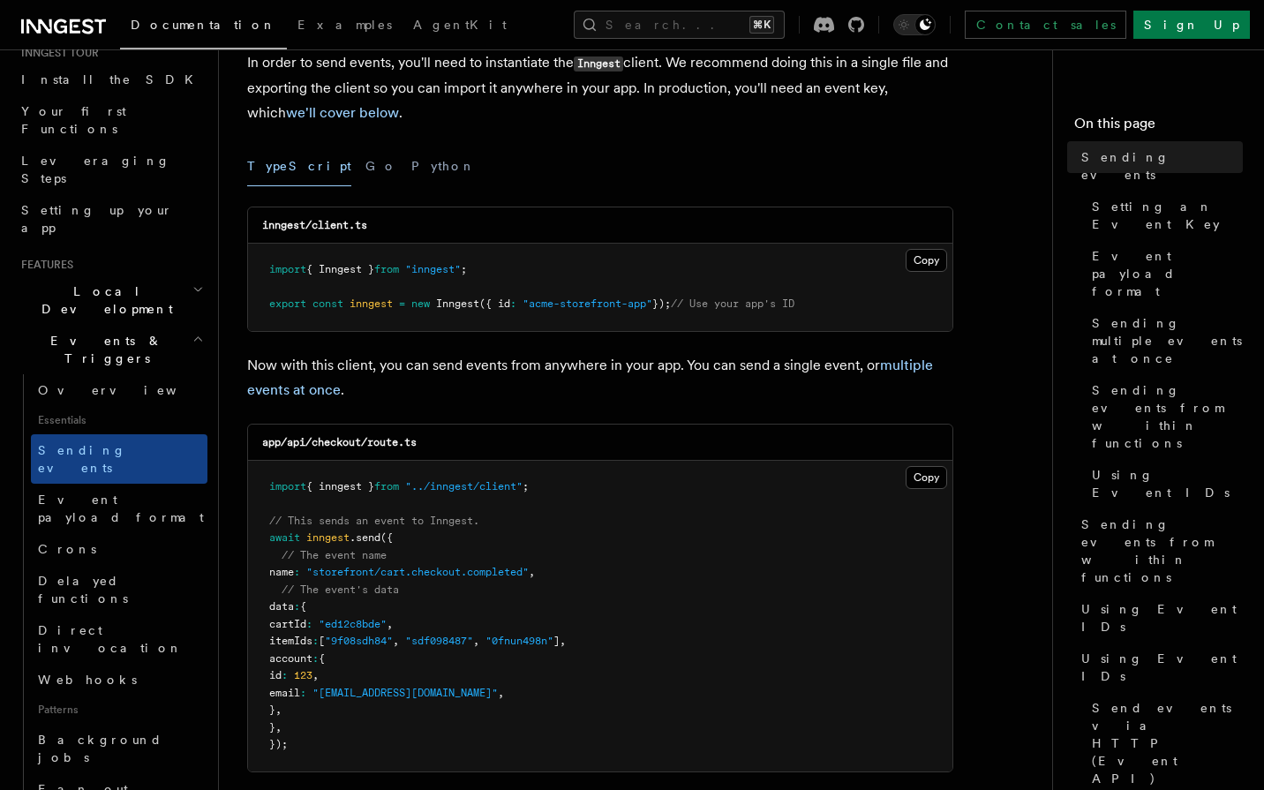
scroll to position [207, 0]
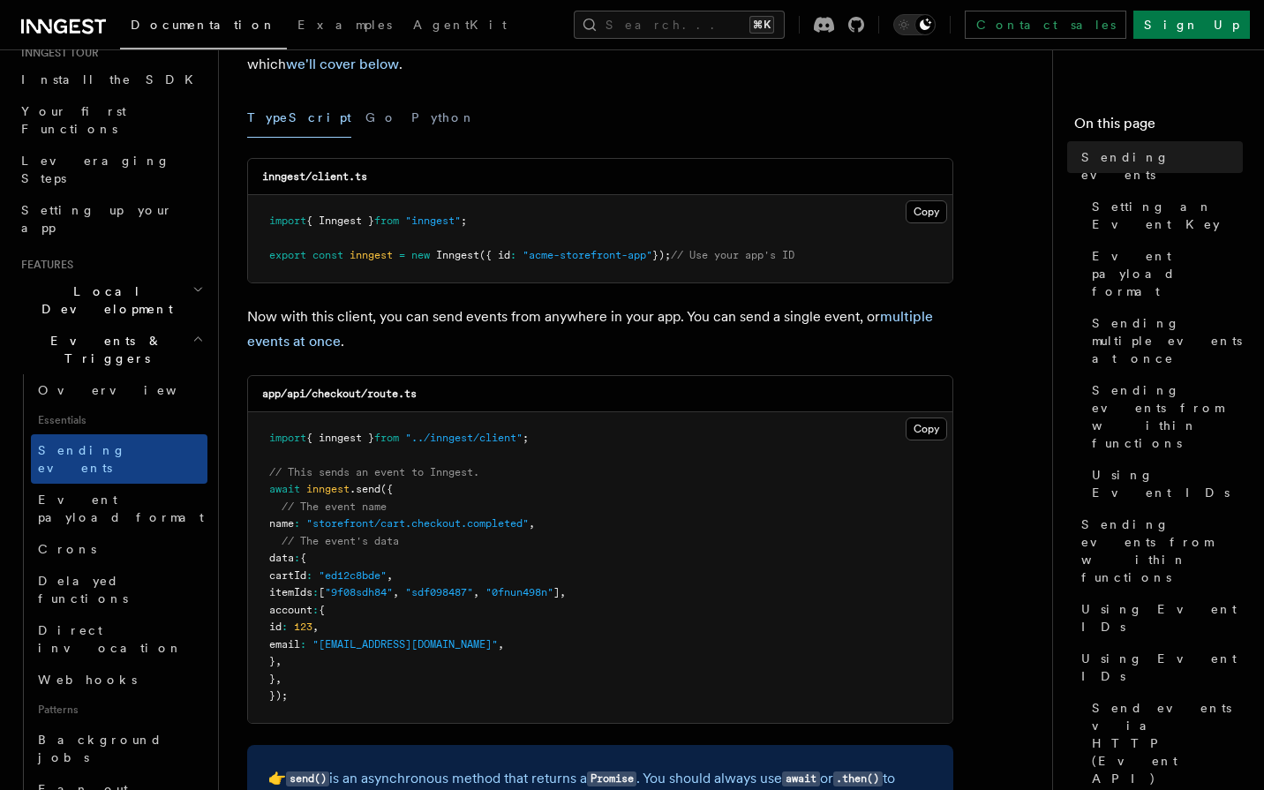
click at [372, 494] on span ".send" at bounding box center [365, 489] width 31 height 12
click at [395, 477] on span "// This sends an event to Inngest." at bounding box center [374, 472] width 210 height 12
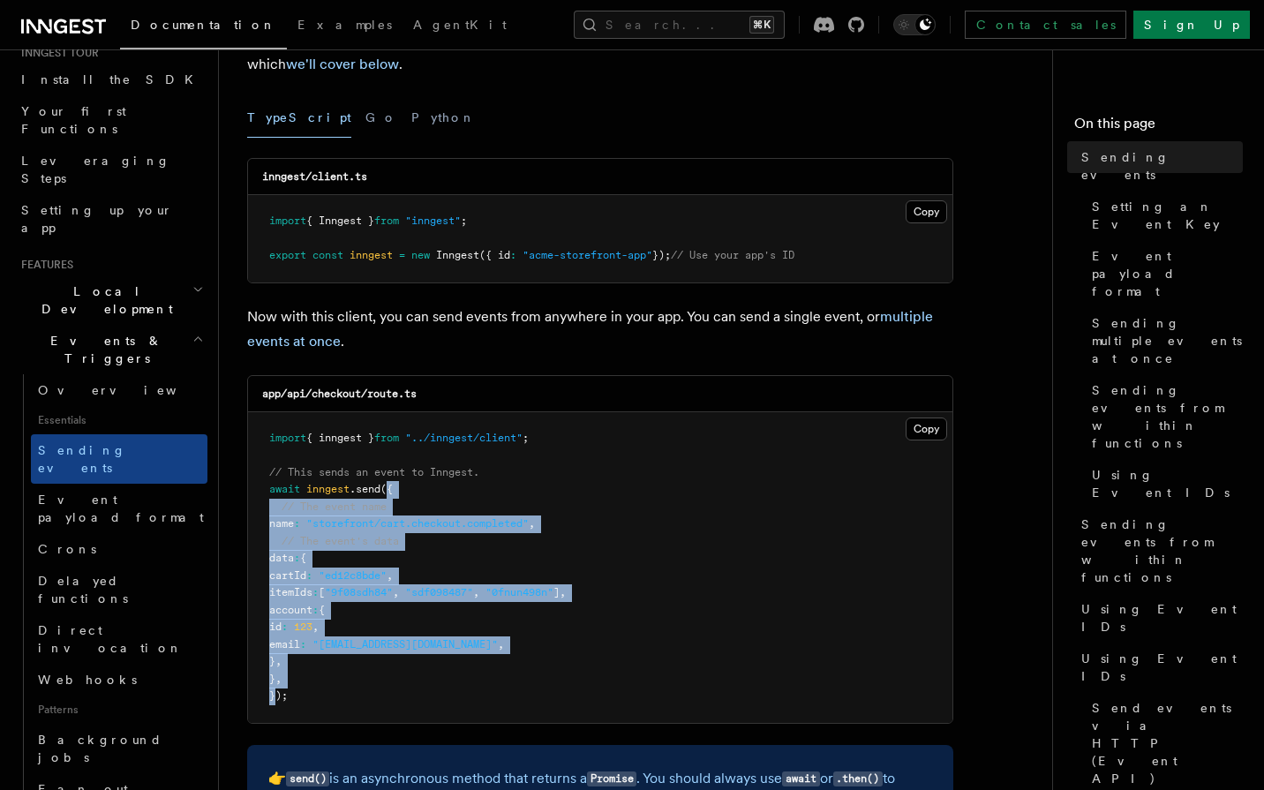
drag, startPoint x: 388, startPoint y: 492, endPoint x: 275, endPoint y: 695, distance: 233.1
click at [275, 695] on code "import { inngest } from "../inngest/client" ; // This sends an event to Inngest…" at bounding box center [417, 567] width 297 height 271
copy code "{ // The event name name : "storefront/cart.checkout.completed" , // The event'…"
click at [145, 484] on link "Event payload format" at bounding box center [119, 508] width 177 height 49
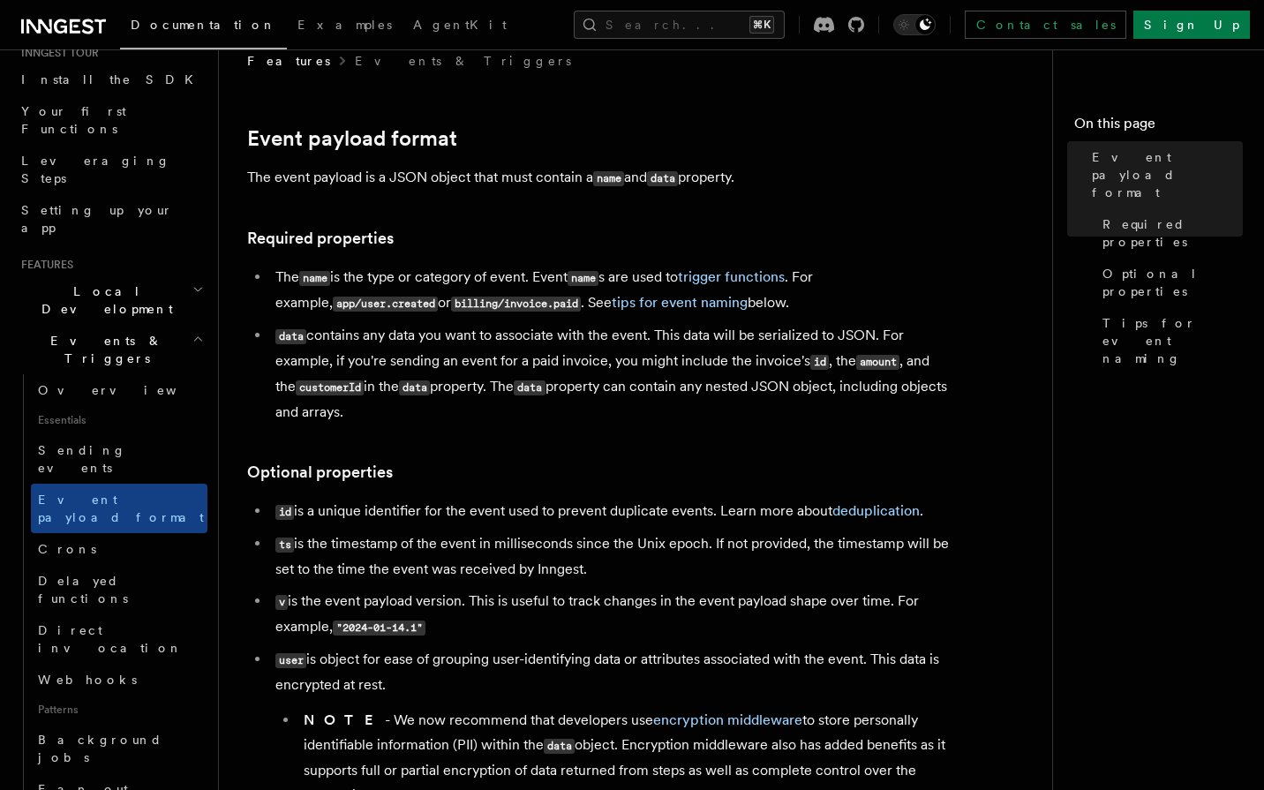
scroll to position [32, 0]
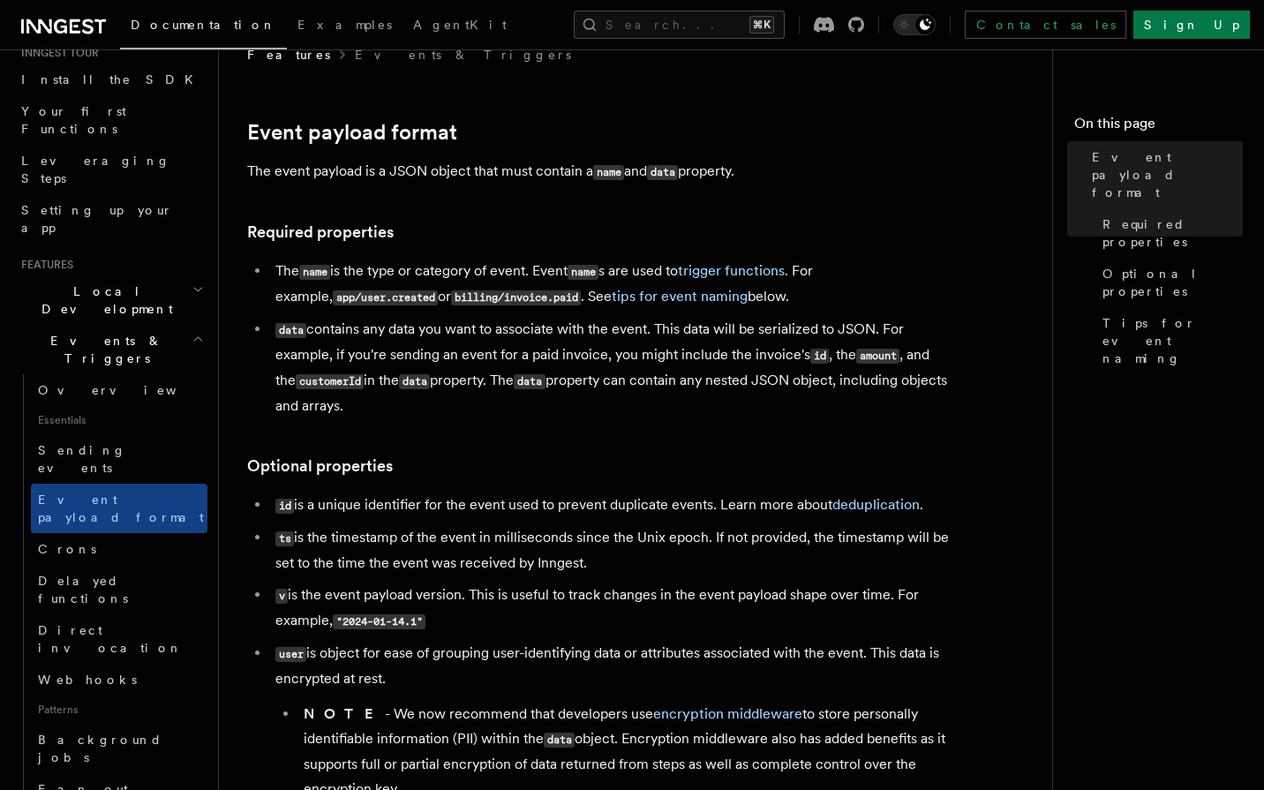
click at [394, 290] on li "The name is the type or category of event. Event name s are used to trigger fun…" at bounding box center [611, 284] width 683 height 51
drag, startPoint x: 394, startPoint y: 290, endPoint x: 477, endPoint y: 295, distance: 84.0
click at [477, 295] on li "The name is the type or category of event. Event name s are used to trigger fun…" at bounding box center [611, 284] width 683 height 51
click at [333, 294] on code "app/user.created" at bounding box center [385, 297] width 105 height 15
drag, startPoint x: 297, startPoint y: 294, endPoint x: 329, endPoint y: 297, distance: 32.8
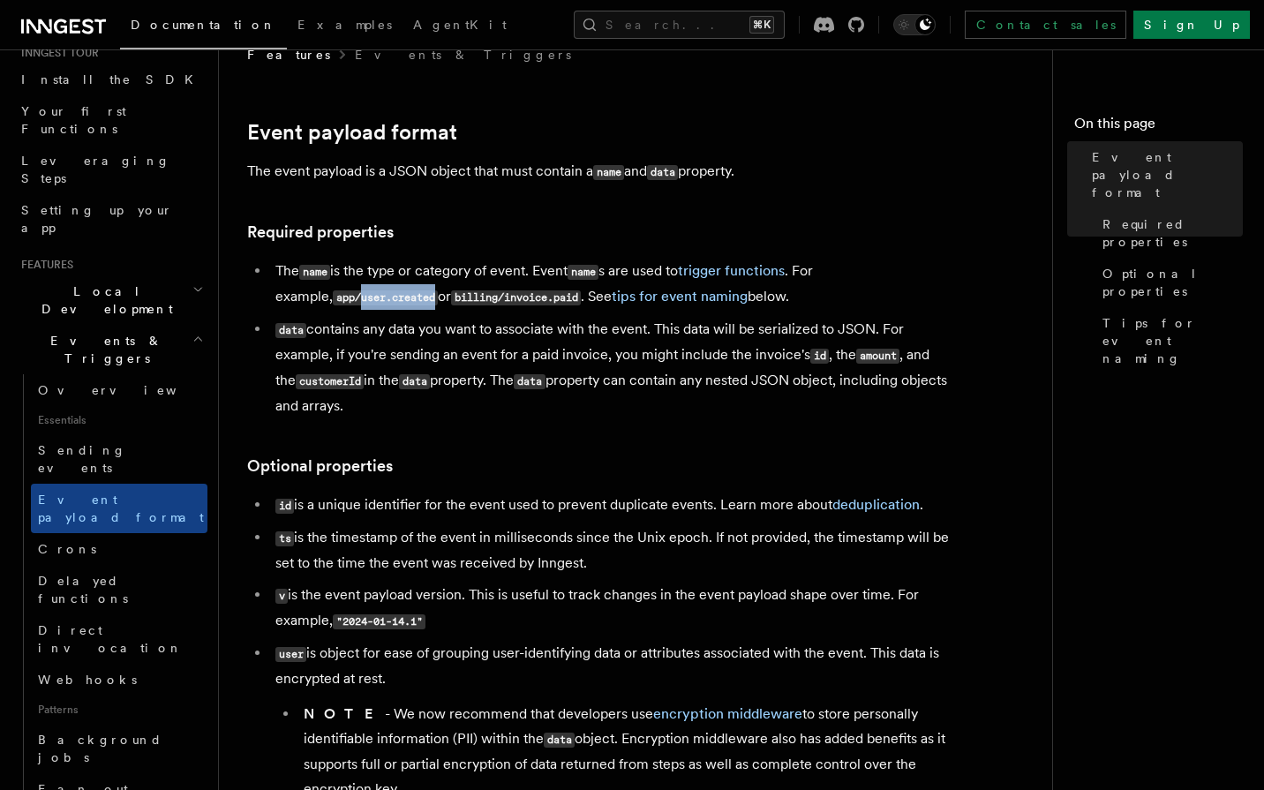
click at [333, 297] on code "app/user.created" at bounding box center [385, 297] width 105 height 15
click at [321, 280] on code "name" at bounding box center [314, 272] width 31 height 15
click at [438, 290] on code "app/user.created" at bounding box center [385, 297] width 105 height 15
drag, startPoint x: 908, startPoint y: 277, endPoint x: 344, endPoint y: 297, distance: 564.3
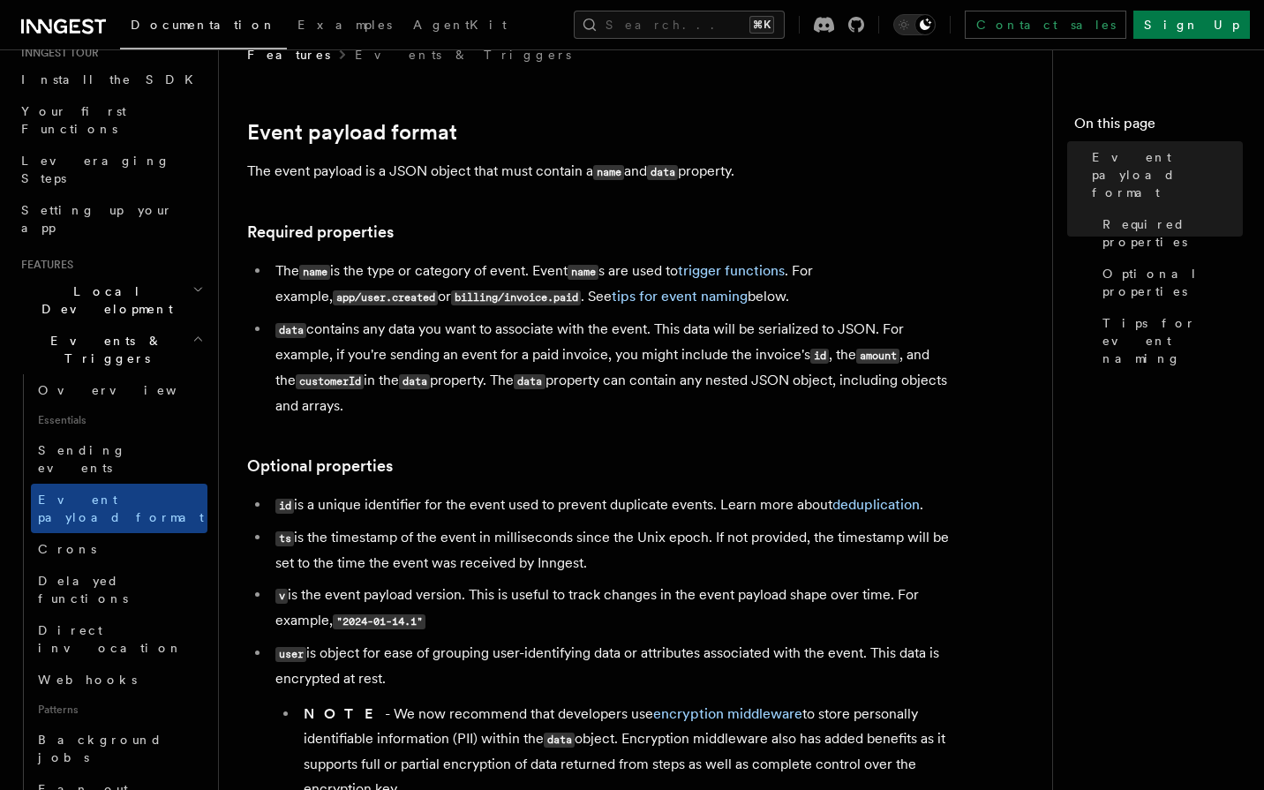
click at [344, 297] on code "app/user.created" at bounding box center [385, 297] width 105 height 15
click at [451, 298] on code "billing/invoice.paid" at bounding box center [516, 297] width 130 height 15
drag, startPoint x: 417, startPoint y: 298, endPoint x: 483, endPoint y: 296, distance: 65.4
click at [483, 296] on code "billing/invoice.paid" at bounding box center [516, 297] width 130 height 15
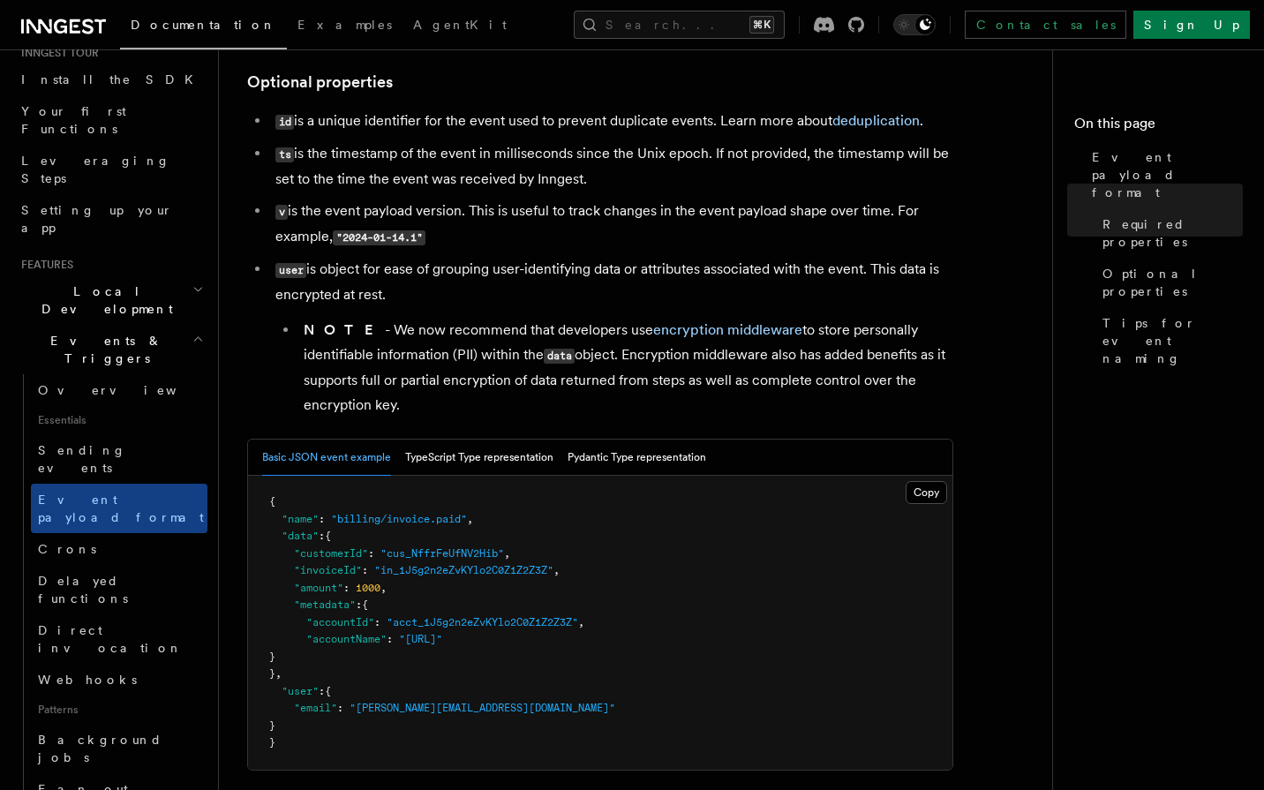
scroll to position [432, 0]
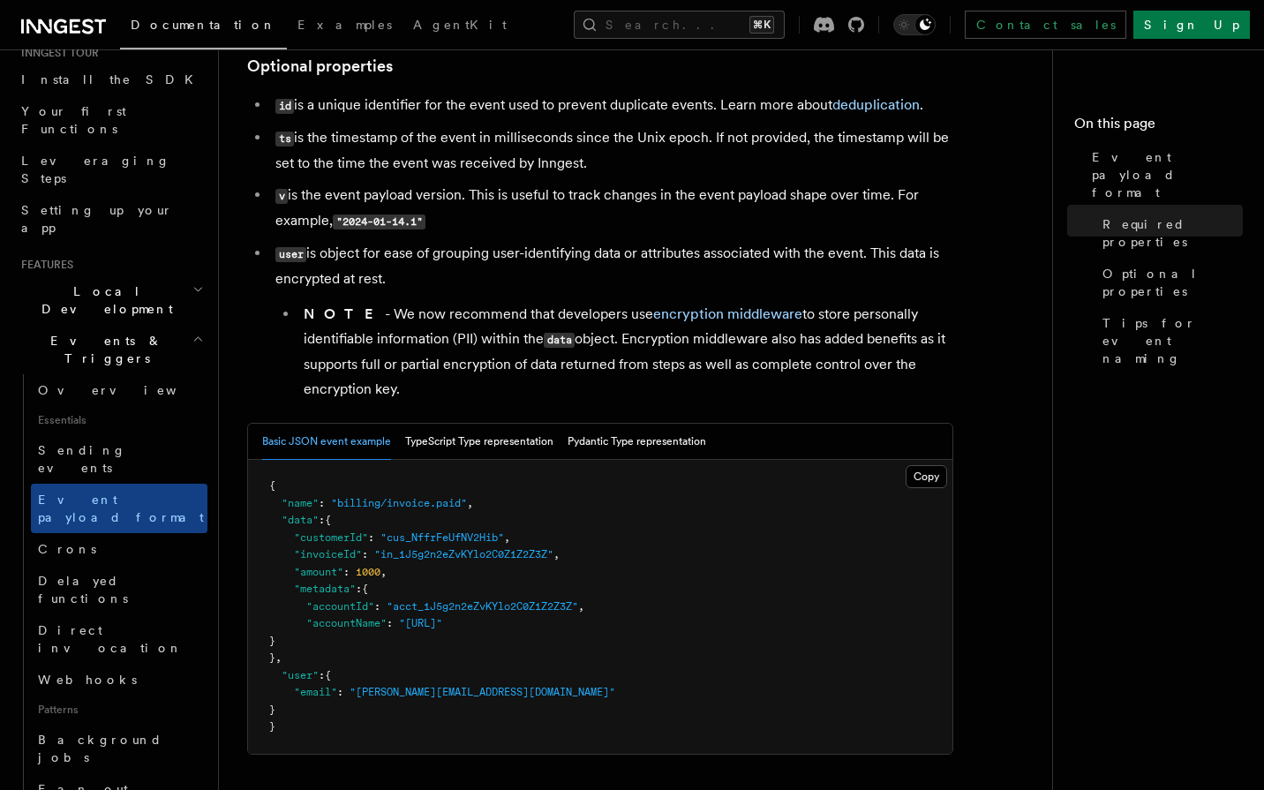
drag, startPoint x: 359, startPoint y: 319, endPoint x: 427, endPoint y: 417, distance: 120.0
click at [427, 417] on article "Features Events & Triggers Event payload format The event payload is a JSON obj…" at bounding box center [642, 606] width 791 height 1921
click at [414, 370] on li "NOTE - We now recommend that developers use encryption middleware to store pers…" at bounding box center [625, 352] width 655 height 100
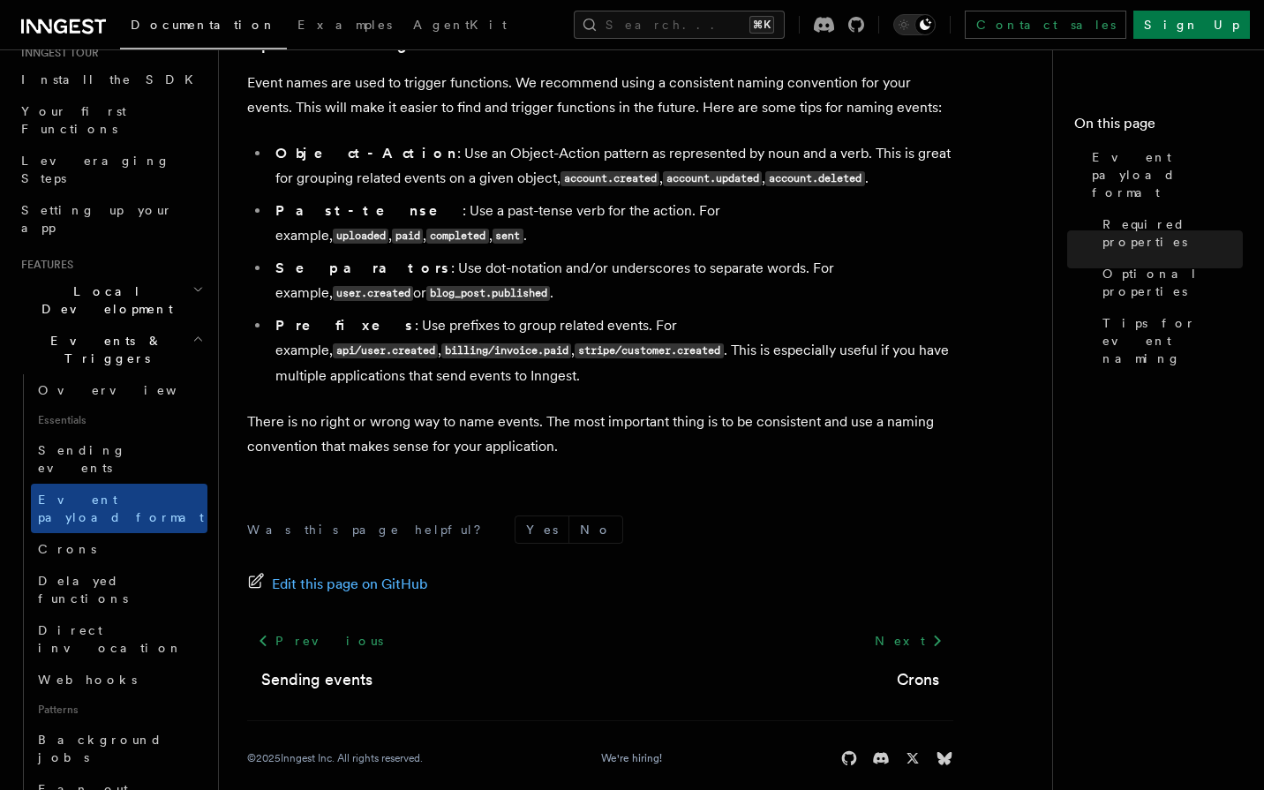
scroll to position [1196, 0]
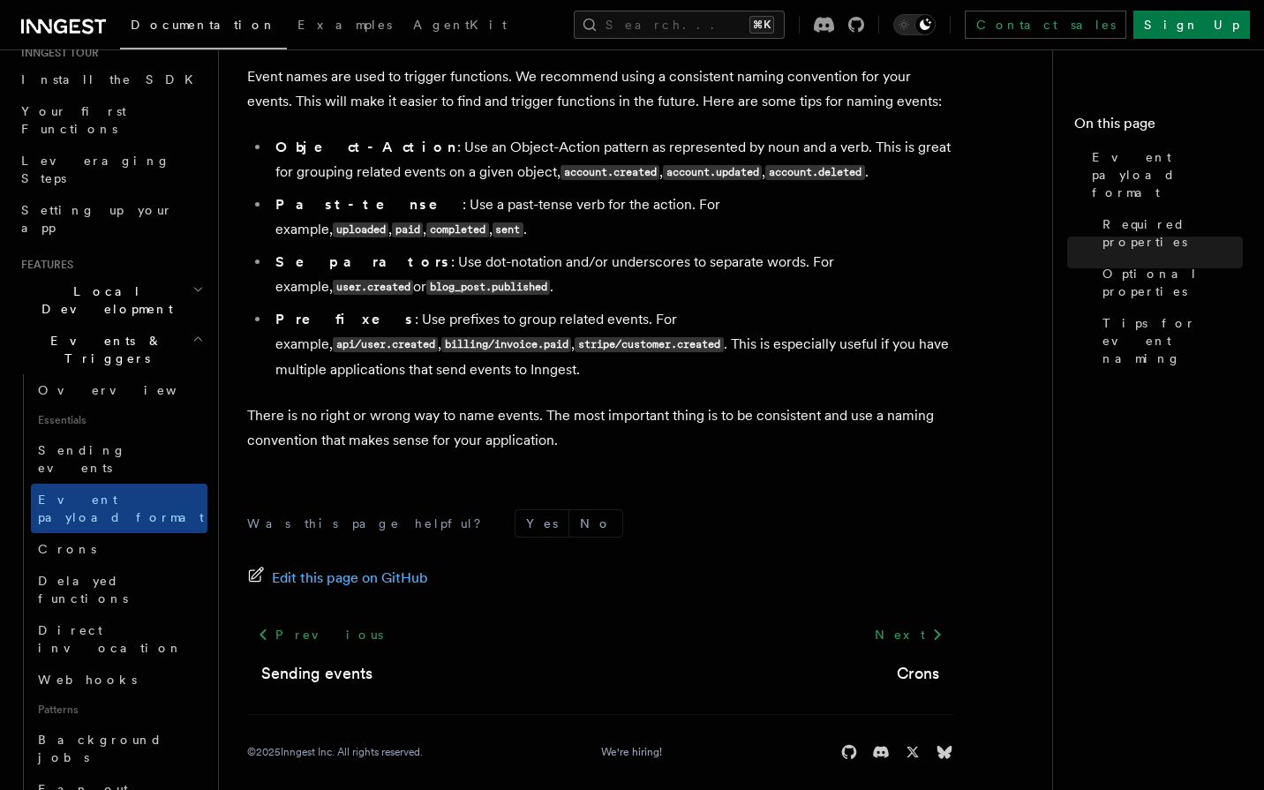
scroll to position [207, 0]
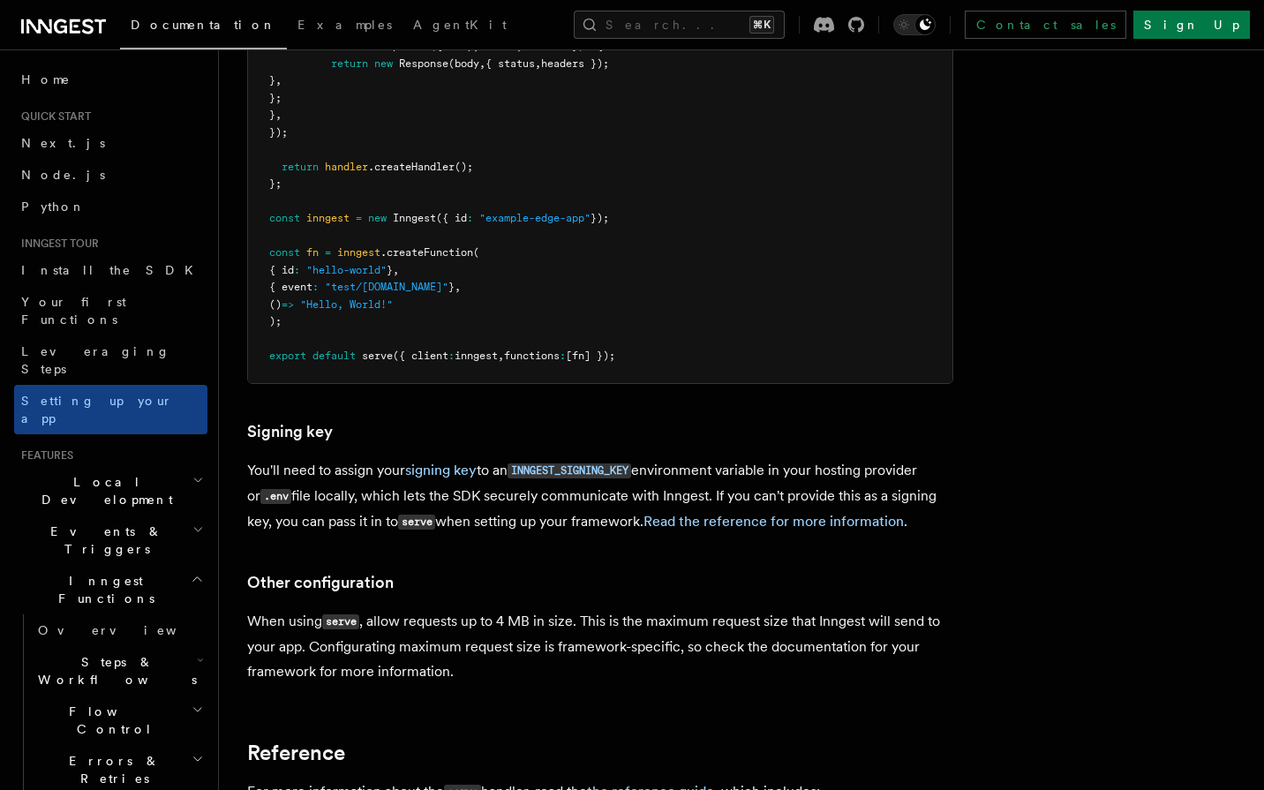
scroll to position [16104, 0]
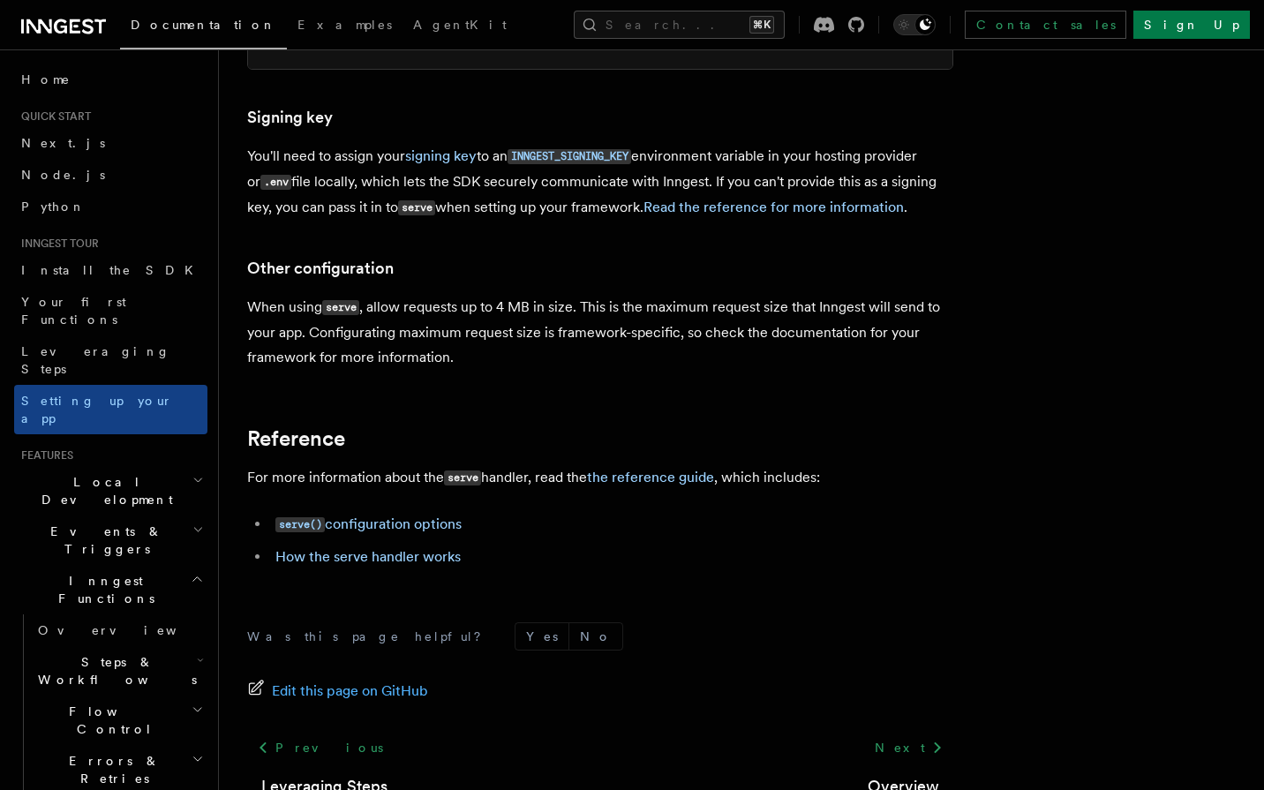
click at [145, 466] on h2 "Local Development" at bounding box center [110, 490] width 193 height 49
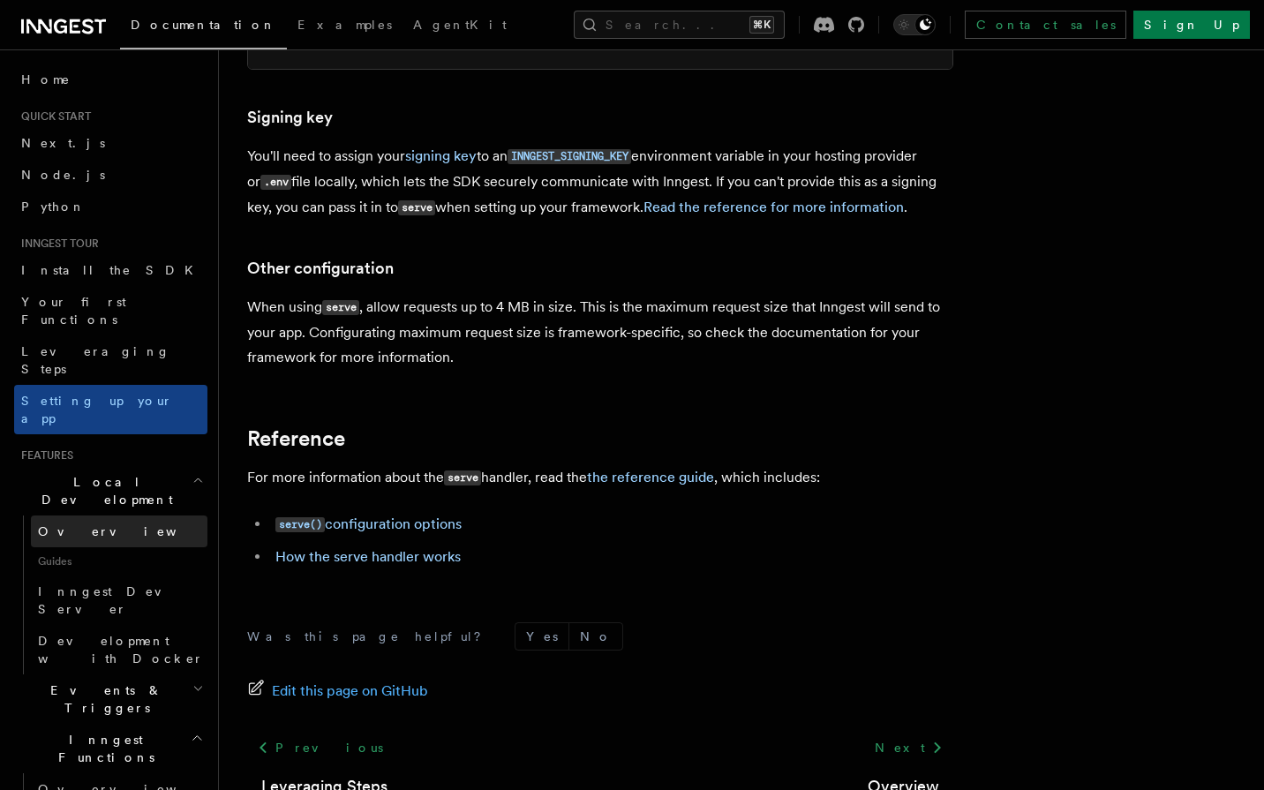
click at [89, 524] on span "Overview" at bounding box center [129, 531] width 182 height 14
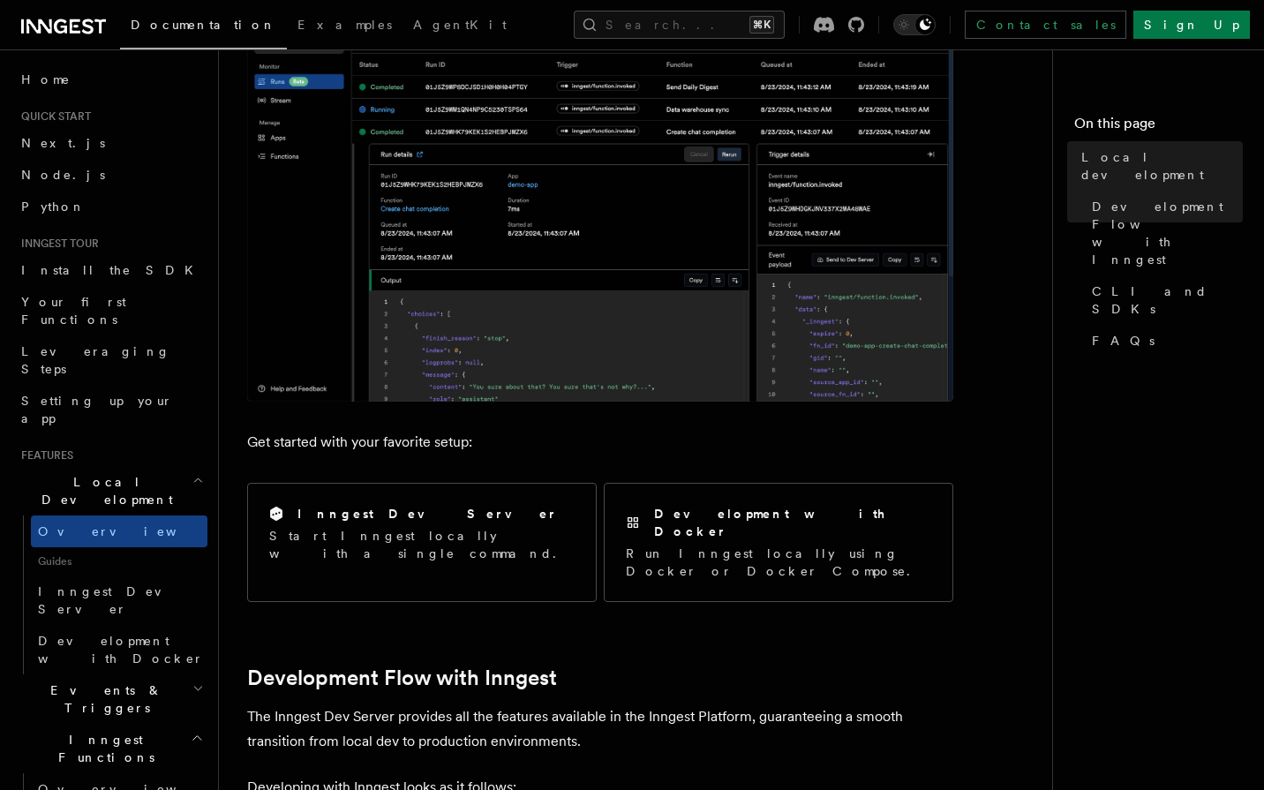
scroll to position [337, 0]
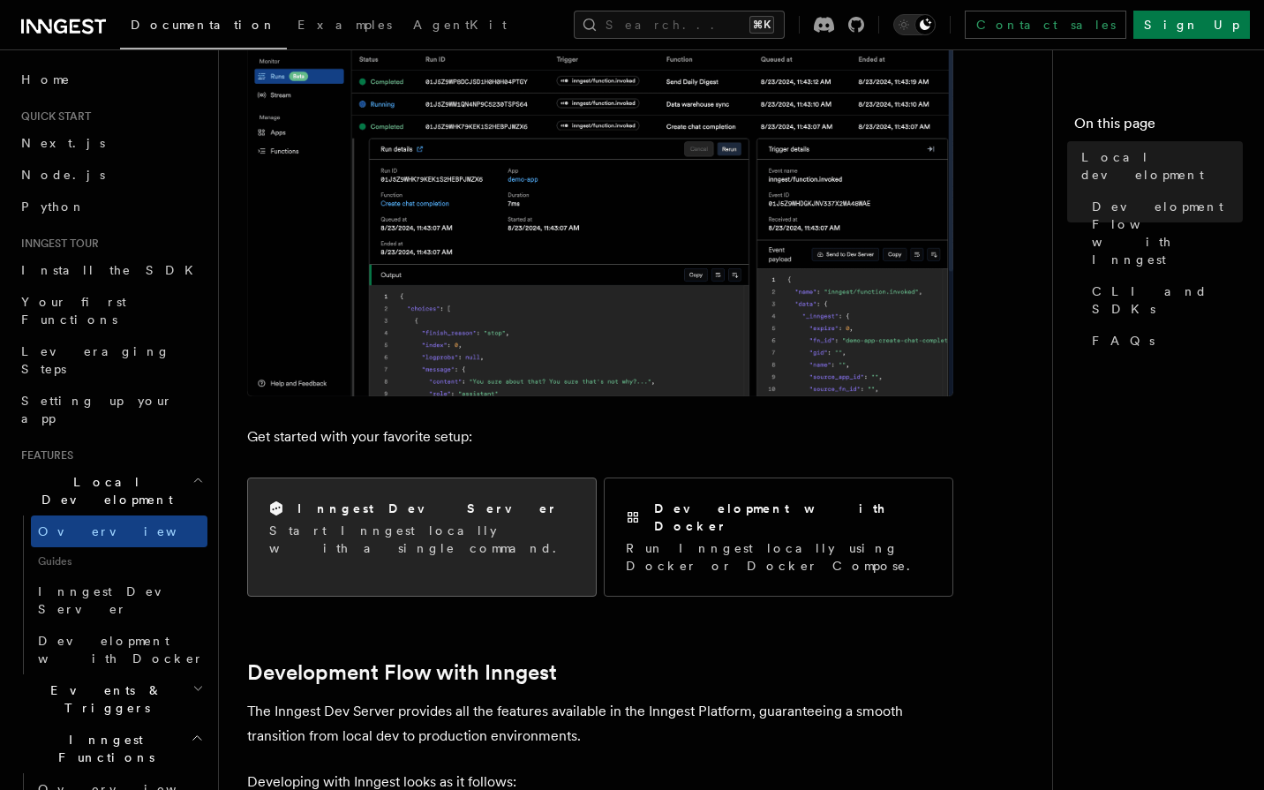
click at [449, 522] on p "Start Inngest locally with a single command." at bounding box center [421, 539] width 305 height 35
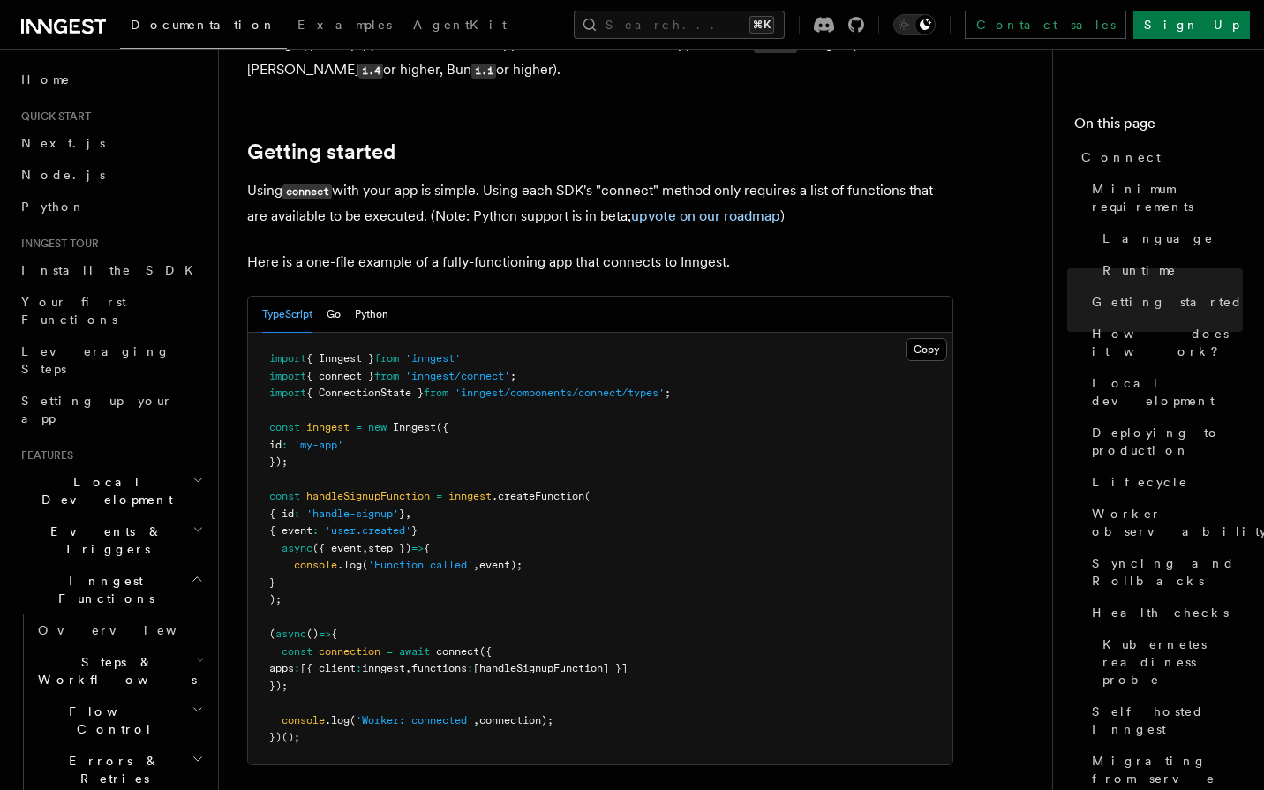
scroll to position [1127, 0]
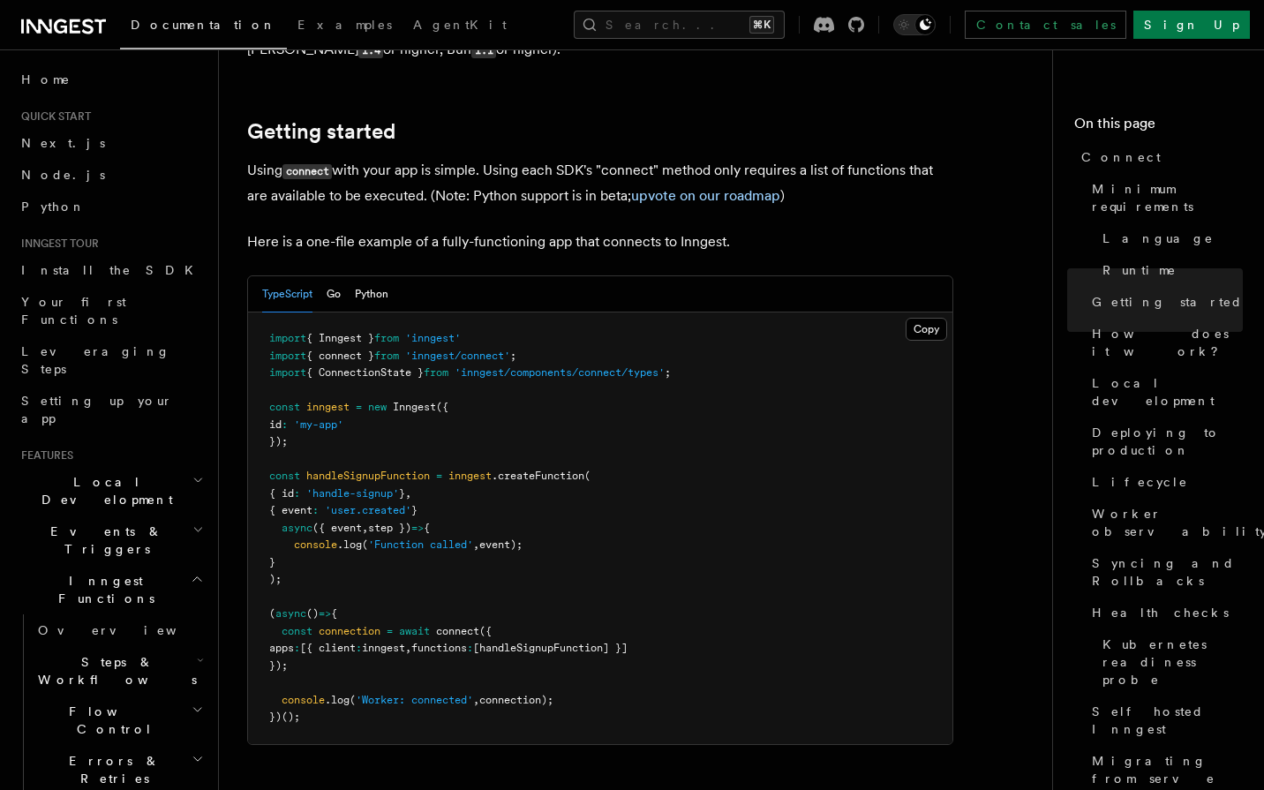
click at [447, 625] on span "connect" at bounding box center [457, 631] width 43 height 12
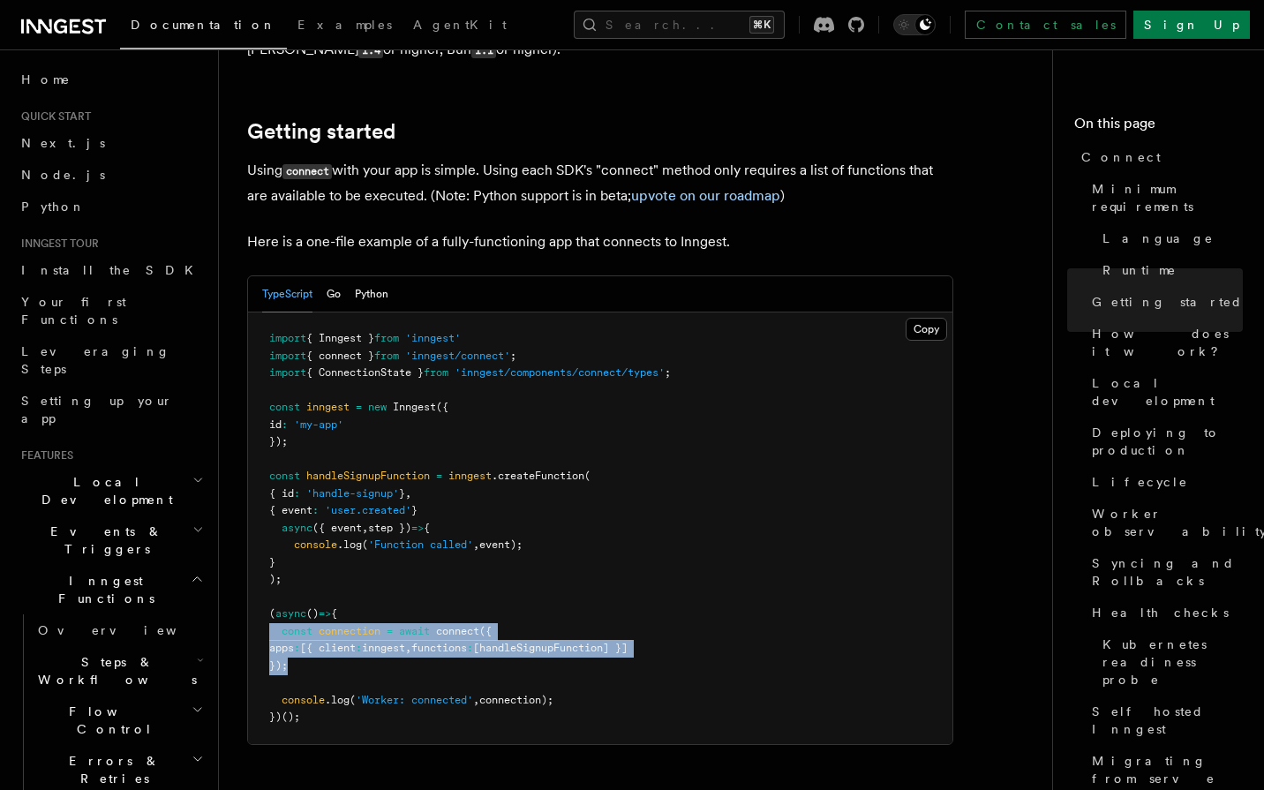
drag, startPoint x: 447, startPoint y: 561, endPoint x: 435, endPoint y: 599, distance: 39.6
click at [435, 599] on pre "import { Inngest } from 'inngest' import { connect } from 'inngest/connect' ; i…" at bounding box center [600, 528] width 704 height 432
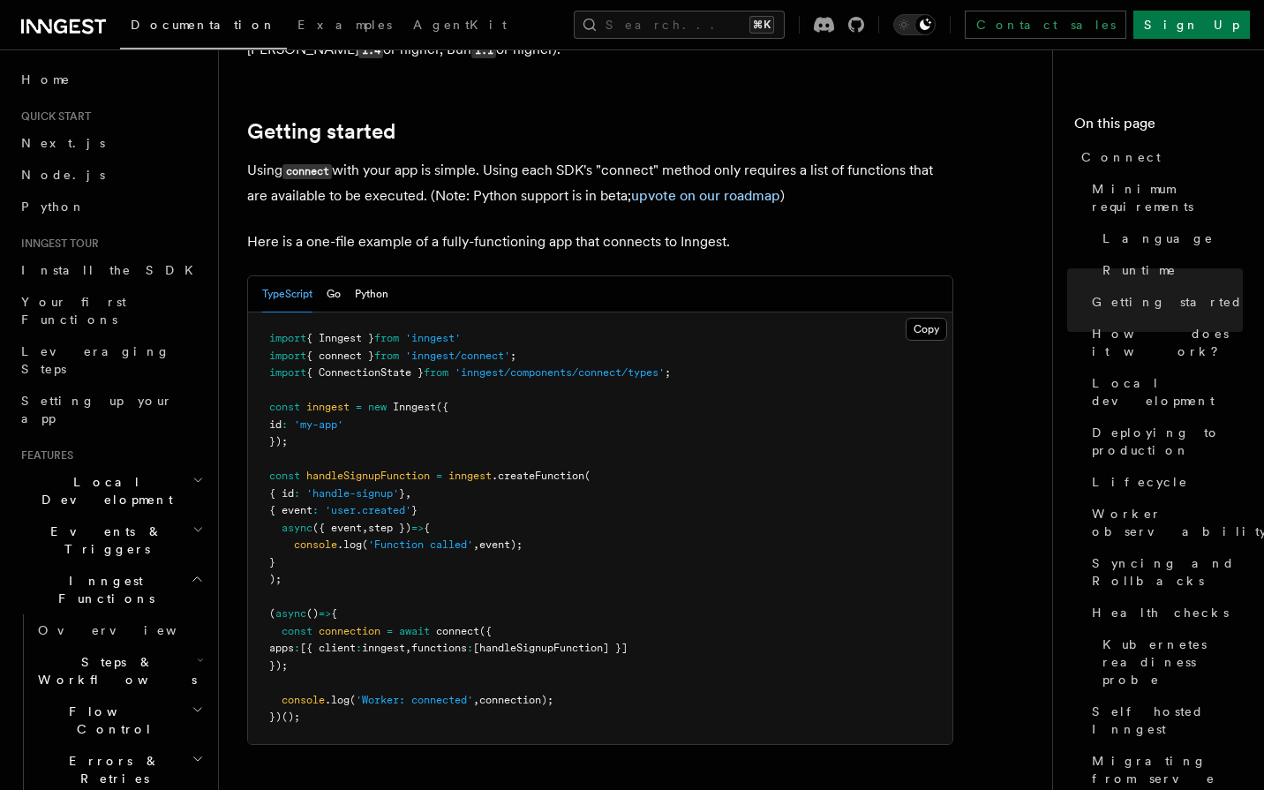
click at [354, 592] on pre "import { Inngest } from 'inngest' import { connect } from 'inngest/connect' ; i…" at bounding box center [600, 528] width 704 height 432
click at [467, 642] on span "functions" at bounding box center [439, 648] width 56 height 12
drag, startPoint x: 485, startPoint y: 577, endPoint x: 665, endPoint y: 585, distance: 179.3
click at [628, 642] on span "apps : [{ client : inngest , functions : [handleSignupFunction] }]" at bounding box center [448, 648] width 358 height 12
click at [587, 642] on span "[handleSignupFunction] }]" at bounding box center [550, 648] width 154 height 12
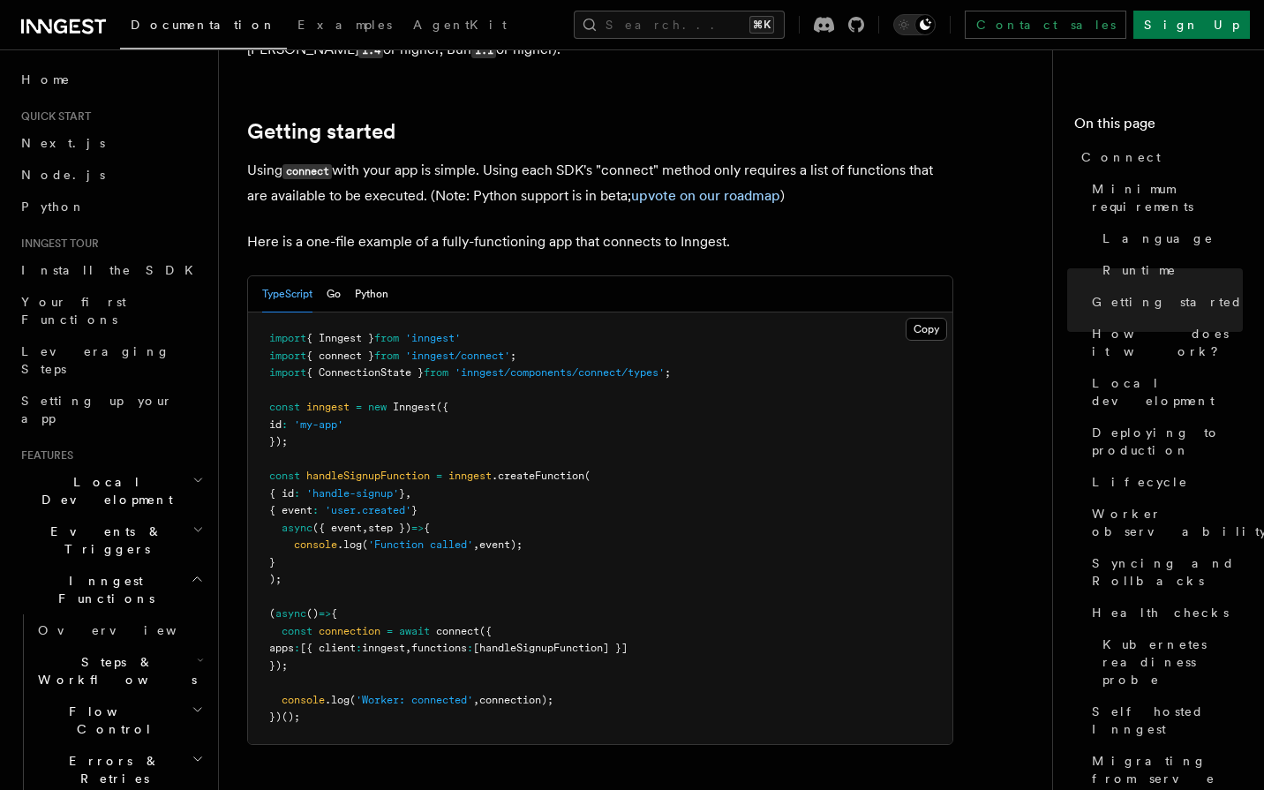
click at [316, 607] on span "()" at bounding box center [312, 613] width 12 height 12
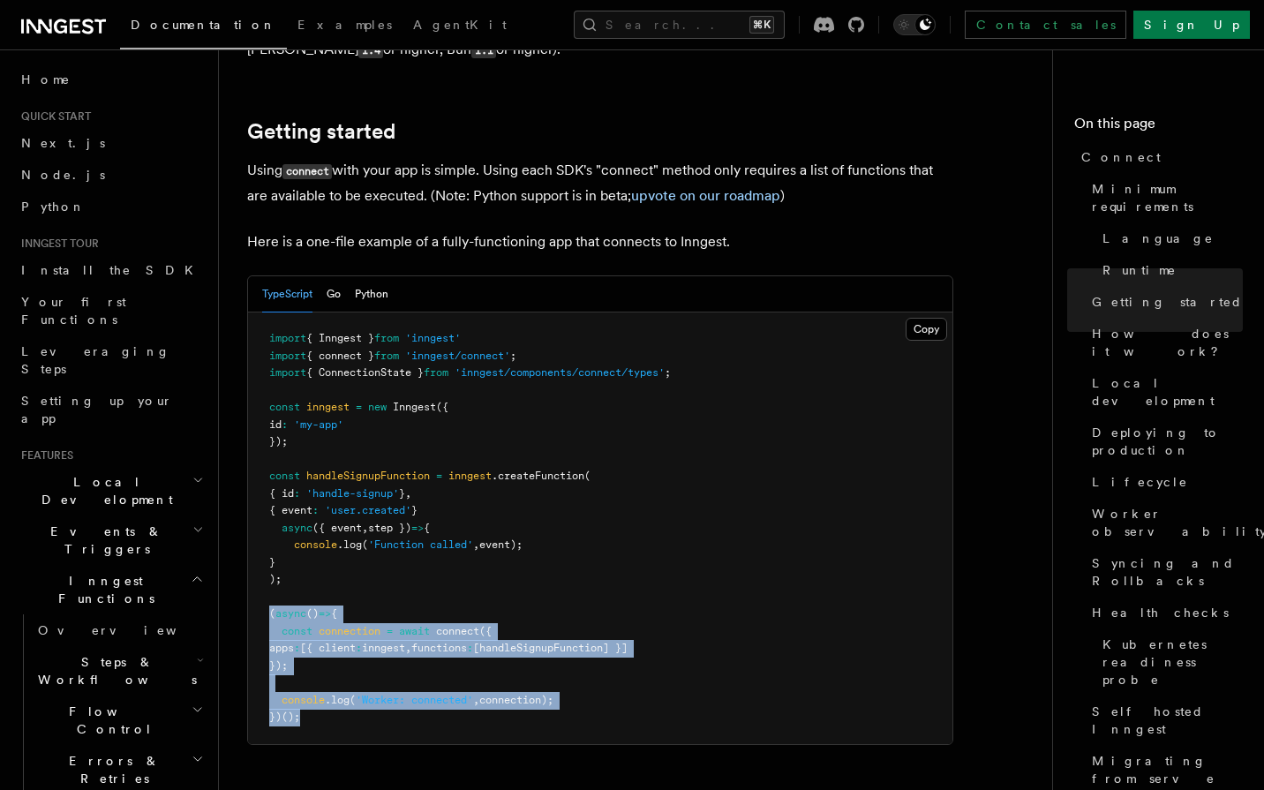
drag, startPoint x: 316, startPoint y: 550, endPoint x: 333, endPoint y: 650, distance: 101.1
click at [333, 650] on pre "import { Inngest } from 'inngest' import { connect } from 'inngest/connect' ; i…" at bounding box center [600, 528] width 704 height 432
copy code "( async () => { const connection = await connect ({ apps : [{ client : inngest …"
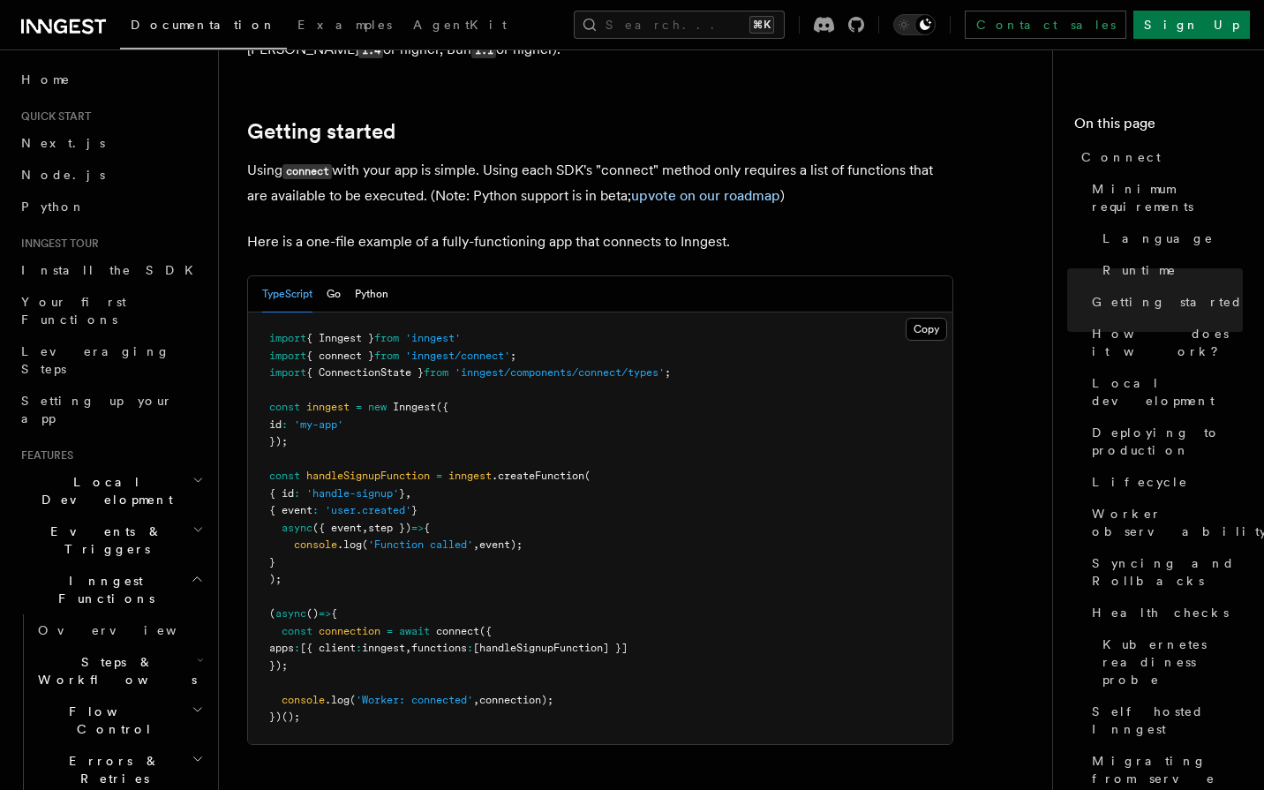
click at [448, 350] on span "'inngest/connect'" at bounding box center [457, 356] width 105 height 12
copy code "import { connect } from 'inngest/connect' ;"
click at [396, 317] on pre "import { Inngest } from 'inngest' import { connect } from 'inngest/connect' ; i…" at bounding box center [600, 528] width 704 height 432
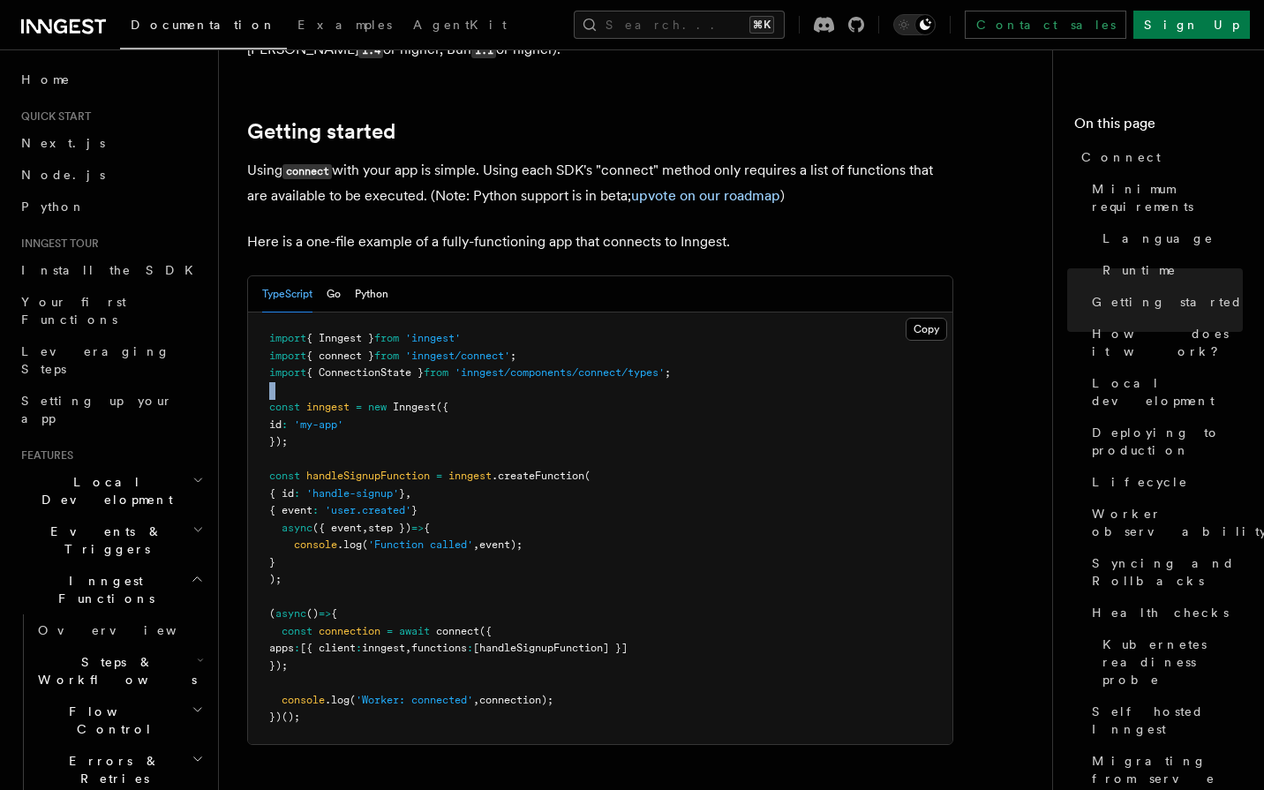
click at [396, 317] on pre "import { Inngest } from 'inngest' import { connect } from 'inngest/connect' ; i…" at bounding box center [600, 528] width 704 height 432
click at [417, 366] on span "{ ConnectionState }" at bounding box center [364, 372] width 117 height 12
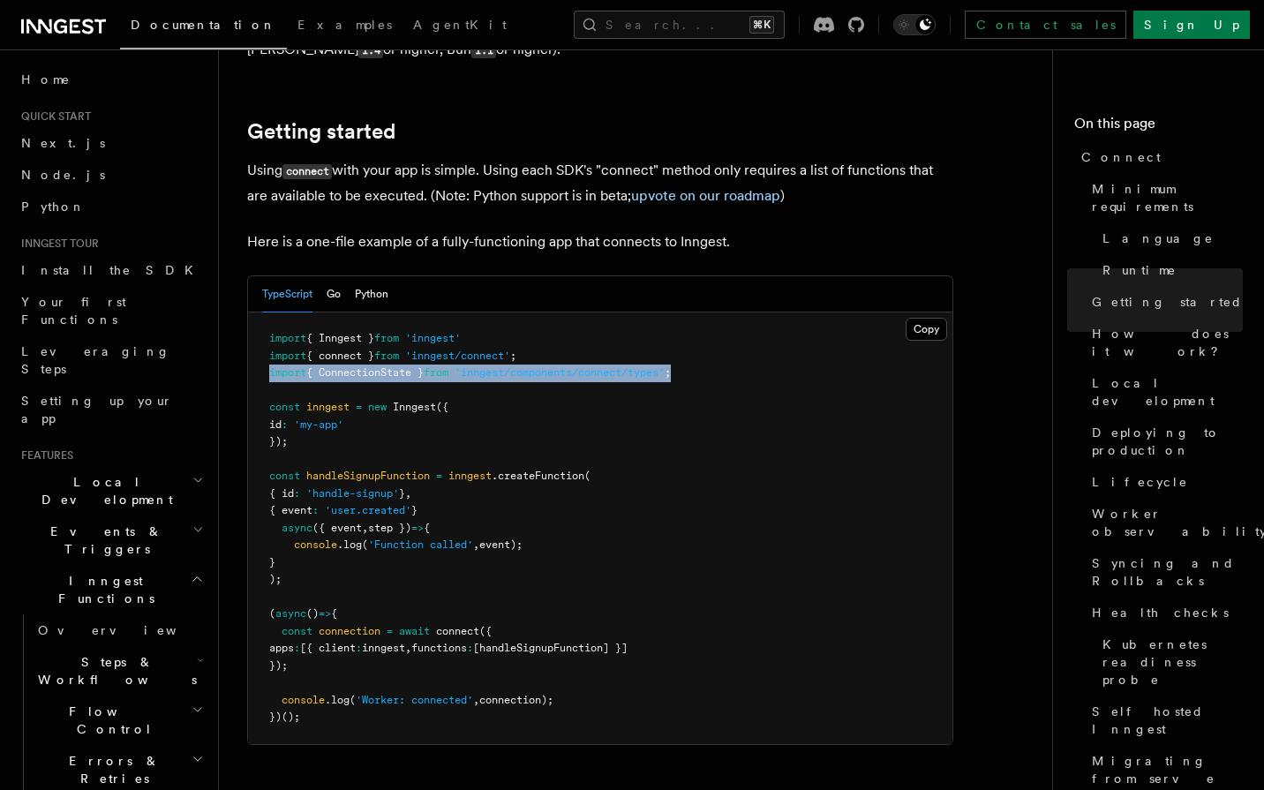
click at [417, 366] on span "{ ConnectionState }" at bounding box center [364, 372] width 117 height 12
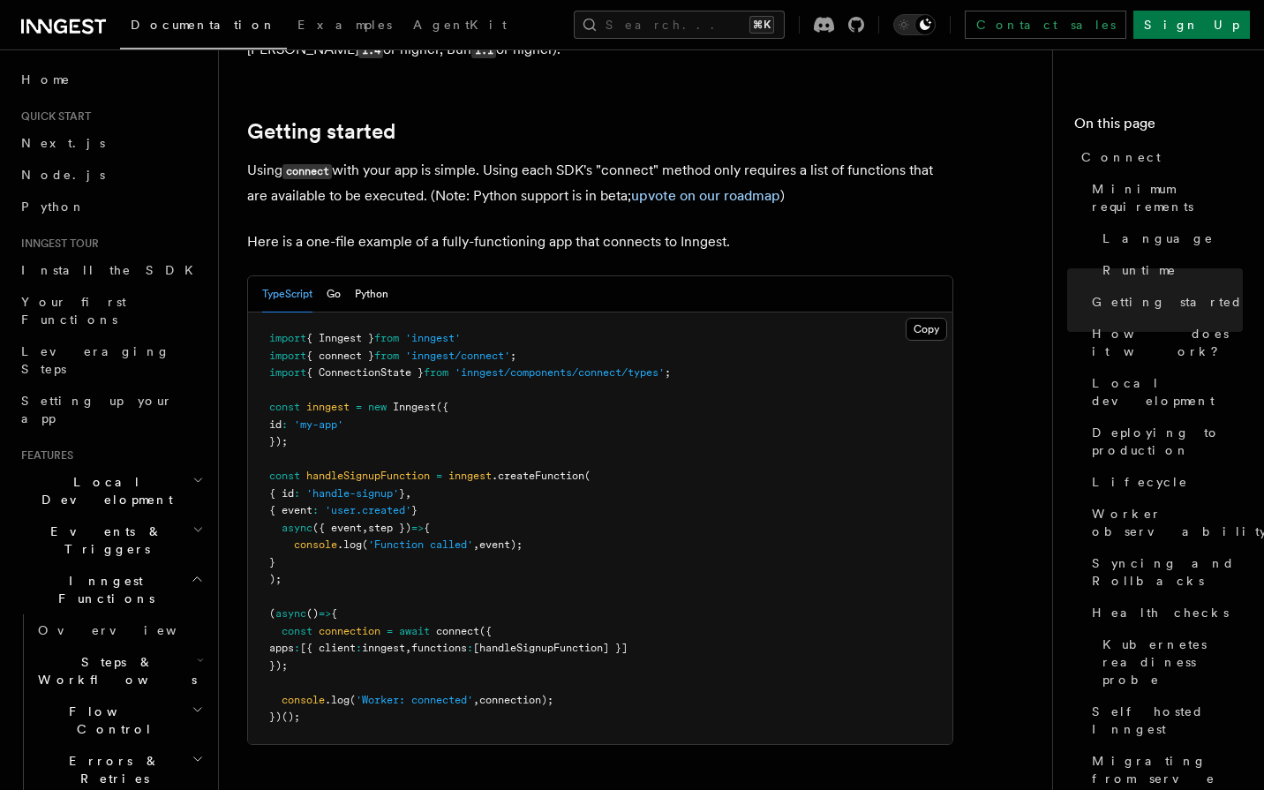
click at [377, 401] on span "new" at bounding box center [377, 407] width 19 height 12
click at [387, 417] on pre "import { Inngest } from 'inngest' import { connect } from 'inngest/connect' ; i…" at bounding box center [600, 528] width 704 height 432
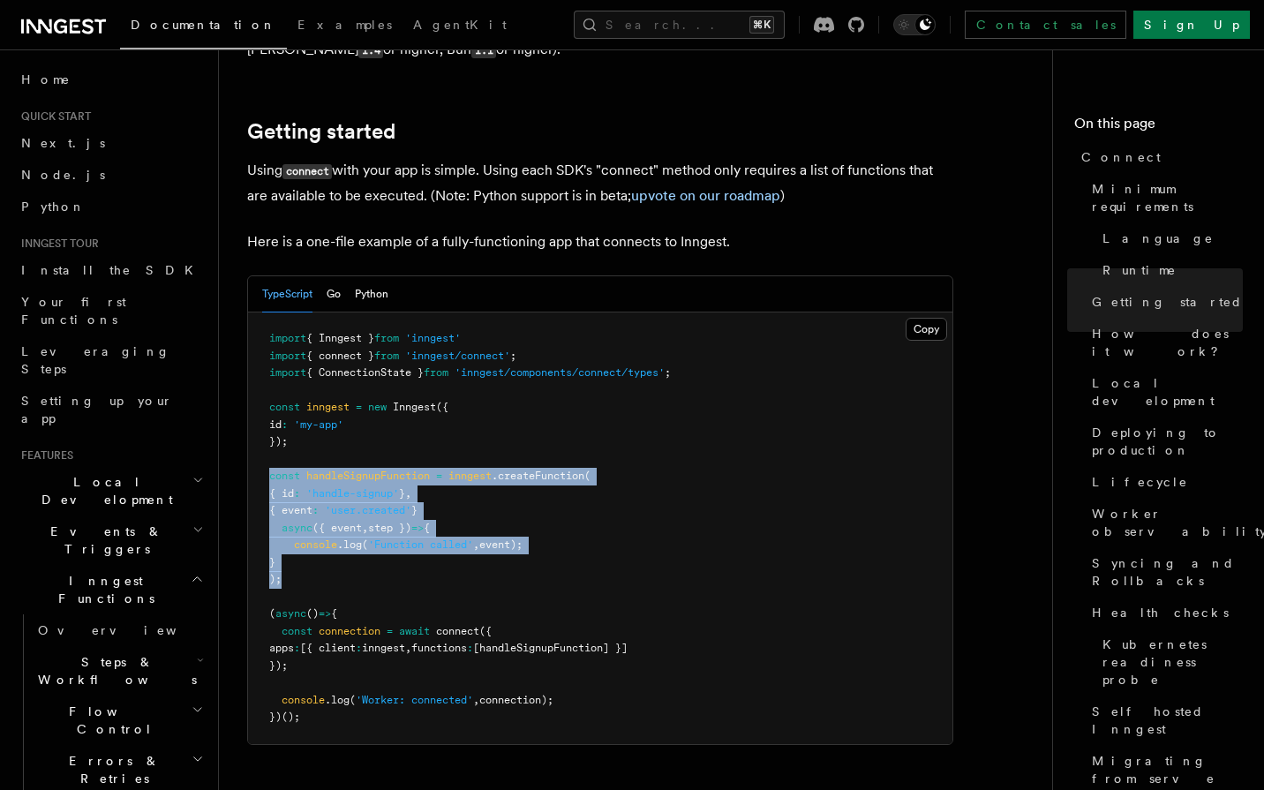
drag, startPoint x: 387, startPoint y: 417, endPoint x: 365, endPoint y: 516, distance: 101.3
click at [365, 516] on pre "import { Inngest } from 'inngest' import { connect } from 'inngest/connect' ; i…" at bounding box center [600, 528] width 704 height 432
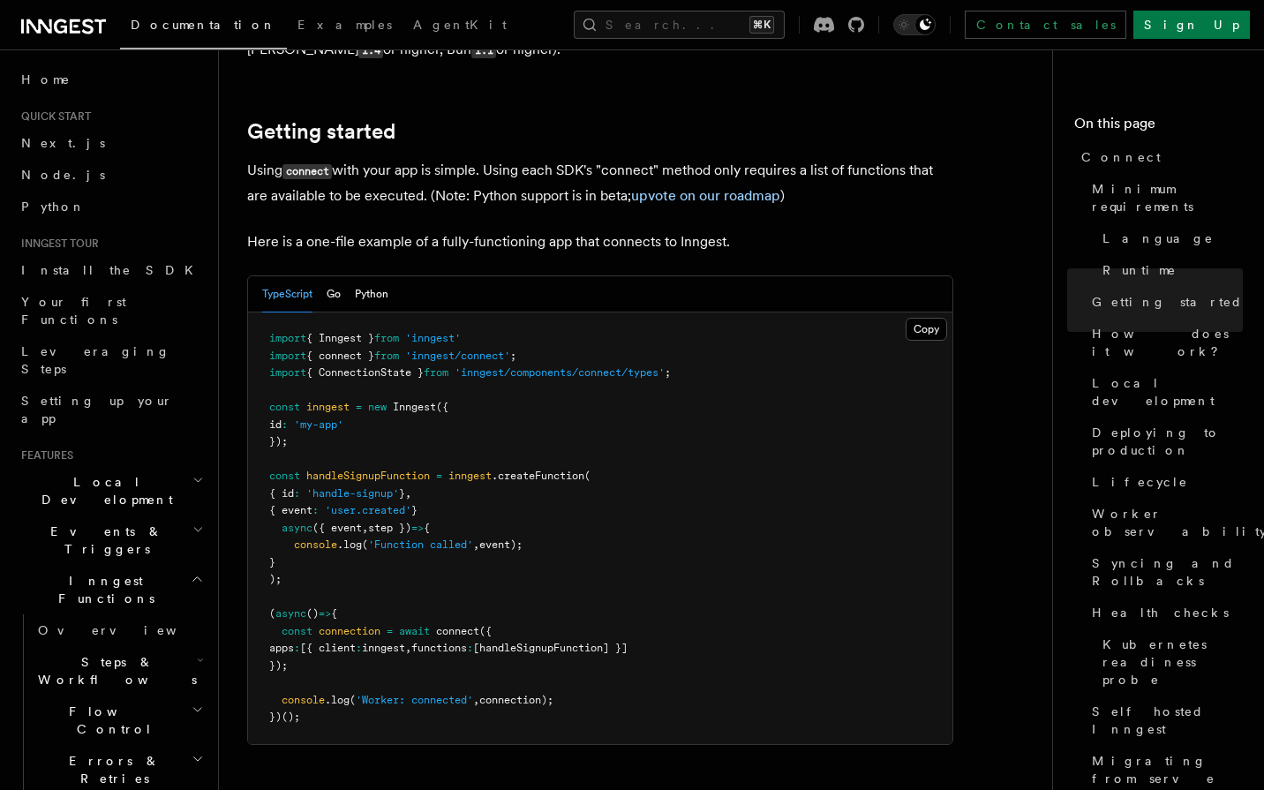
click at [310, 607] on span "()" at bounding box center [312, 613] width 12 height 12
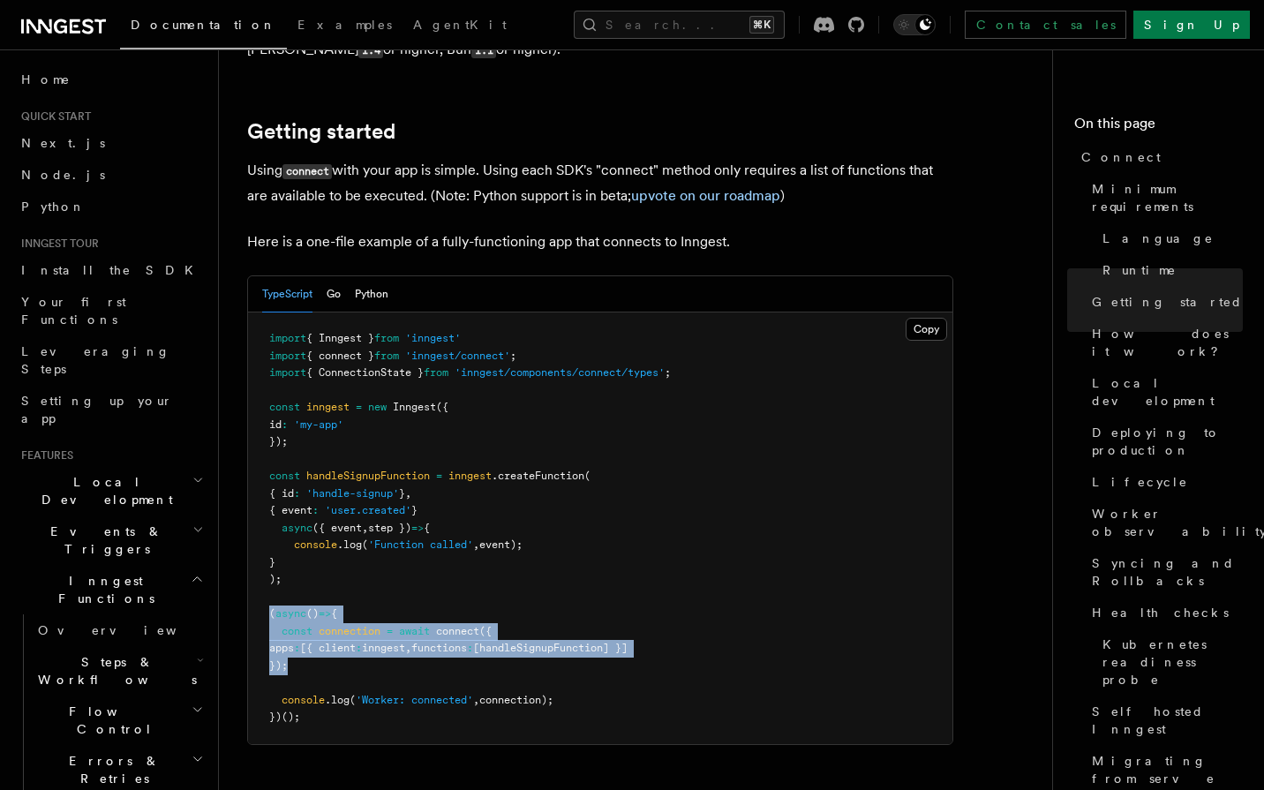
drag, startPoint x: 310, startPoint y: 545, endPoint x: 297, endPoint y: 603, distance: 58.7
click at [297, 603] on code "import { Inngest } from 'inngest' import { connect } from 'inngest/connect' ; i…" at bounding box center [470, 527] width 402 height 391
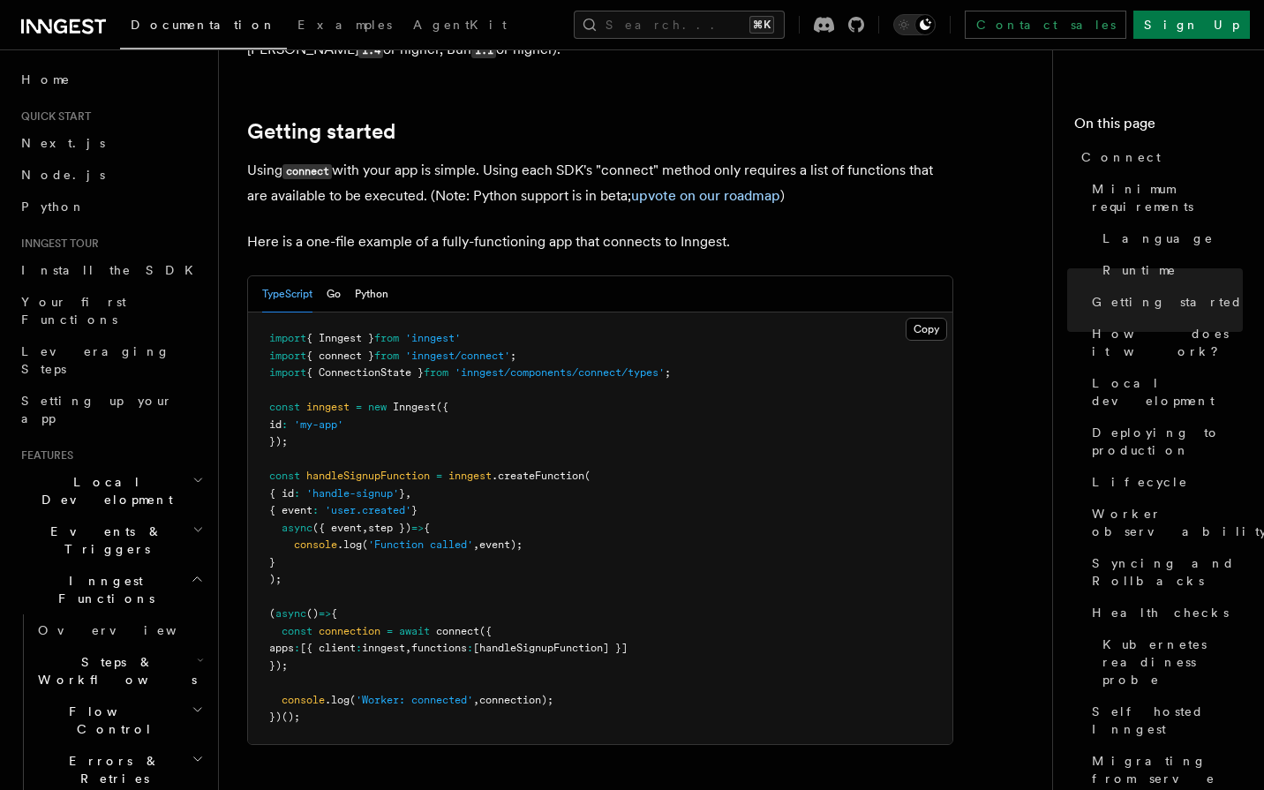
click at [296, 643] on pre "import { Inngest } from 'inngest' import { connect } from 'inngest/connect' ; i…" at bounding box center [600, 528] width 704 height 432
drag, startPoint x: 296, startPoint y: 643, endPoint x: 569, endPoint y: 631, distance: 273.8
click at [569, 631] on pre "import { Inngest } from 'inngest' import { connect } from 'inngest/connect' ; i…" at bounding box center [600, 528] width 704 height 432
click at [479, 694] on span "," at bounding box center [476, 700] width 6 height 12
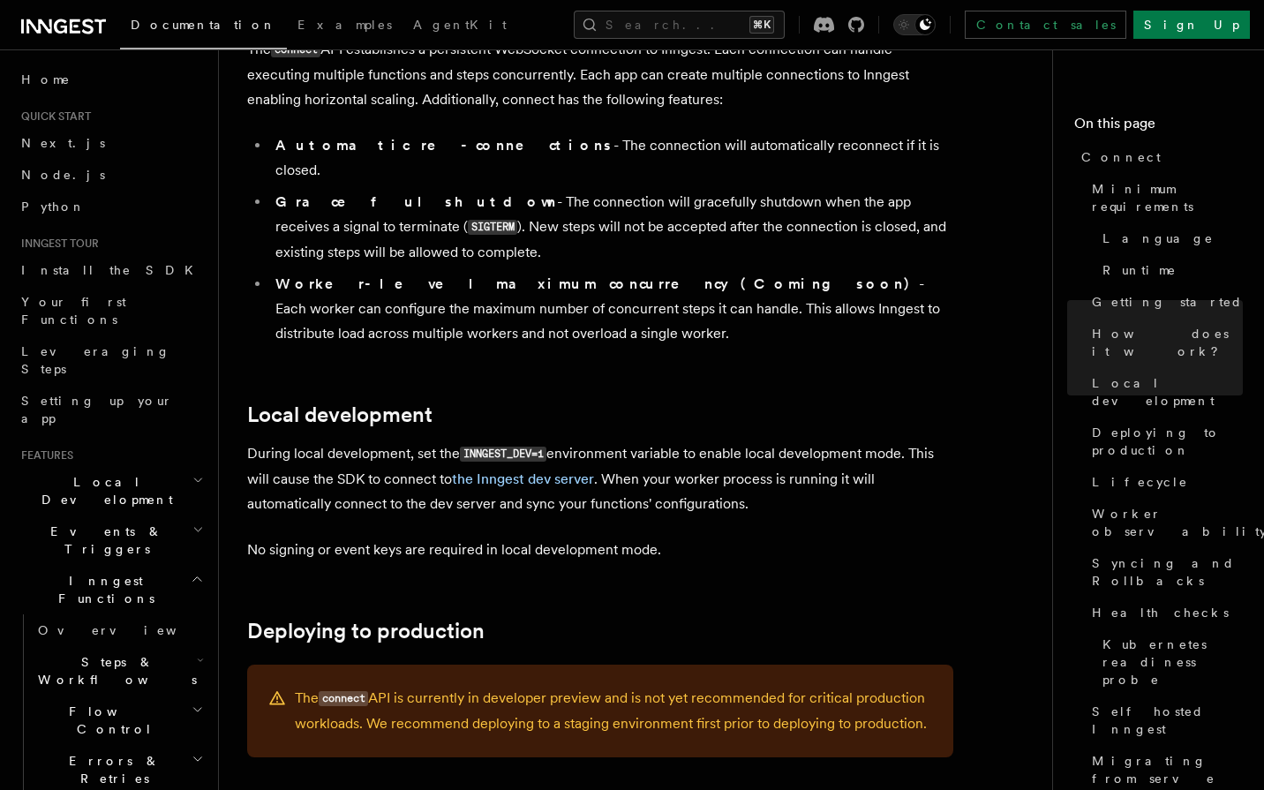
scroll to position [1932, 0]
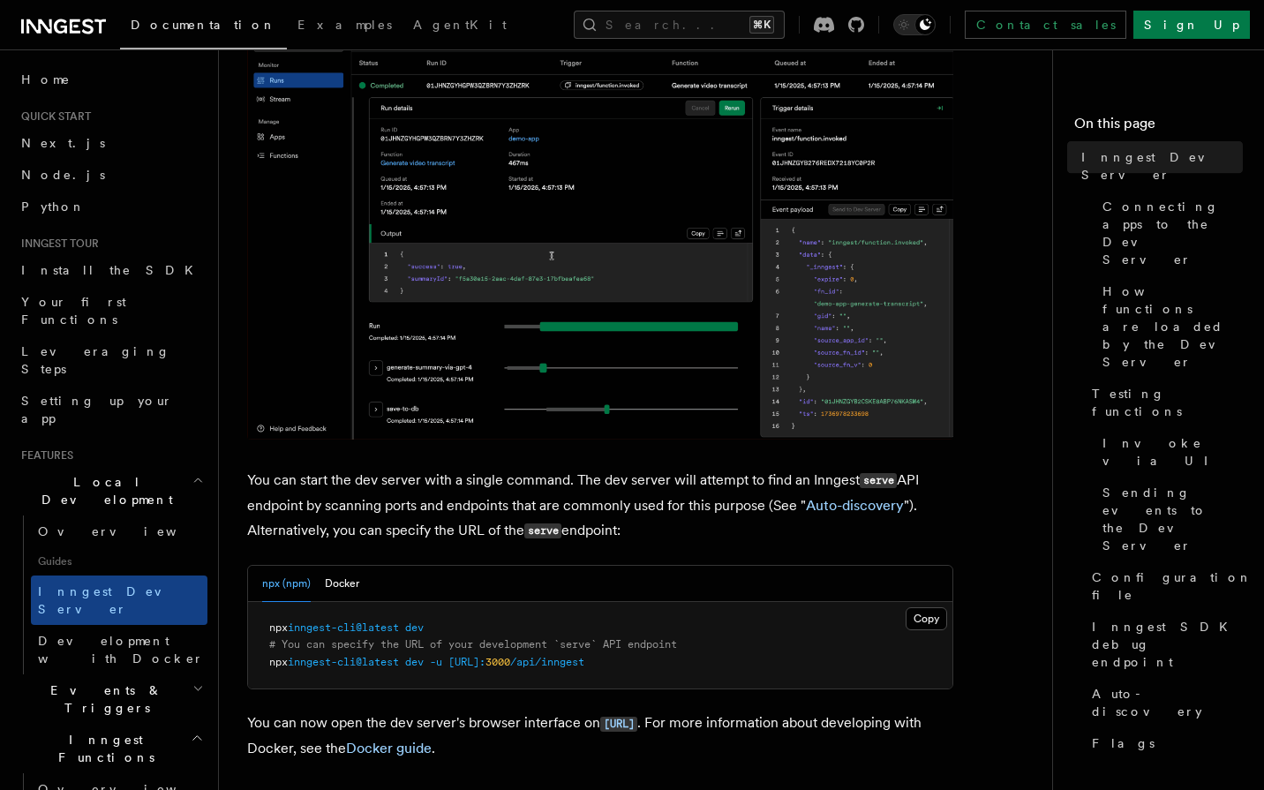
scroll to position [350, 0]
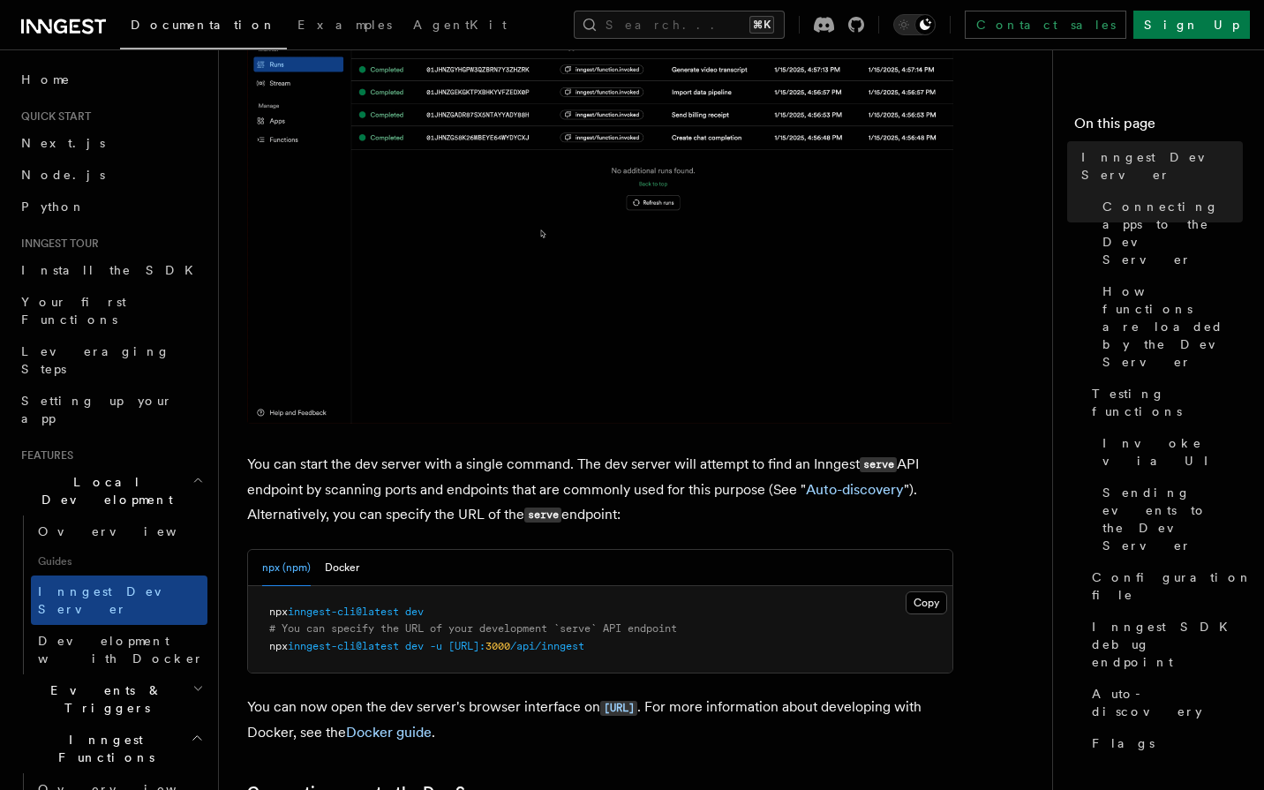
click at [395, 613] on span "inngest-cli@latest" at bounding box center [343, 611] width 111 height 12
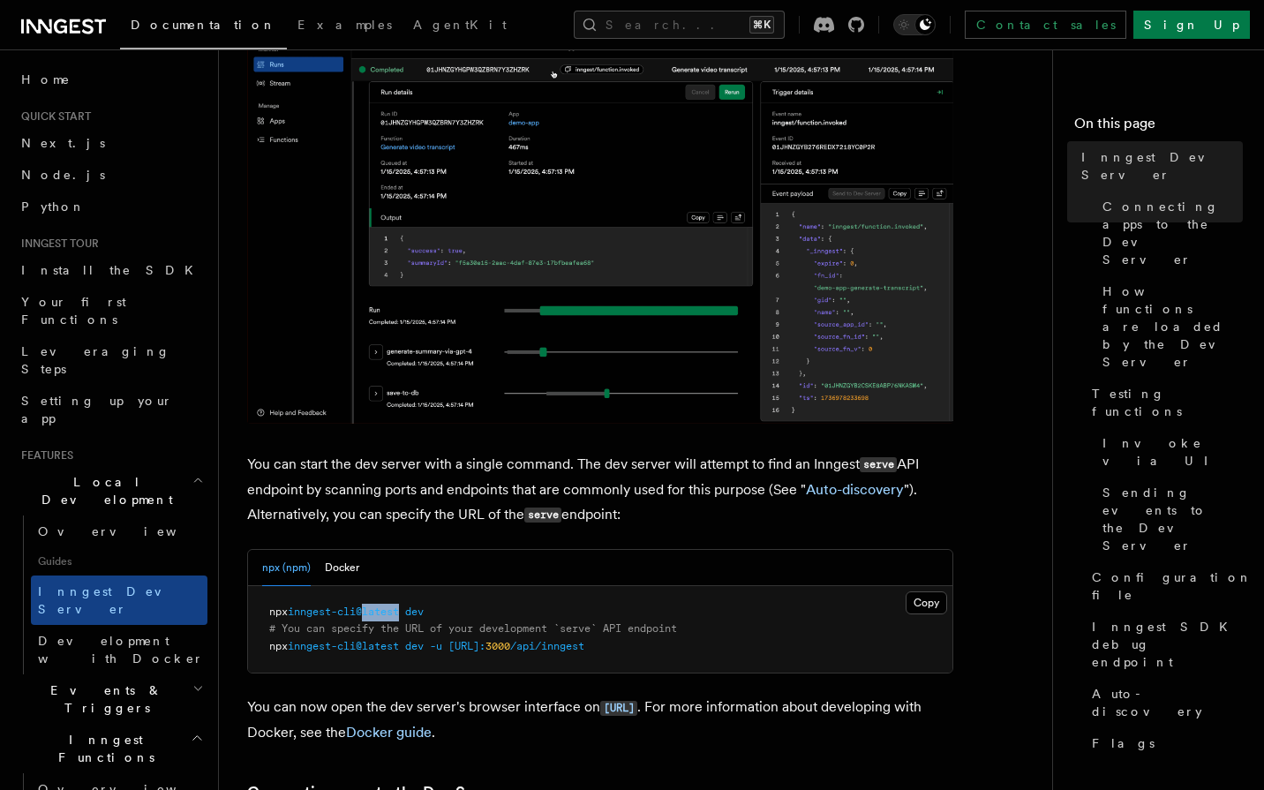
click at [395, 613] on span "inngest-cli@latest" at bounding box center [343, 611] width 111 height 12
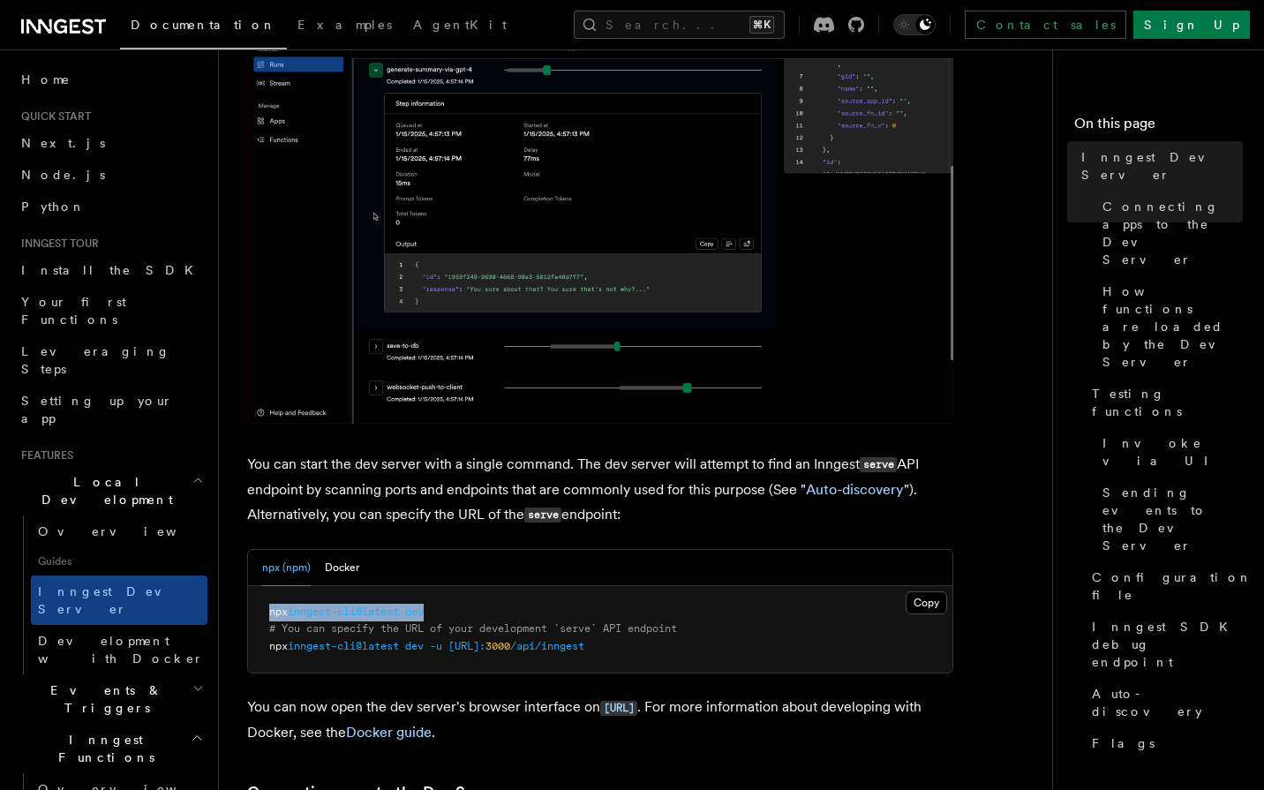
click at [395, 613] on span "inngest-cli@latest" at bounding box center [343, 611] width 111 height 12
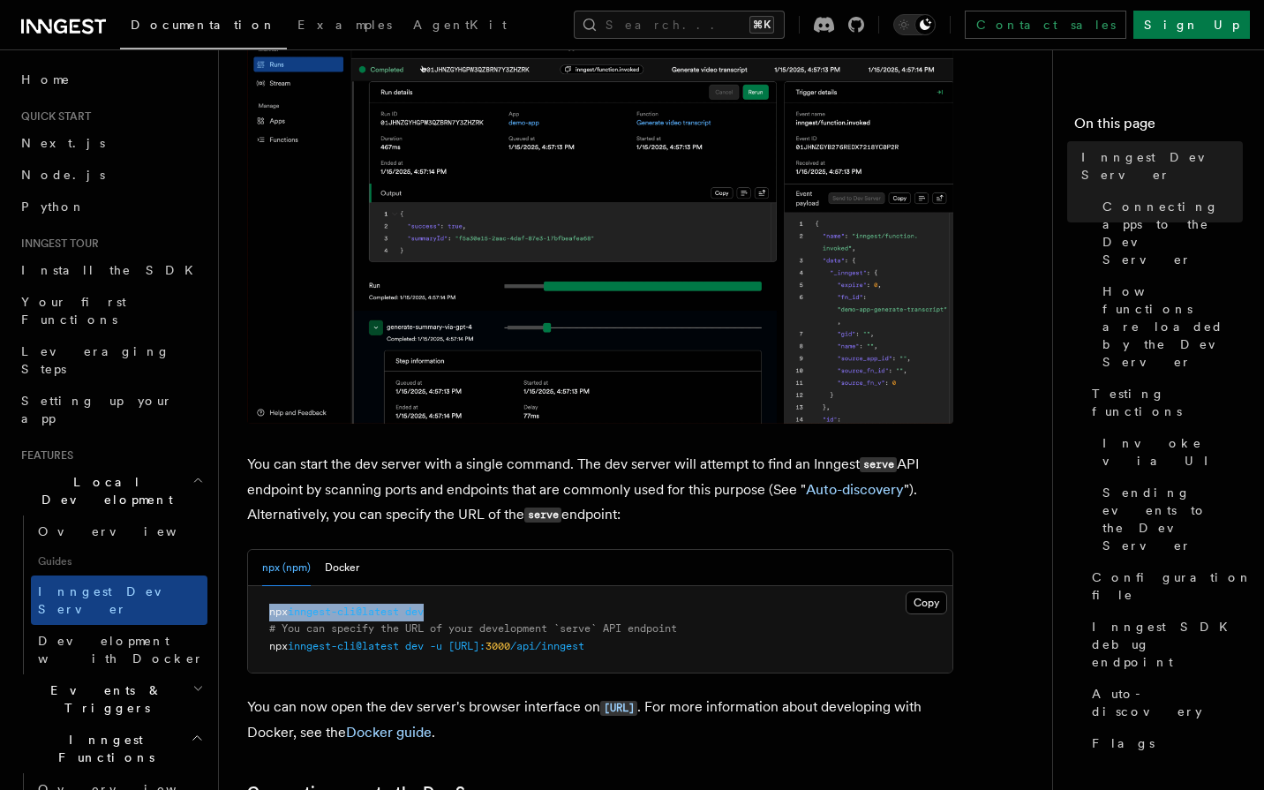
copy span "npx inngest-cli@latest dev"
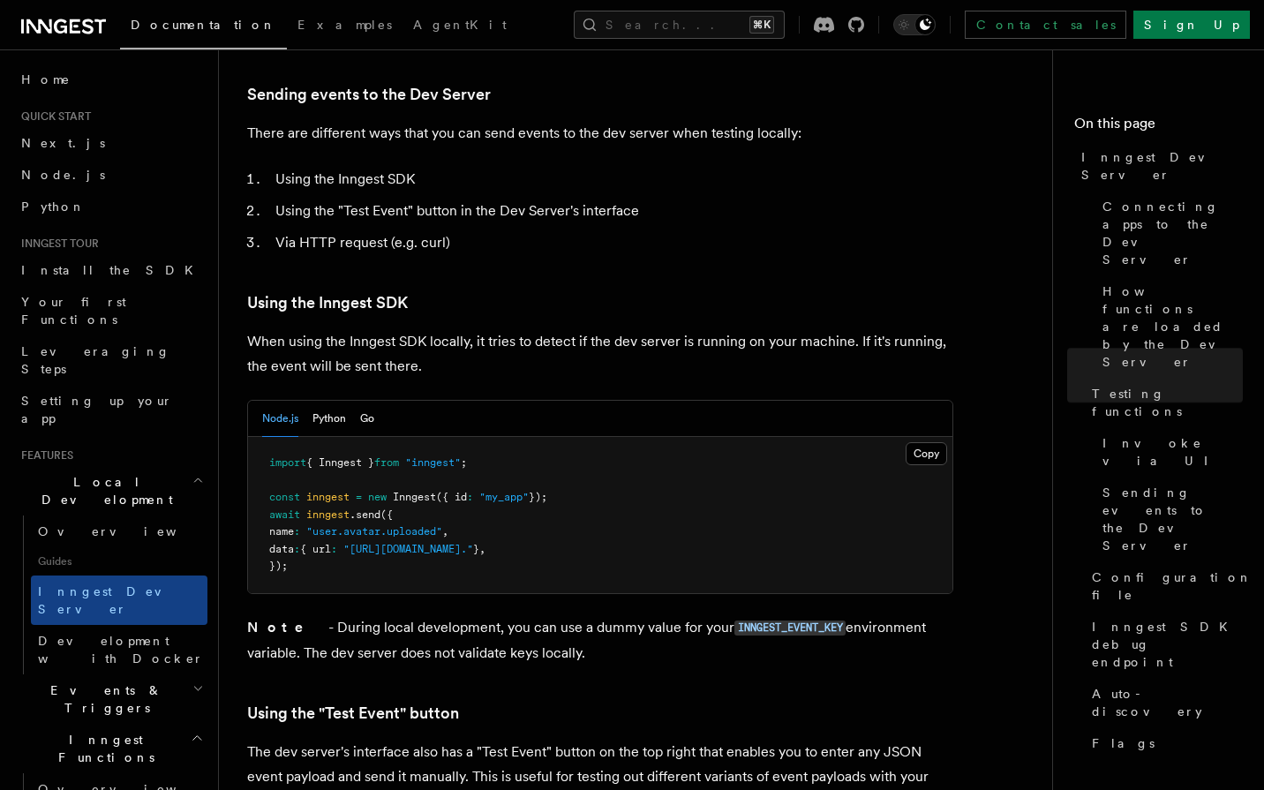
scroll to position [3057, 0]
